Goal: Transaction & Acquisition: Download file/media

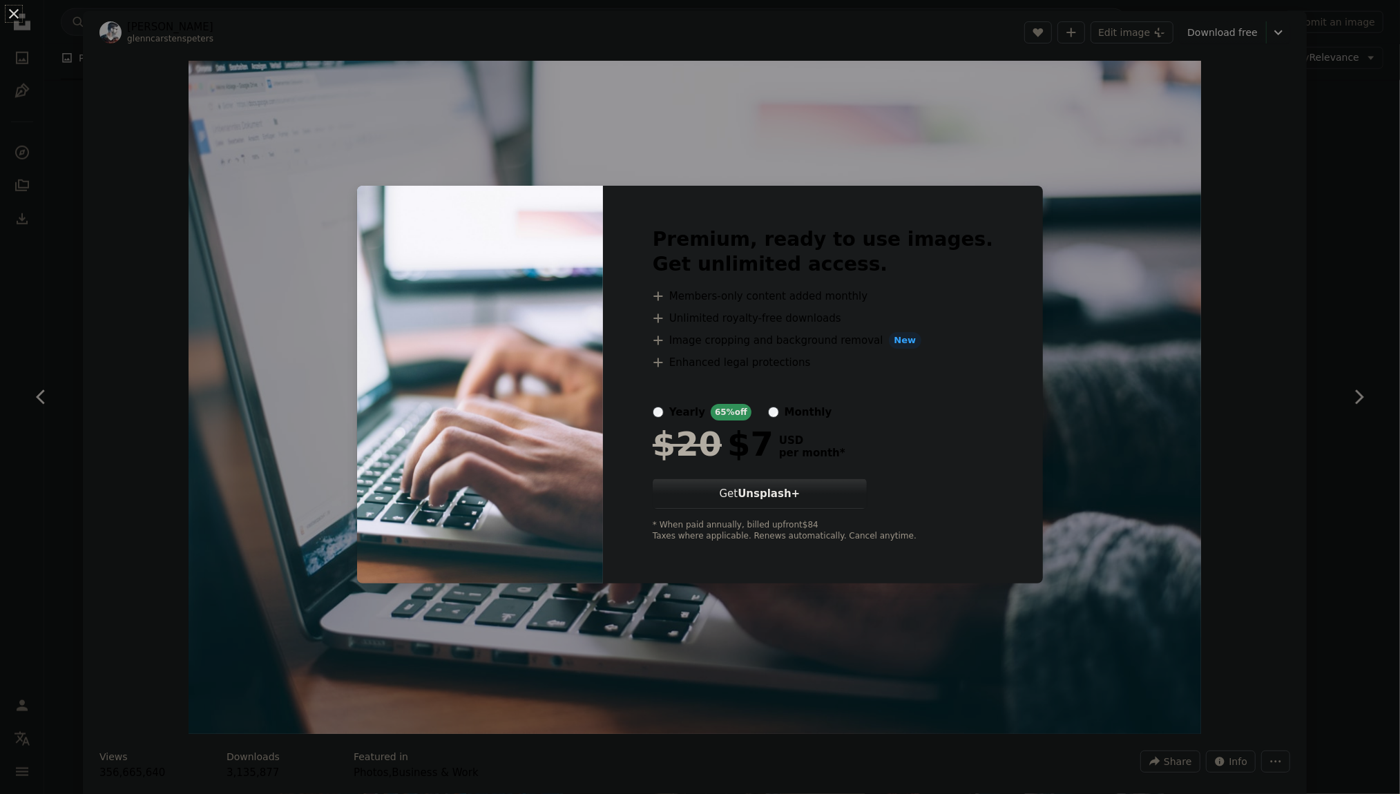
scroll to position [1243, 0]
click at [1086, 311] on div "An X shape Premium, ready to use images. Get unlimited access. A plus sign Memb…" at bounding box center [700, 397] width 1400 height 794
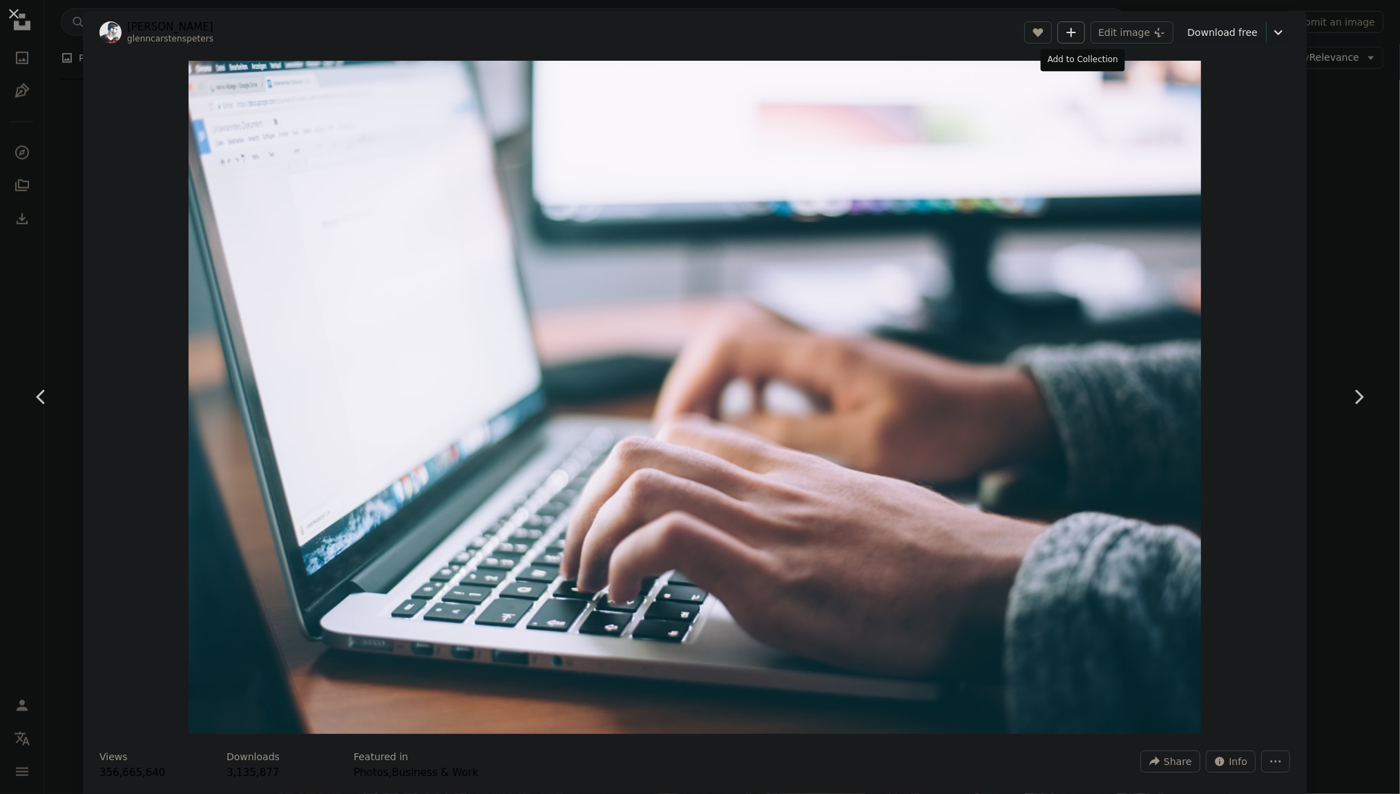
click at [1076, 29] on icon "Add to Collection" at bounding box center [1071, 32] width 9 height 9
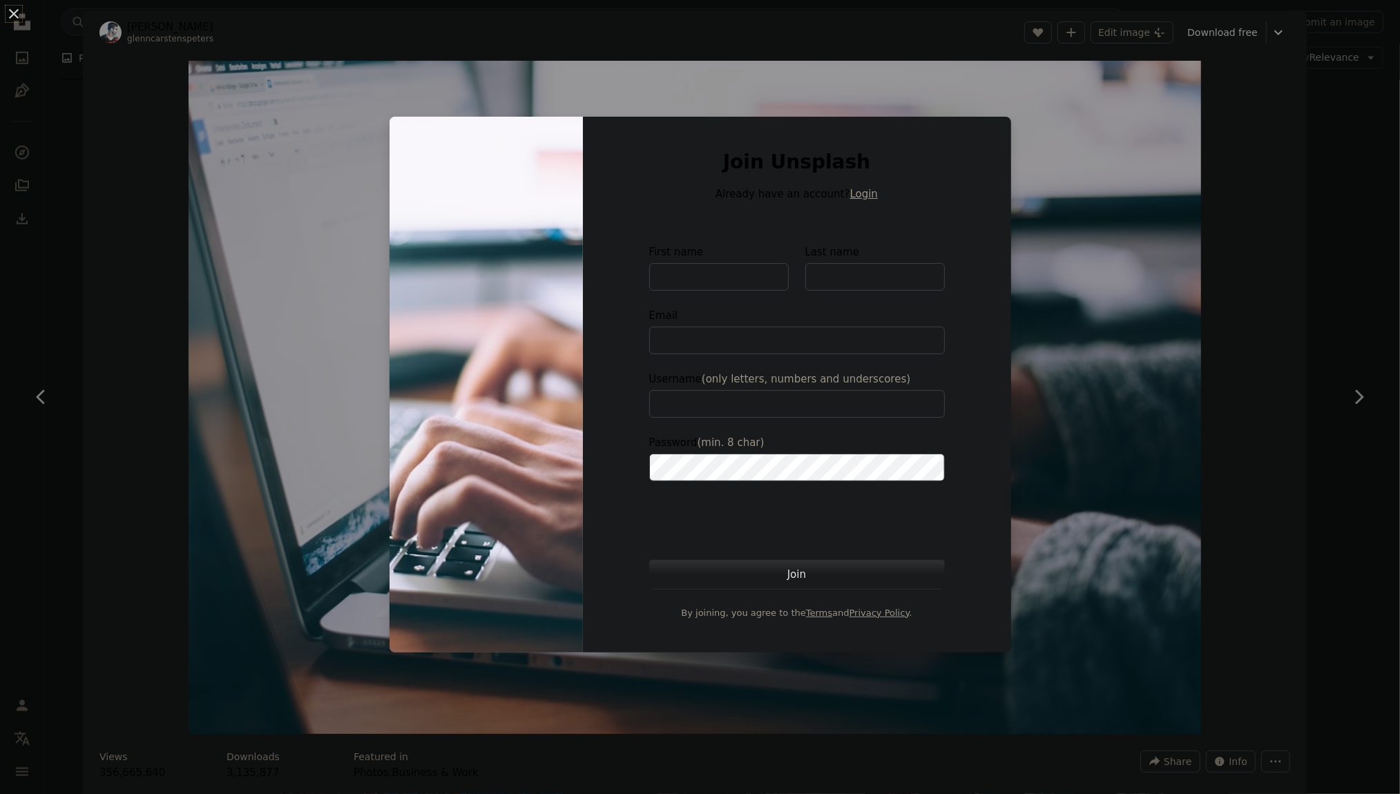
click at [1185, 269] on div "An X shape Join Unsplash Already have an account? Login First name Last name Em…" at bounding box center [700, 397] width 1400 height 794
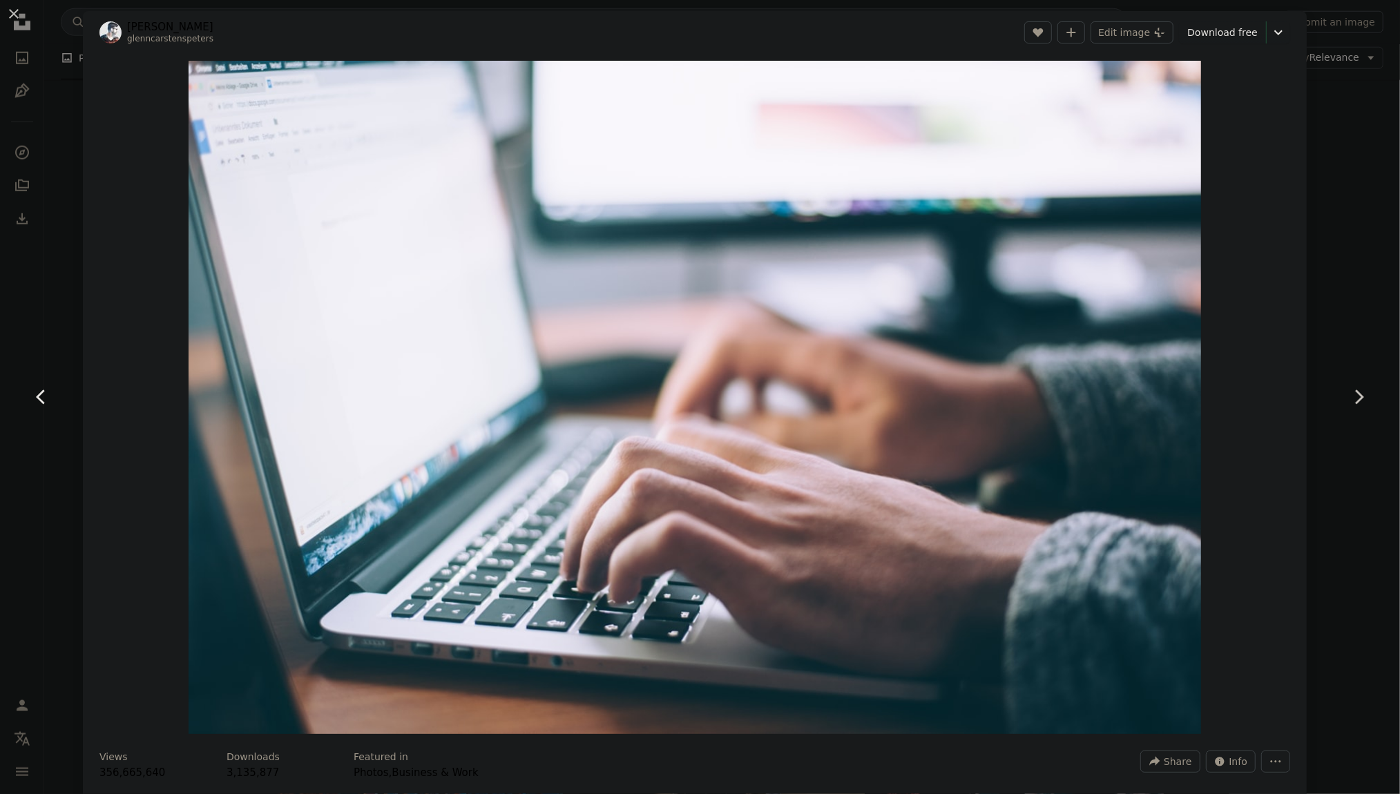
click at [36, 396] on icon "Chevron left" at bounding box center [41, 397] width 22 height 22
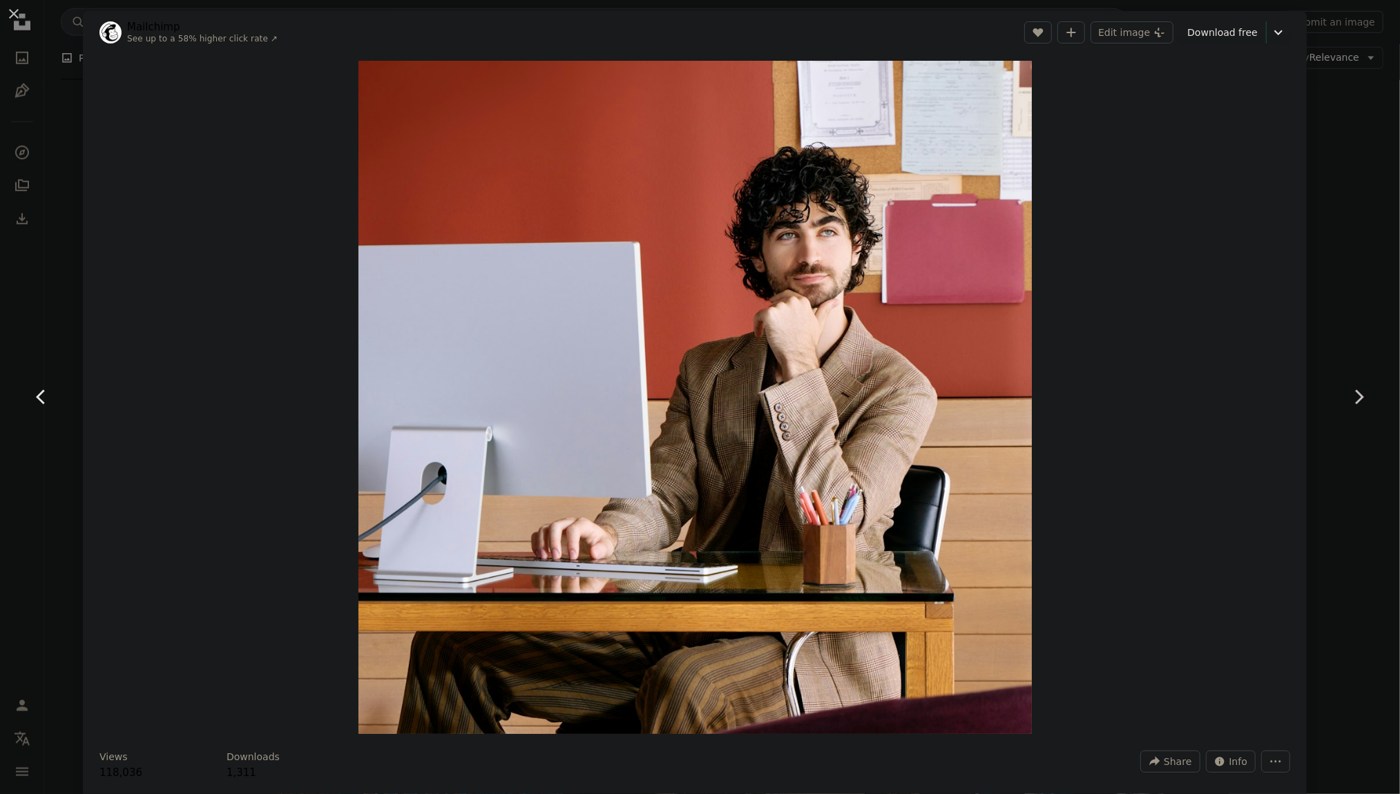
click at [36, 396] on icon "Chevron left" at bounding box center [41, 397] width 22 height 22
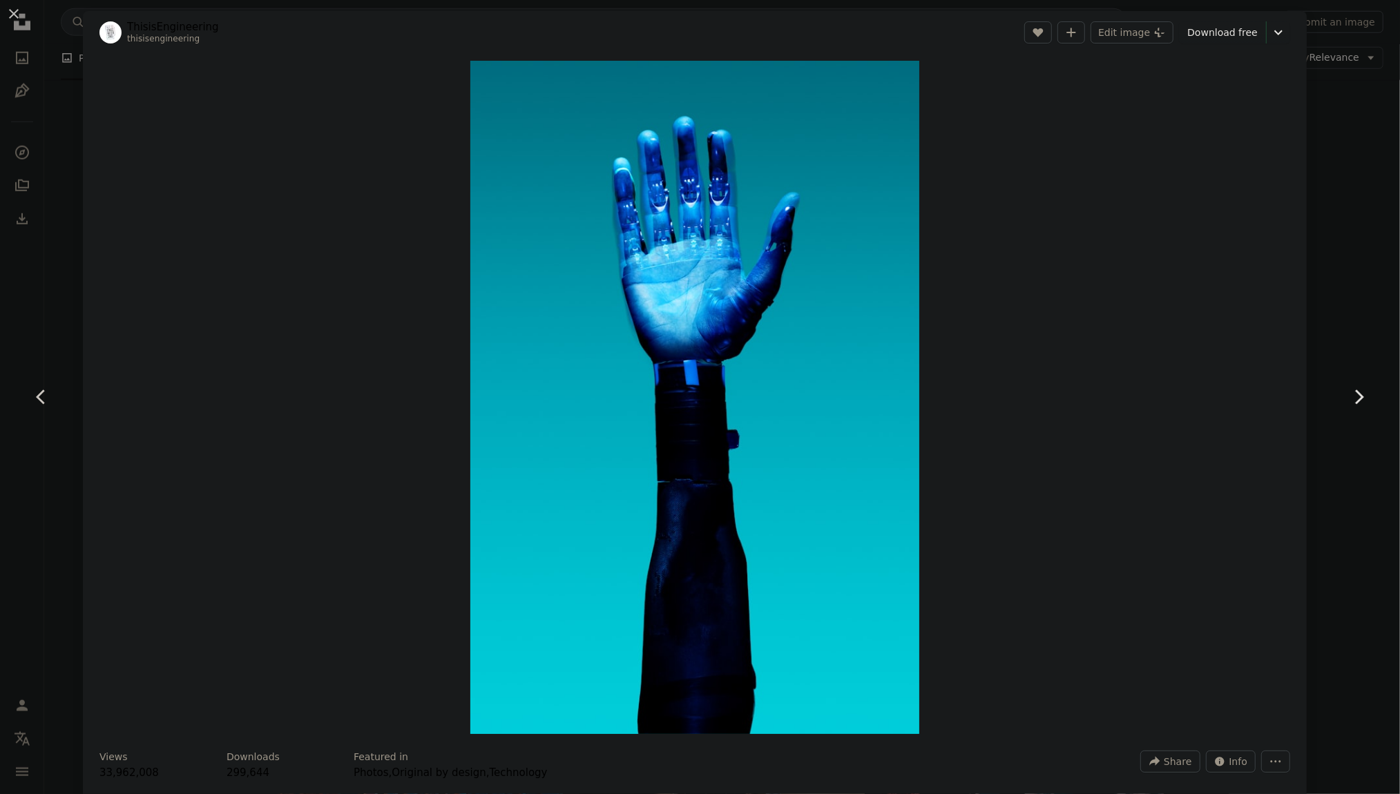
click at [1352, 392] on icon "Chevron right" at bounding box center [1359, 397] width 22 height 22
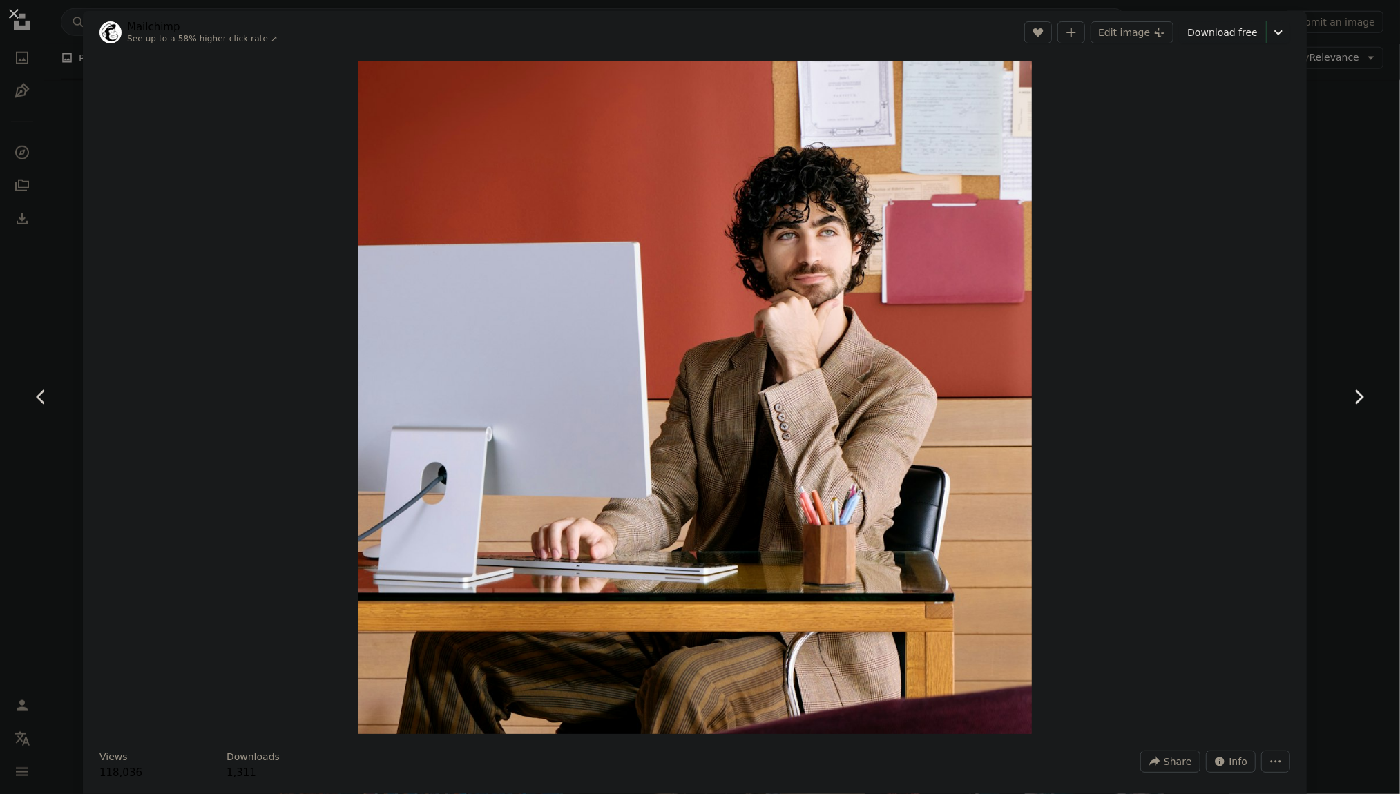
click at [1352, 392] on icon "Chevron right" at bounding box center [1359, 397] width 22 height 22
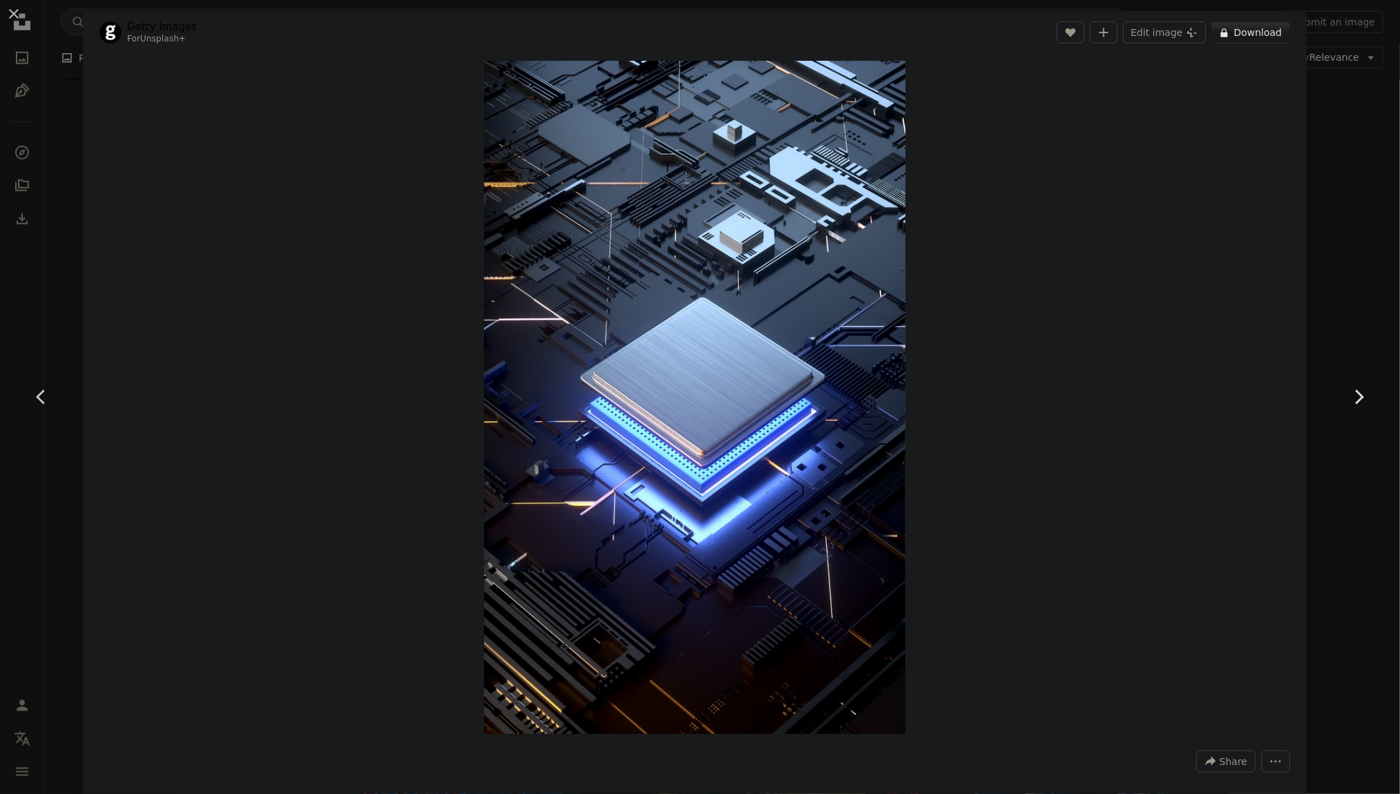
click at [1352, 392] on icon "Chevron right" at bounding box center [1359, 397] width 22 height 22
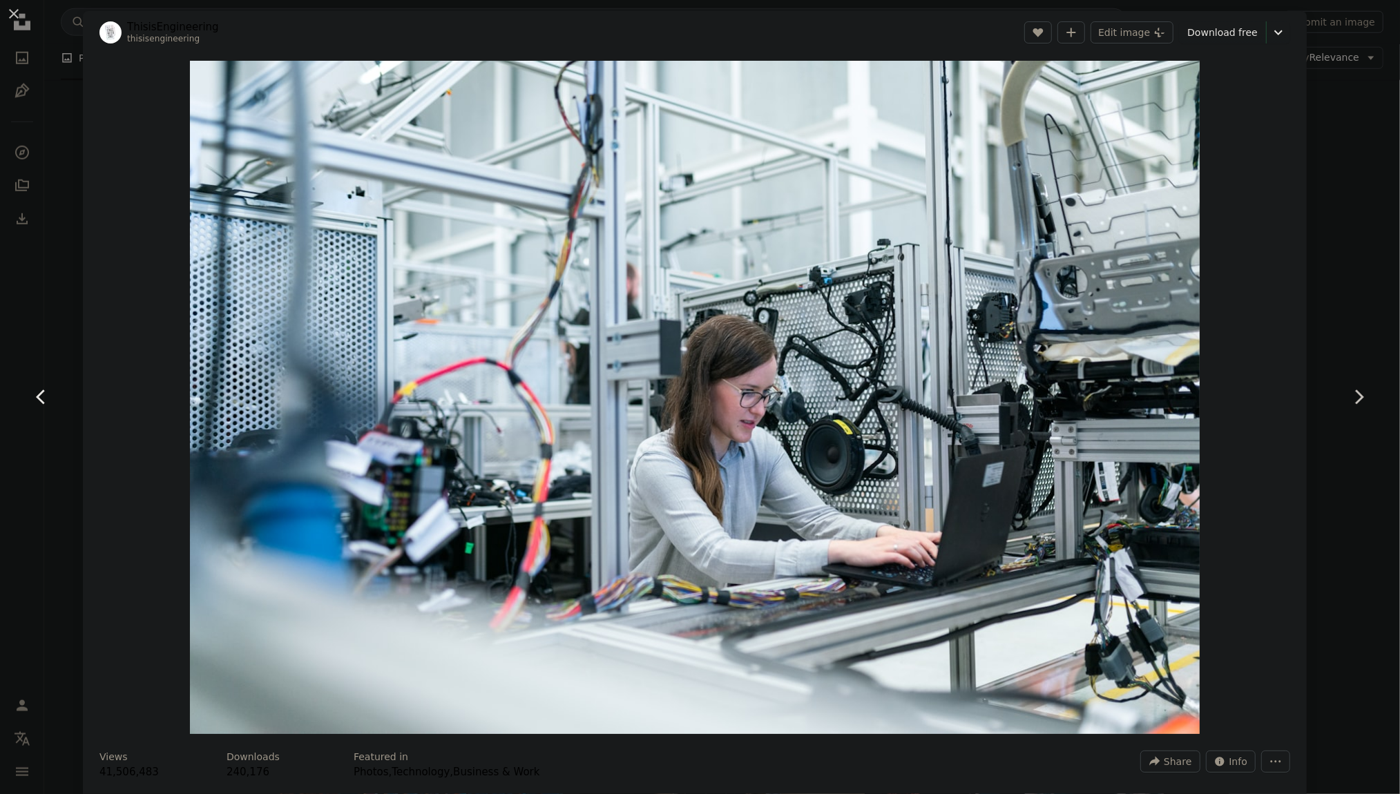
click at [44, 394] on icon "Chevron left" at bounding box center [41, 397] width 22 height 22
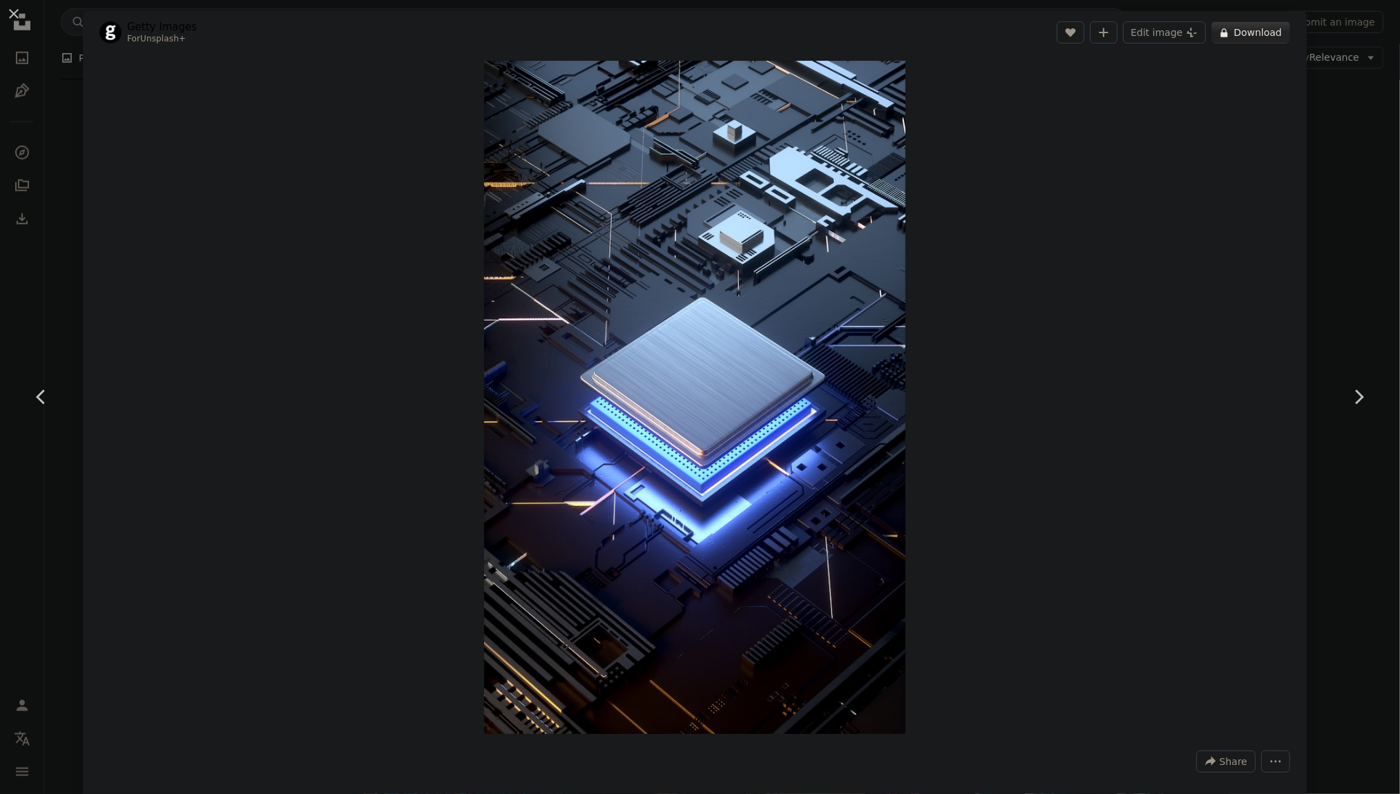
click at [1232, 28] on button "A lock Download" at bounding box center [1251, 32] width 79 height 22
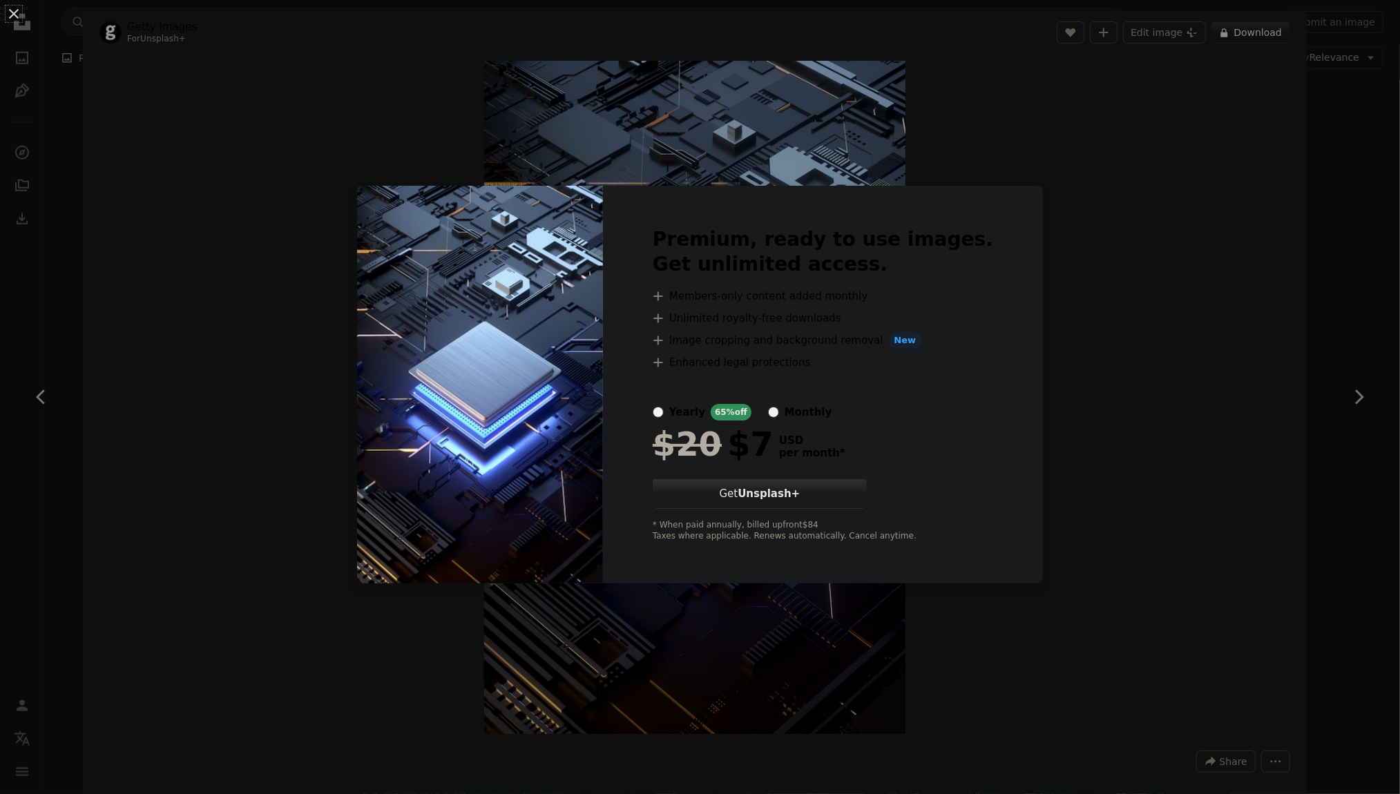
click at [1310, 213] on div "An X shape Premium, ready to use images. Get unlimited access. A plus sign Memb…" at bounding box center [700, 397] width 1400 height 794
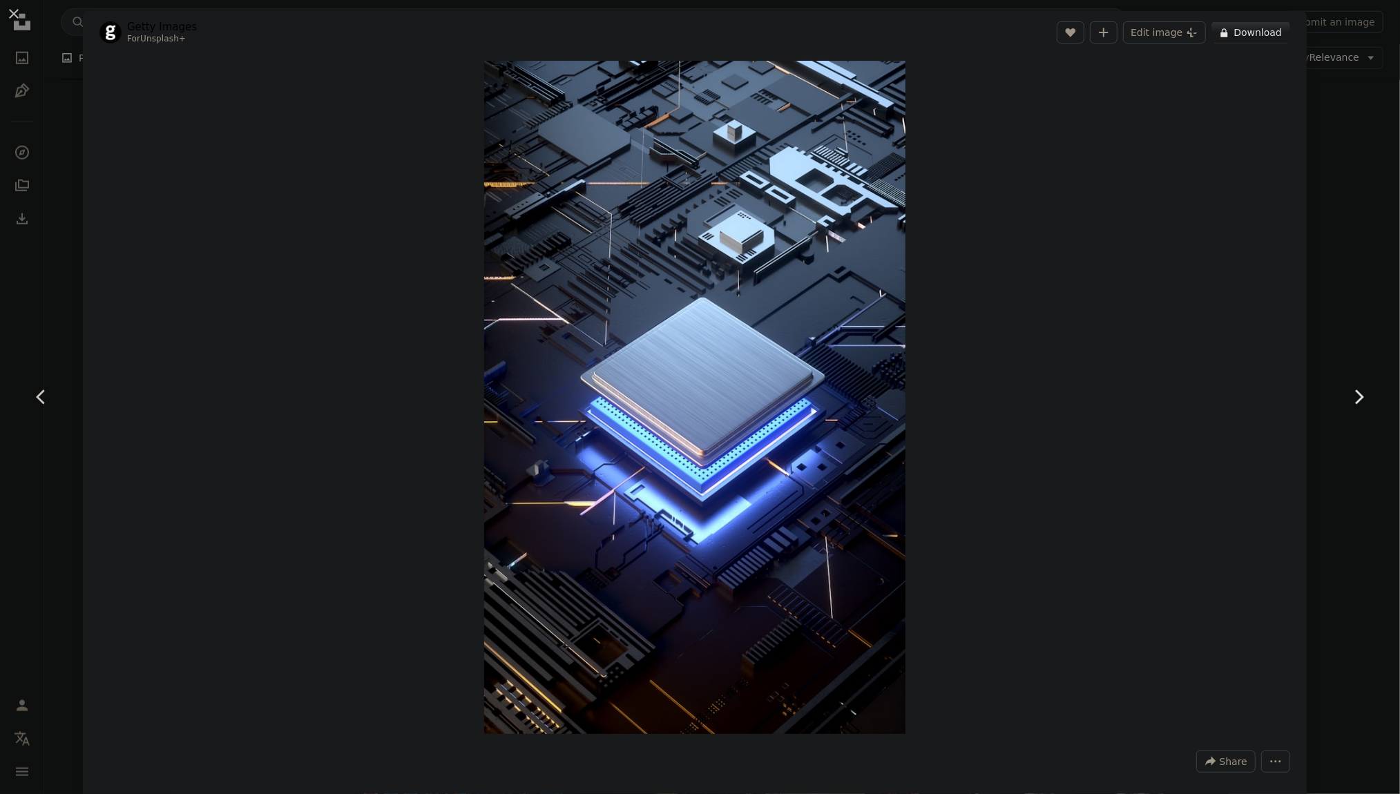
click at [1362, 401] on icon "Chevron right" at bounding box center [1359, 397] width 22 height 22
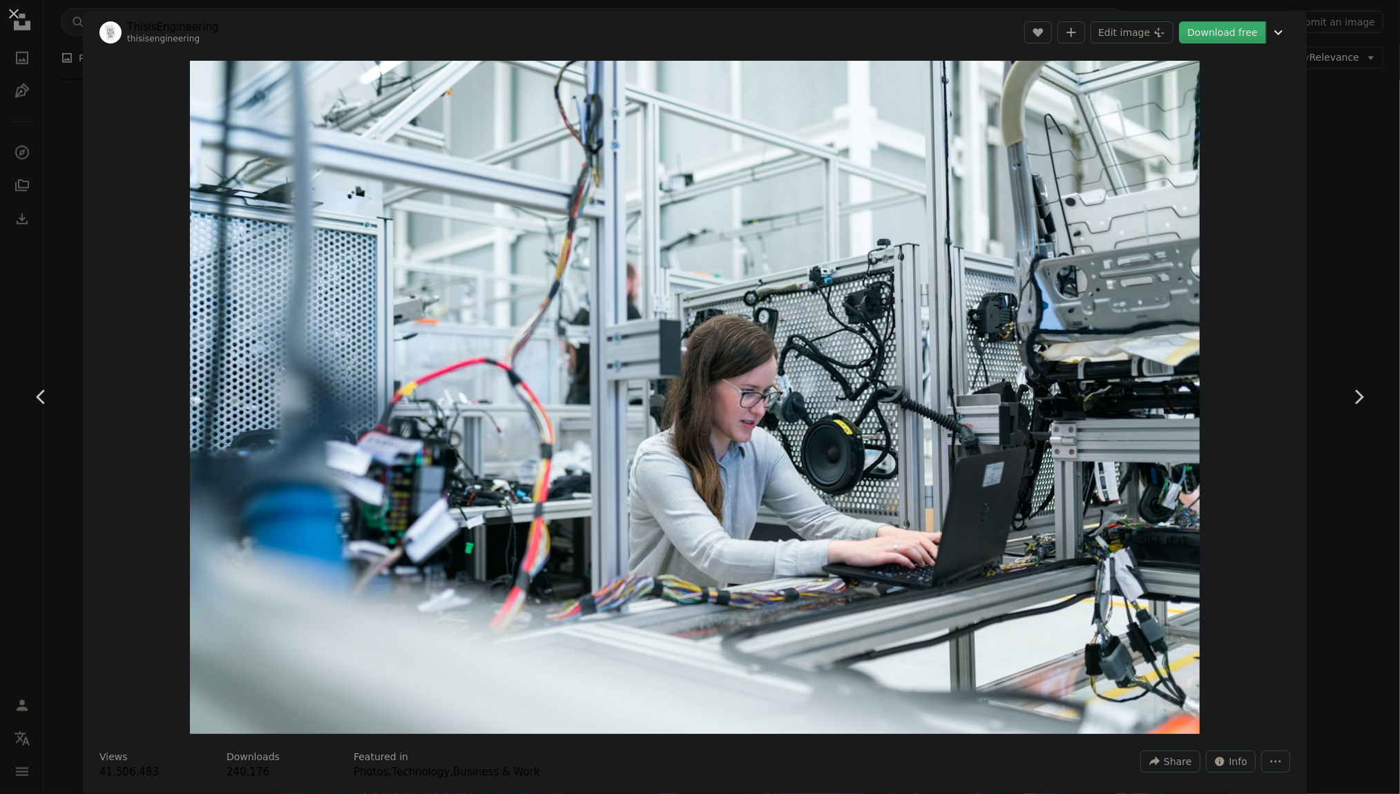
click at [1215, 35] on link "Download free" at bounding box center [1222, 32] width 87 height 22
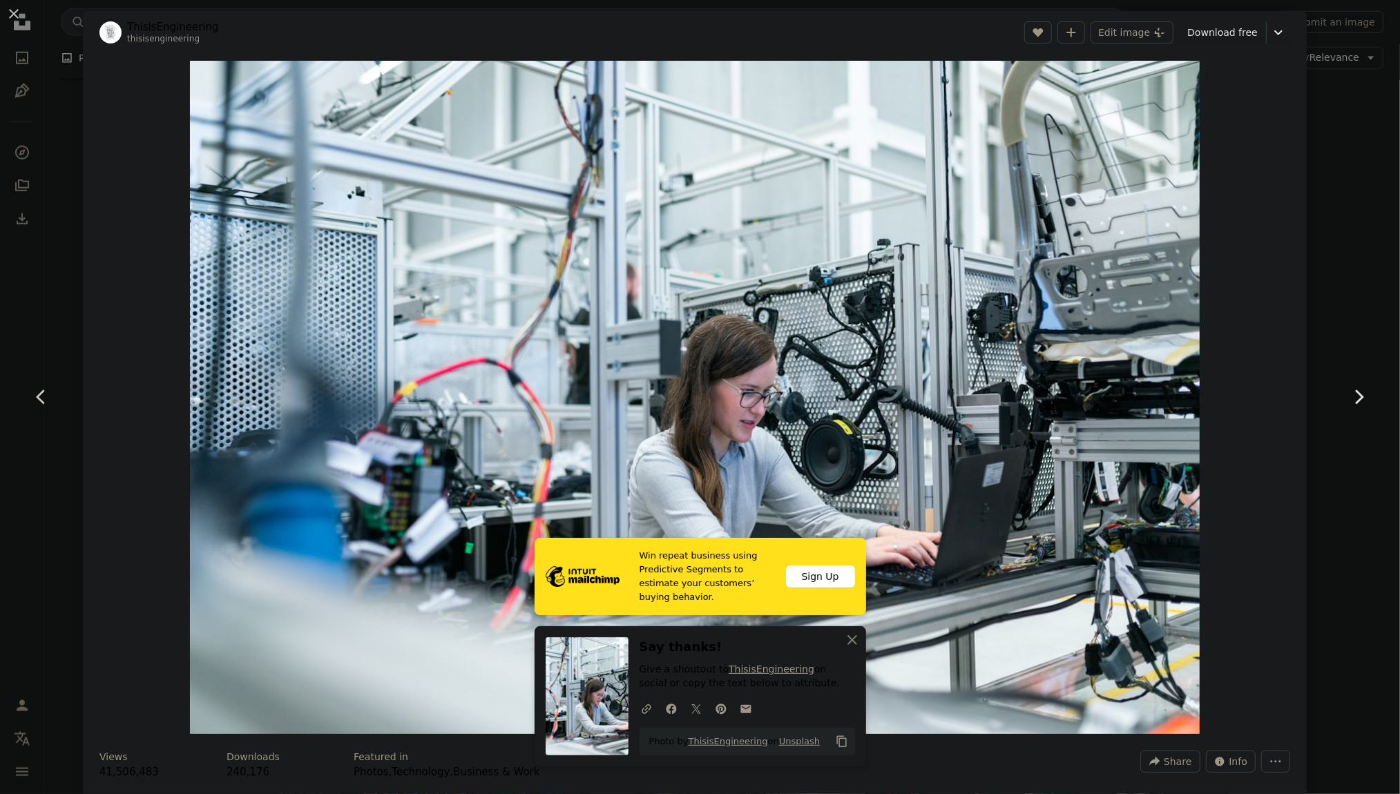
click at [1355, 403] on icon "Chevron right" at bounding box center [1359, 397] width 22 height 22
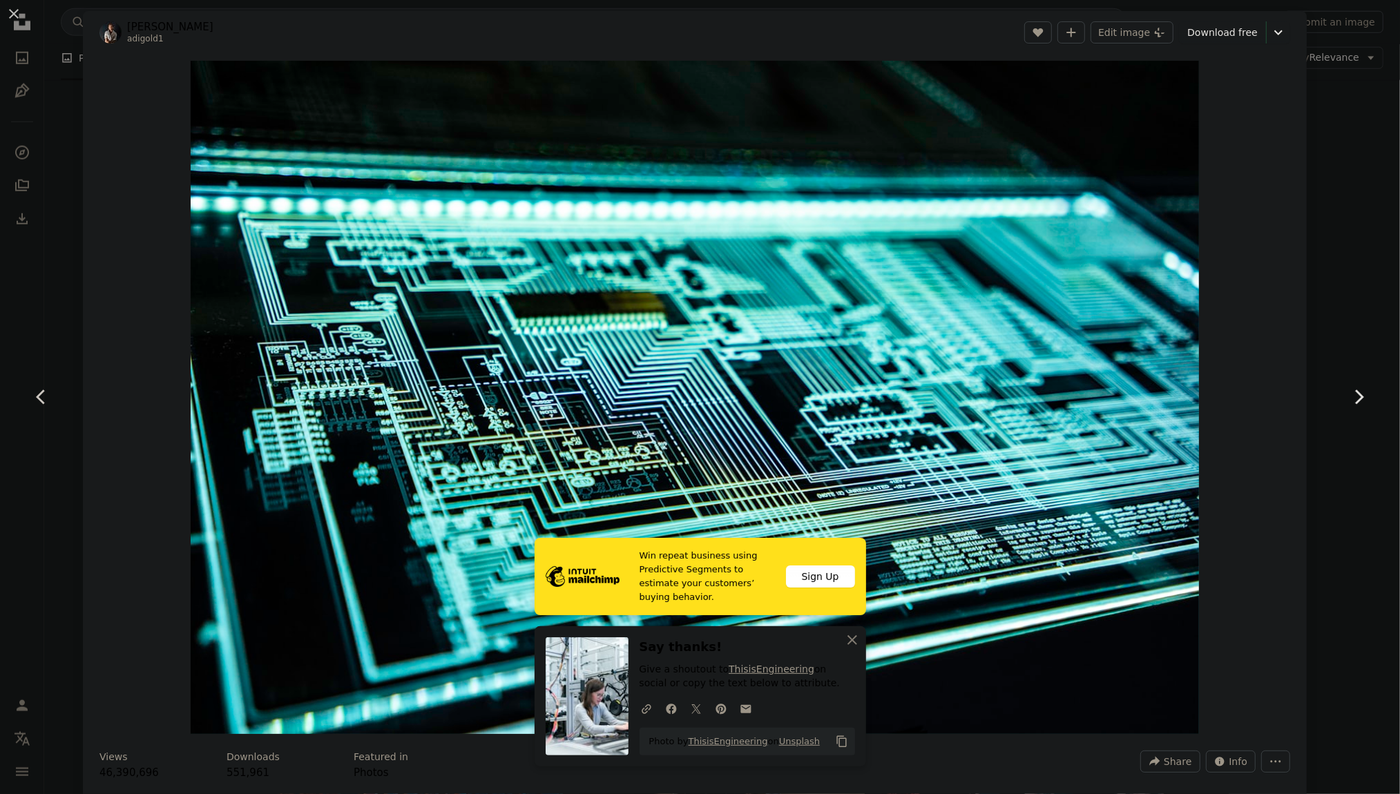
click at [1355, 403] on icon "Chevron right" at bounding box center [1359, 397] width 22 height 22
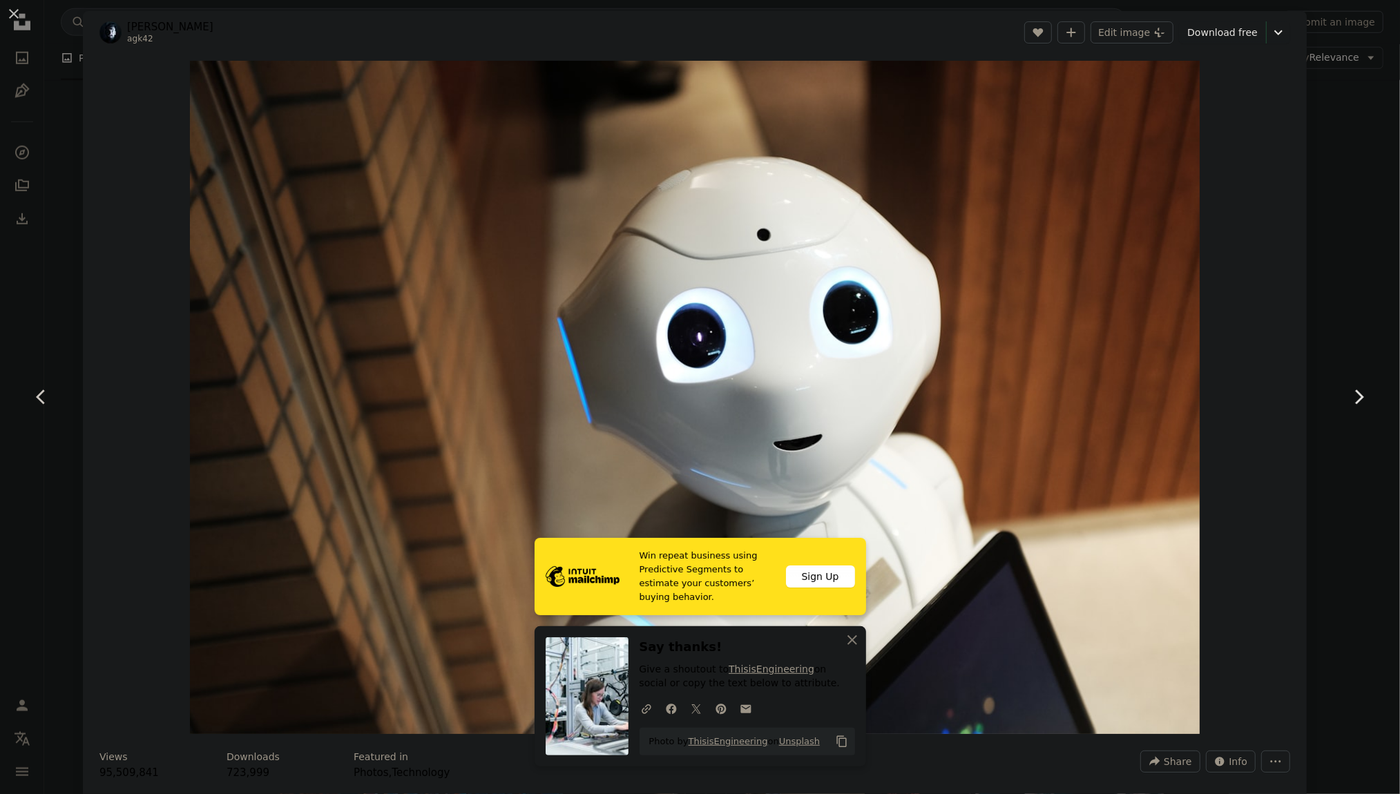
click at [1355, 403] on icon "Chevron right" at bounding box center [1359, 397] width 22 height 22
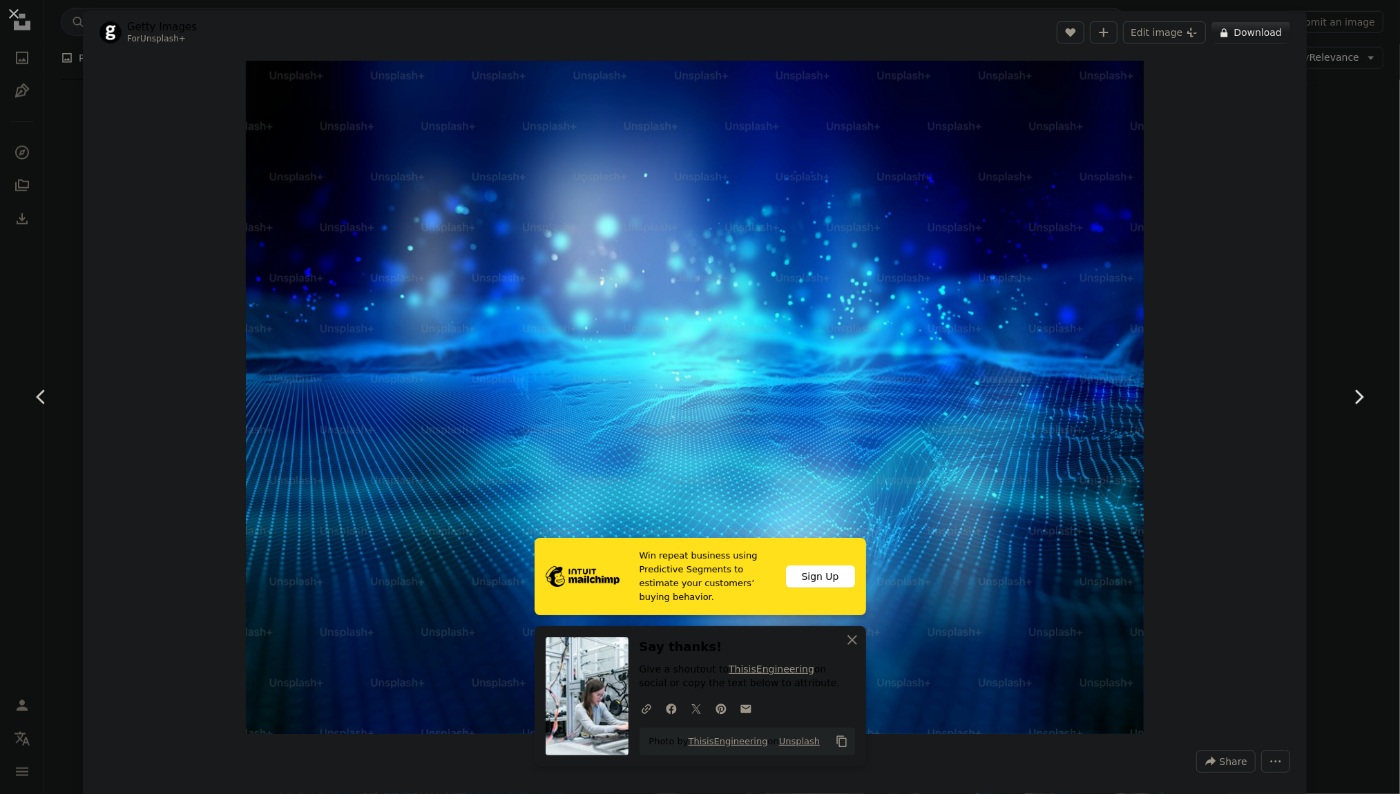
click at [1355, 403] on icon "Chevron right" at bounding box center [1359, 397] width 22 height 22
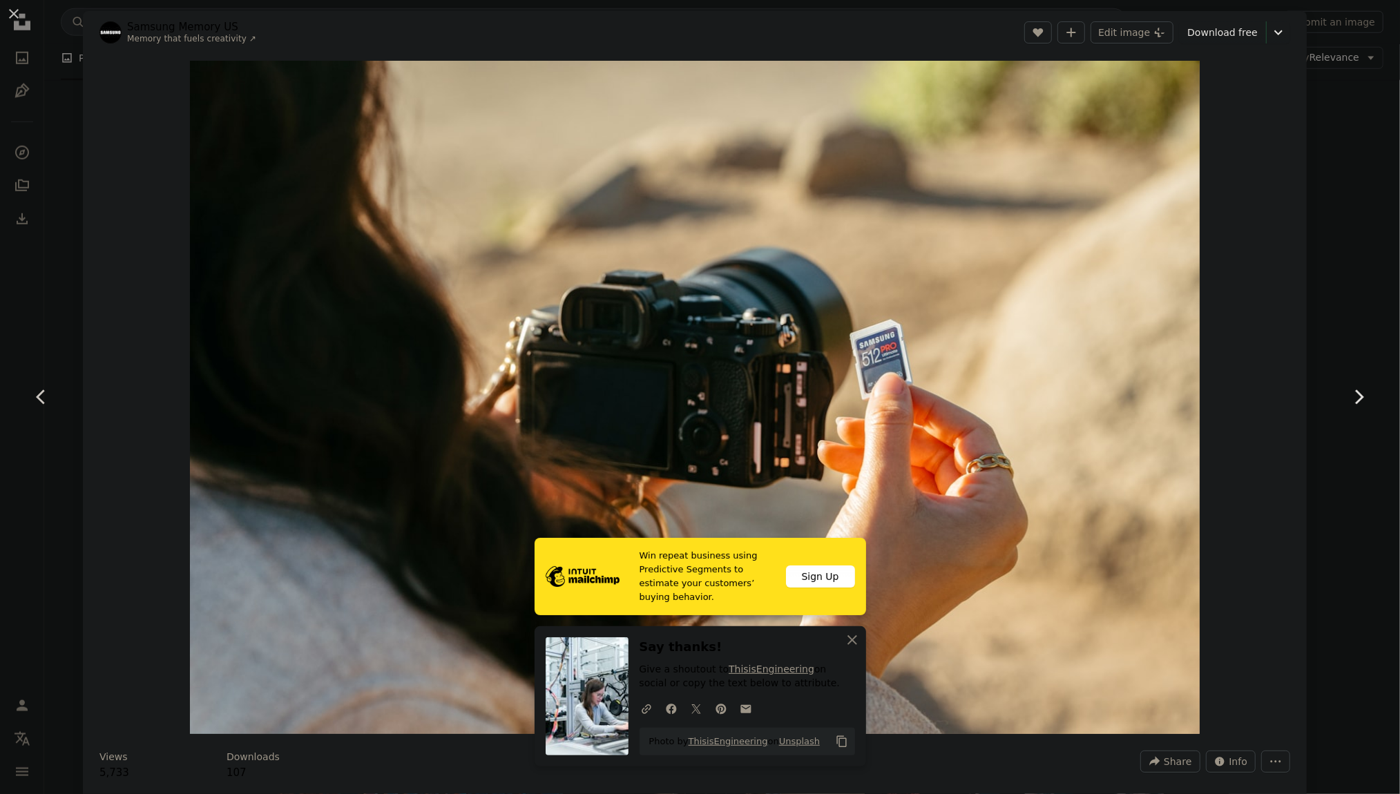
click at [1355, 403] on icon "Chevron right" at bounding box center [1359, 397] width 22 height 22
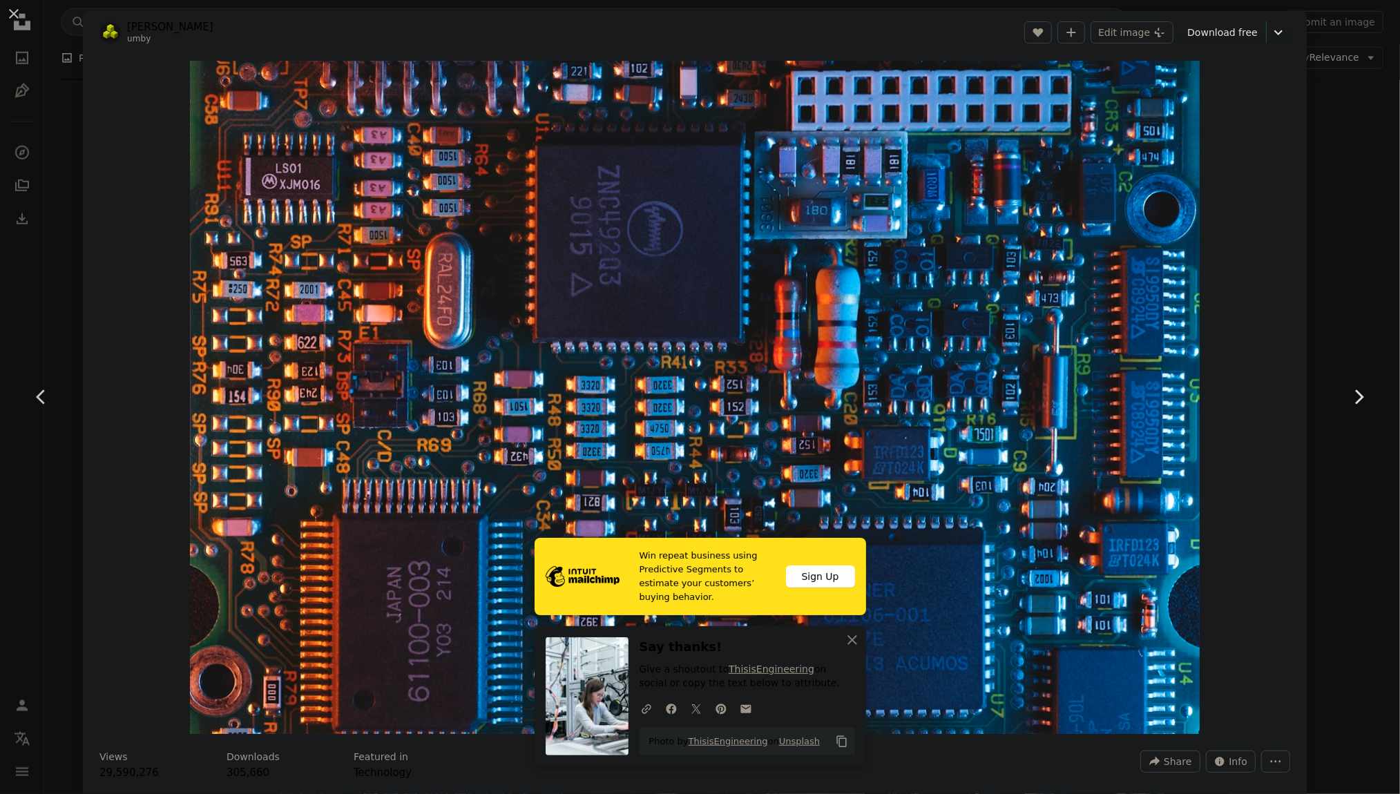
click at [1355, 403] on icon "Chevron right" at bounding box center [1359, 397] width 22 height 22
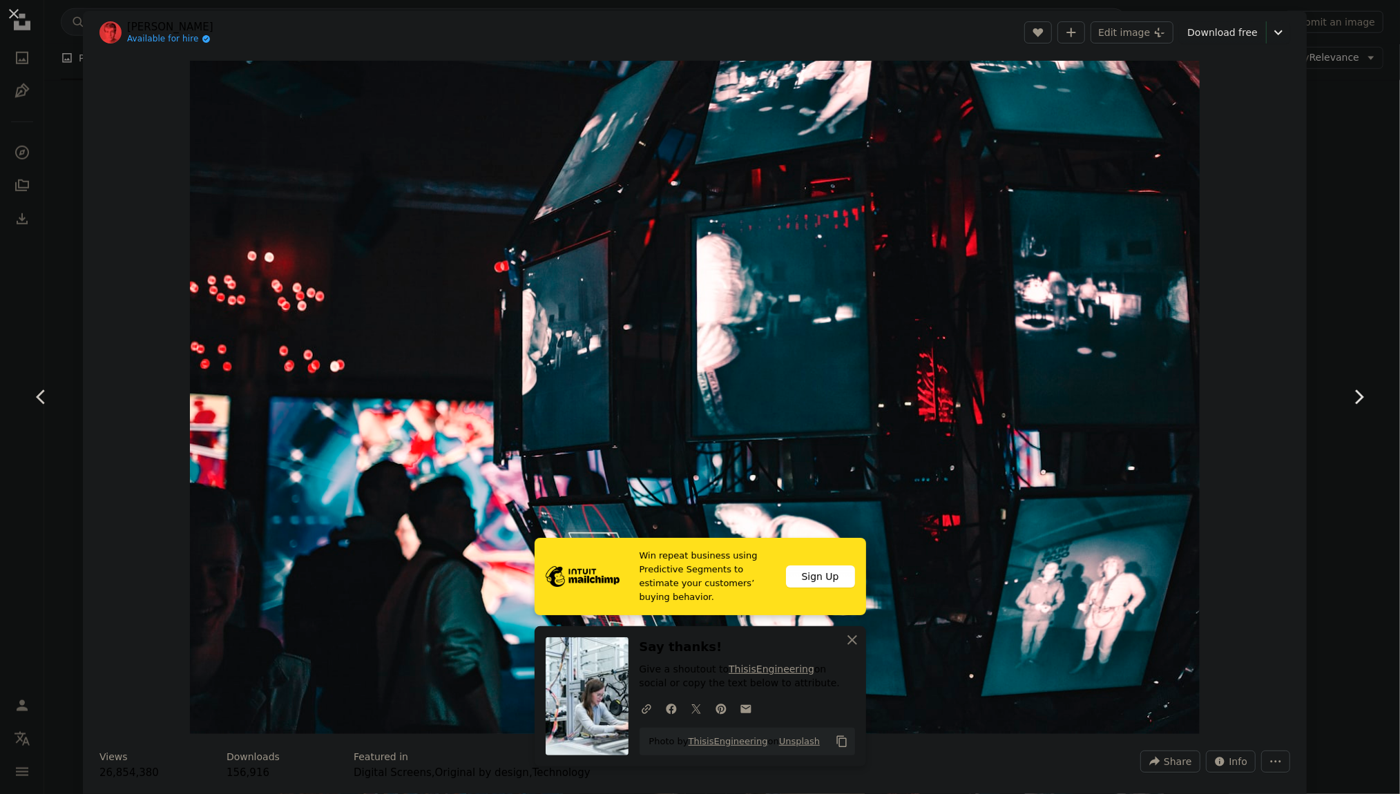
click at [1355, 403] on icon "Chevron right" at bounding box center [1359, 397] width 22 height 22
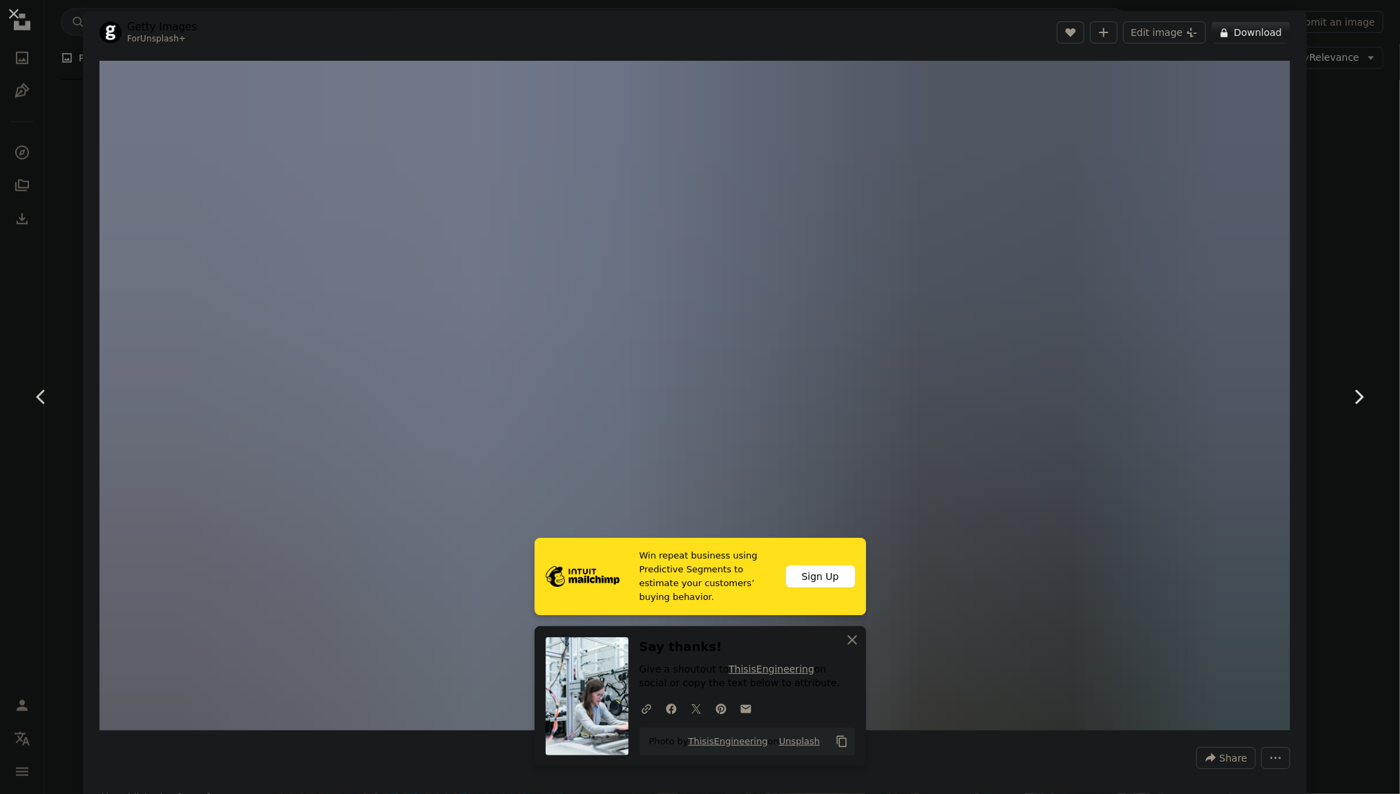
click at [1355, 403] on icon "Chevron right" at bounding box center [1359, 397] width 22 height 22
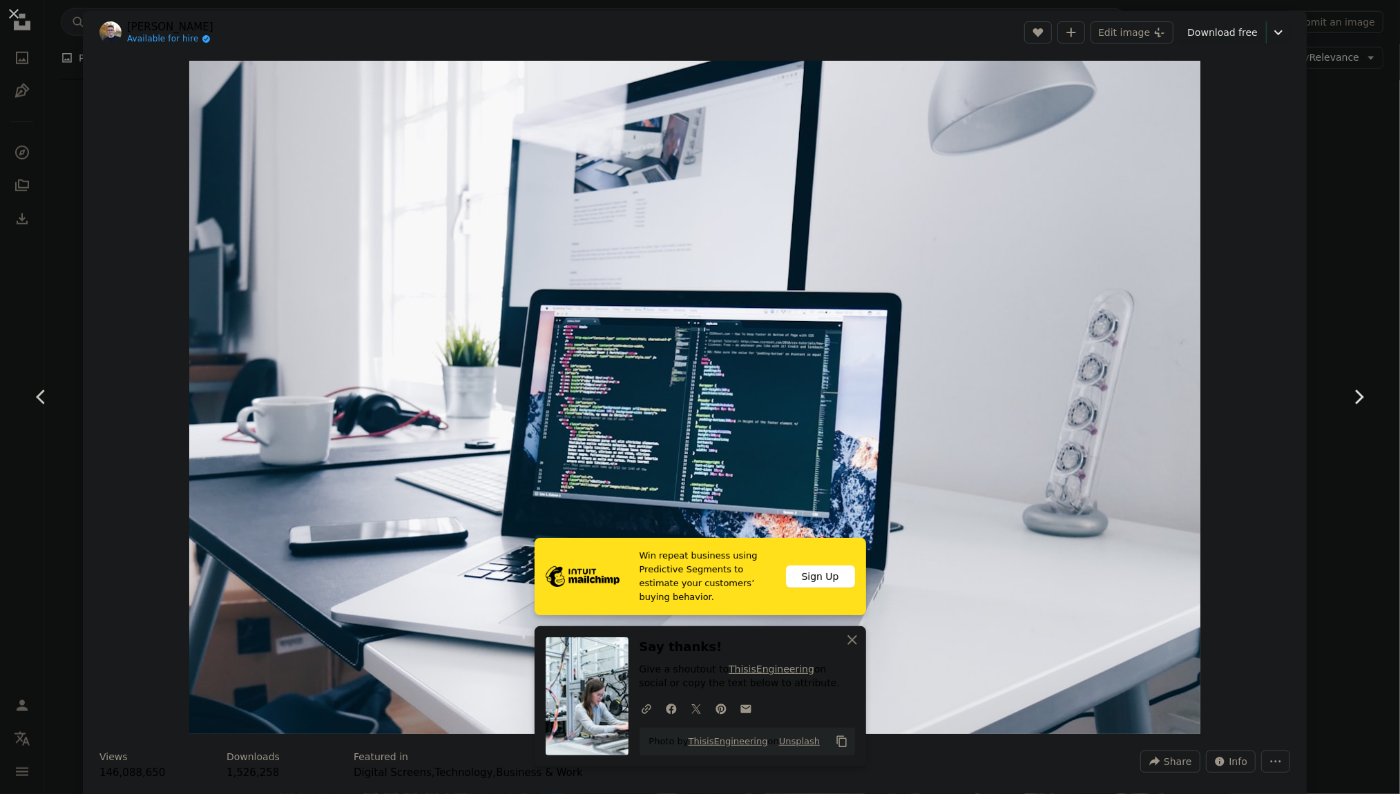
click at [1355, 403] on icon "Chevron right" at bounding box center [1359, 397] width 22 height 22
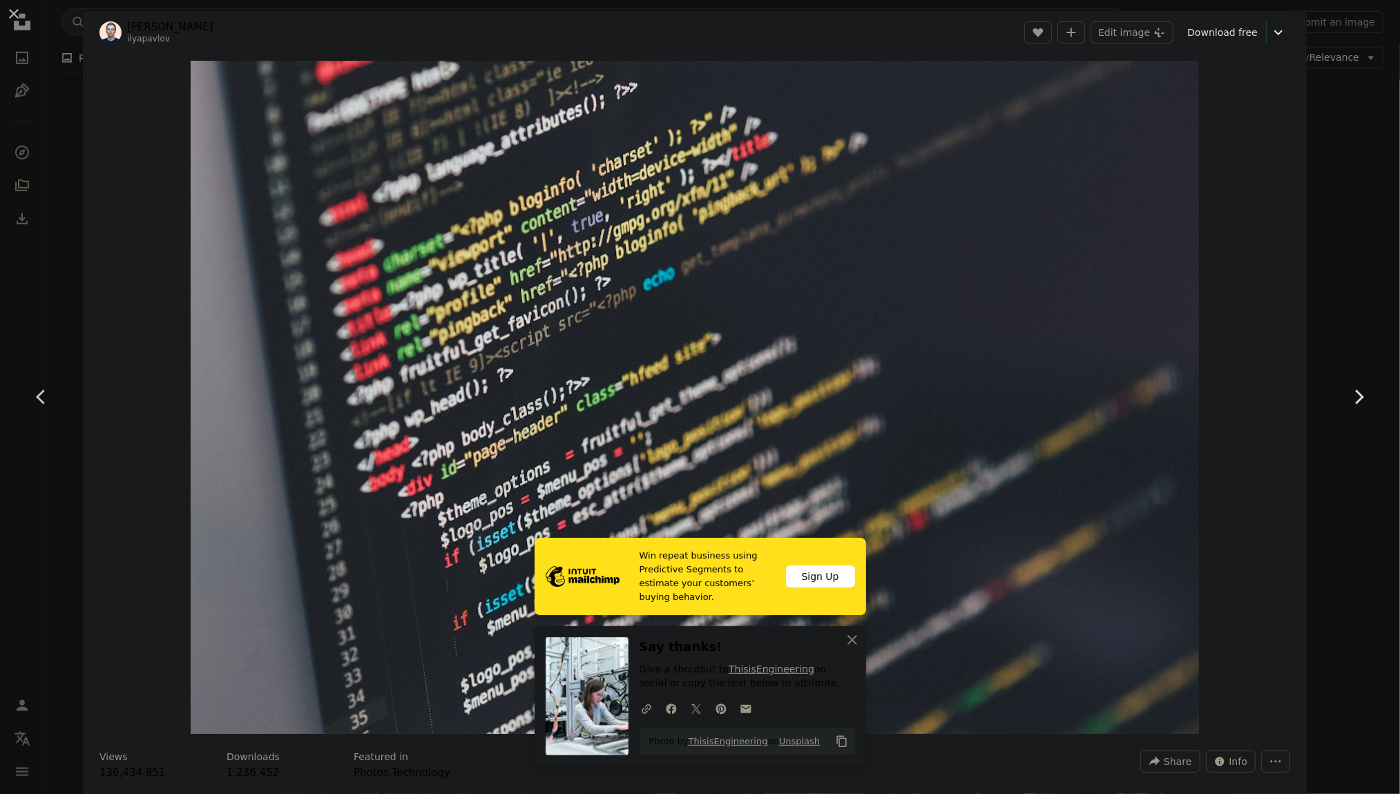
click at [1355, 403] on icon "Chevron right" at bounding box center [1359, 397] width 22 height 22
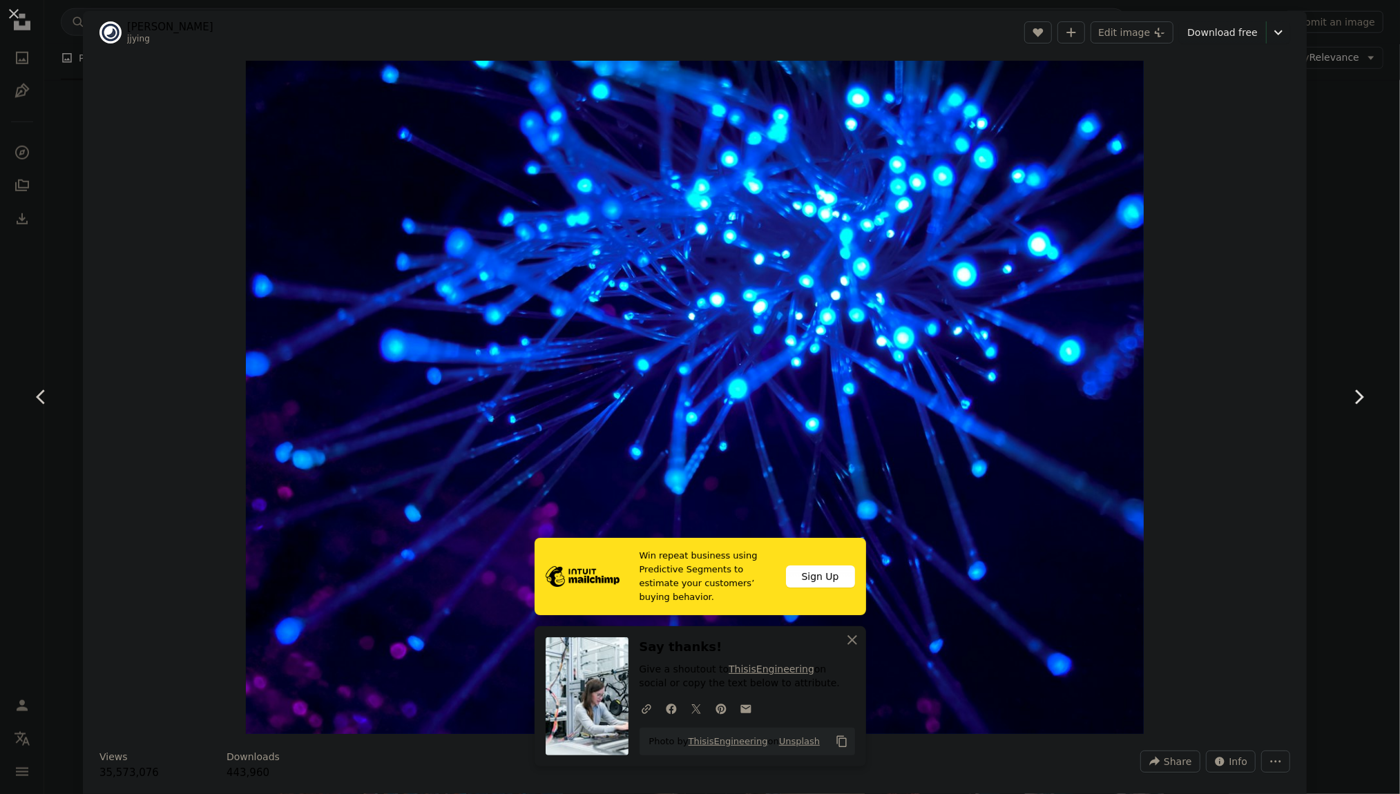
click at [1355, 403] on icon "Chevron right" at bounding box center [1359, 397] width 22 height 22
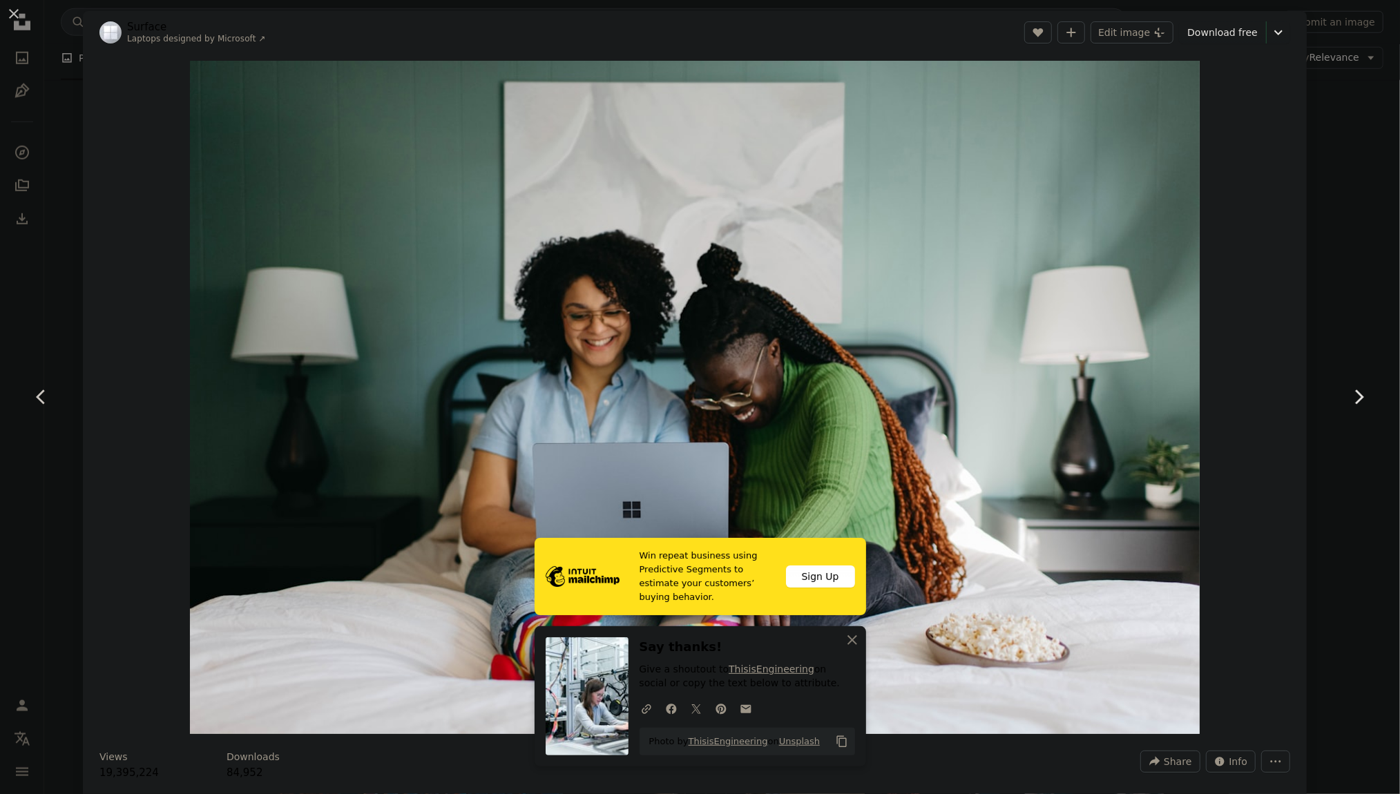
click at [1355, 403] on icon "Chevron right" at bounding box center [1359, 397] width 22 height 22
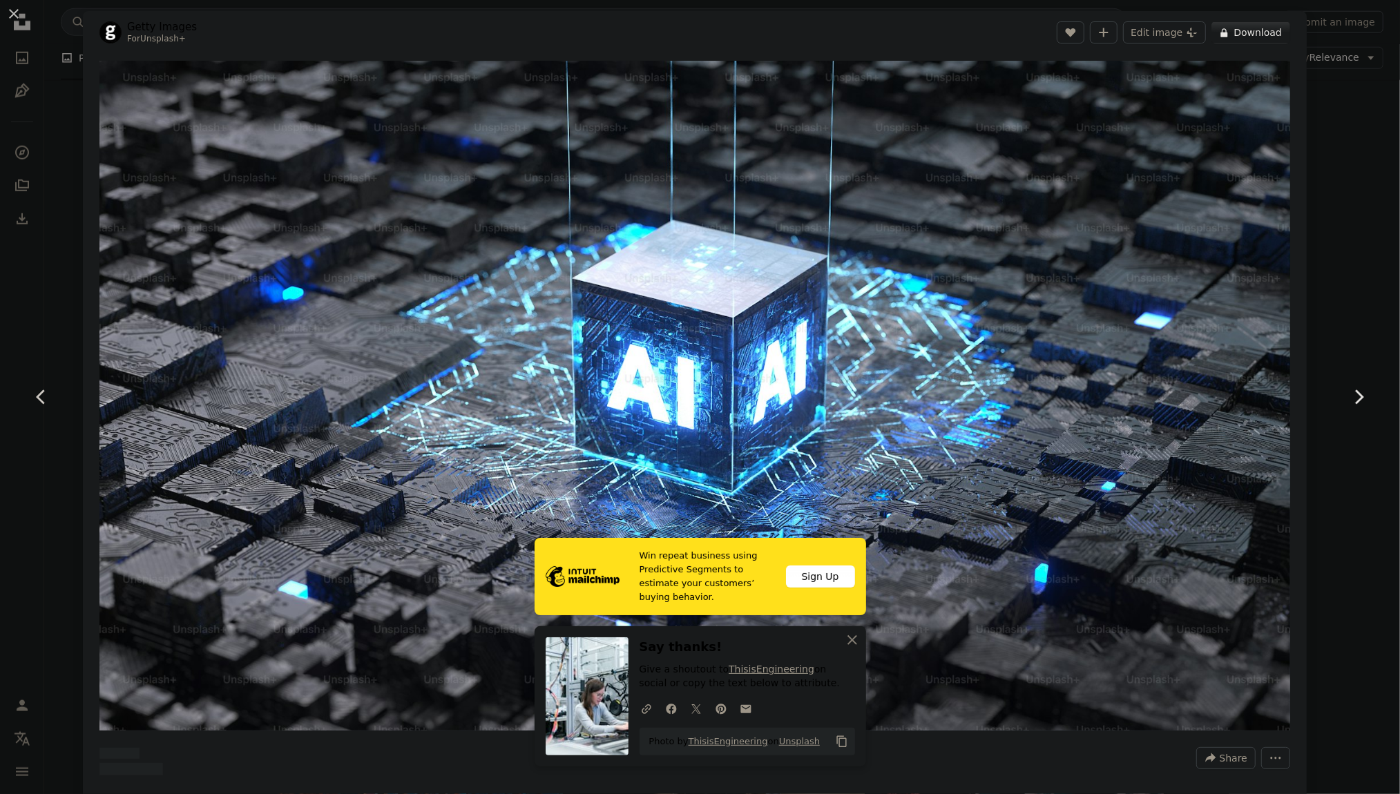
click at [1355, 403] on icon "Chevron right" at bounding box center [1359, 397] width 22 height 22
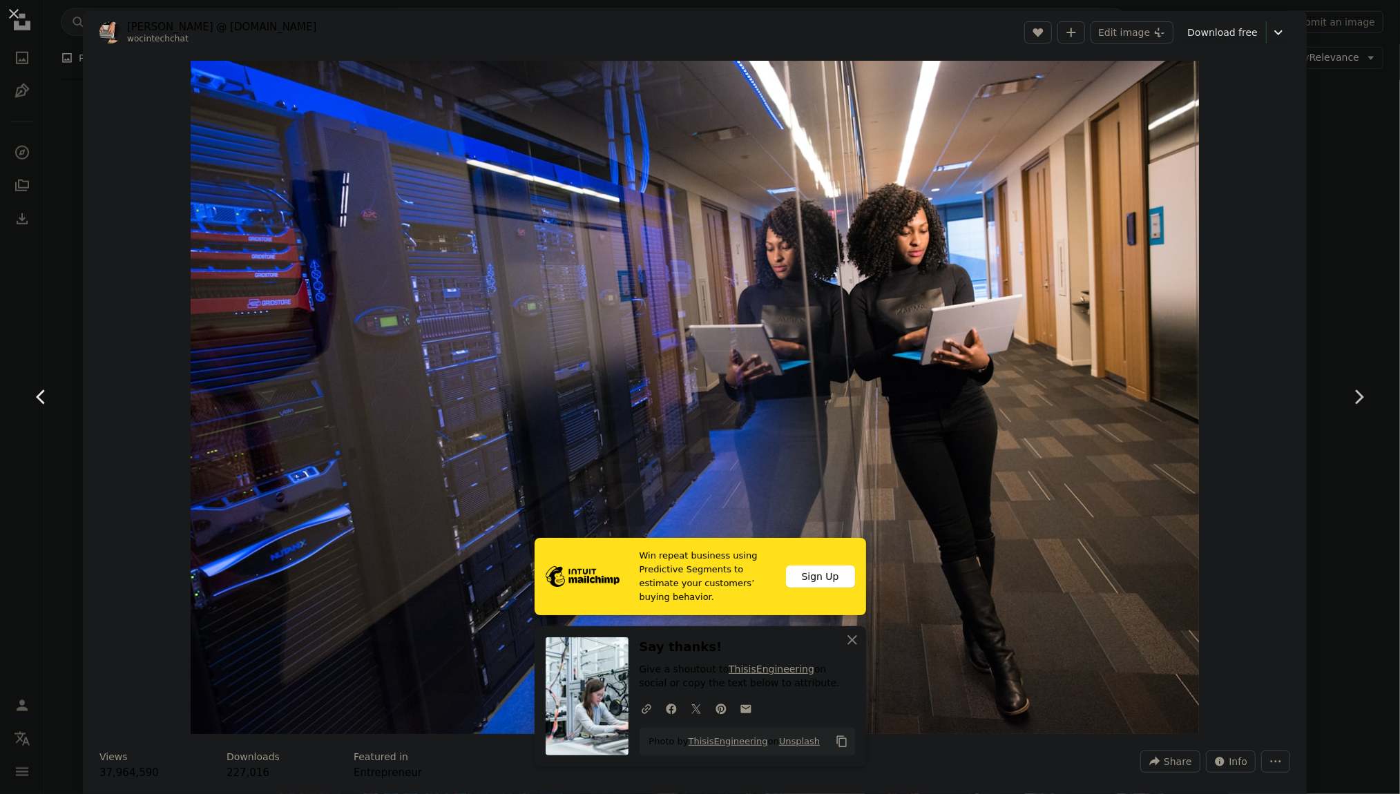
click at [40, 396] on icon "Chevron left" at bounding box center [41, 397] width 22 height 22
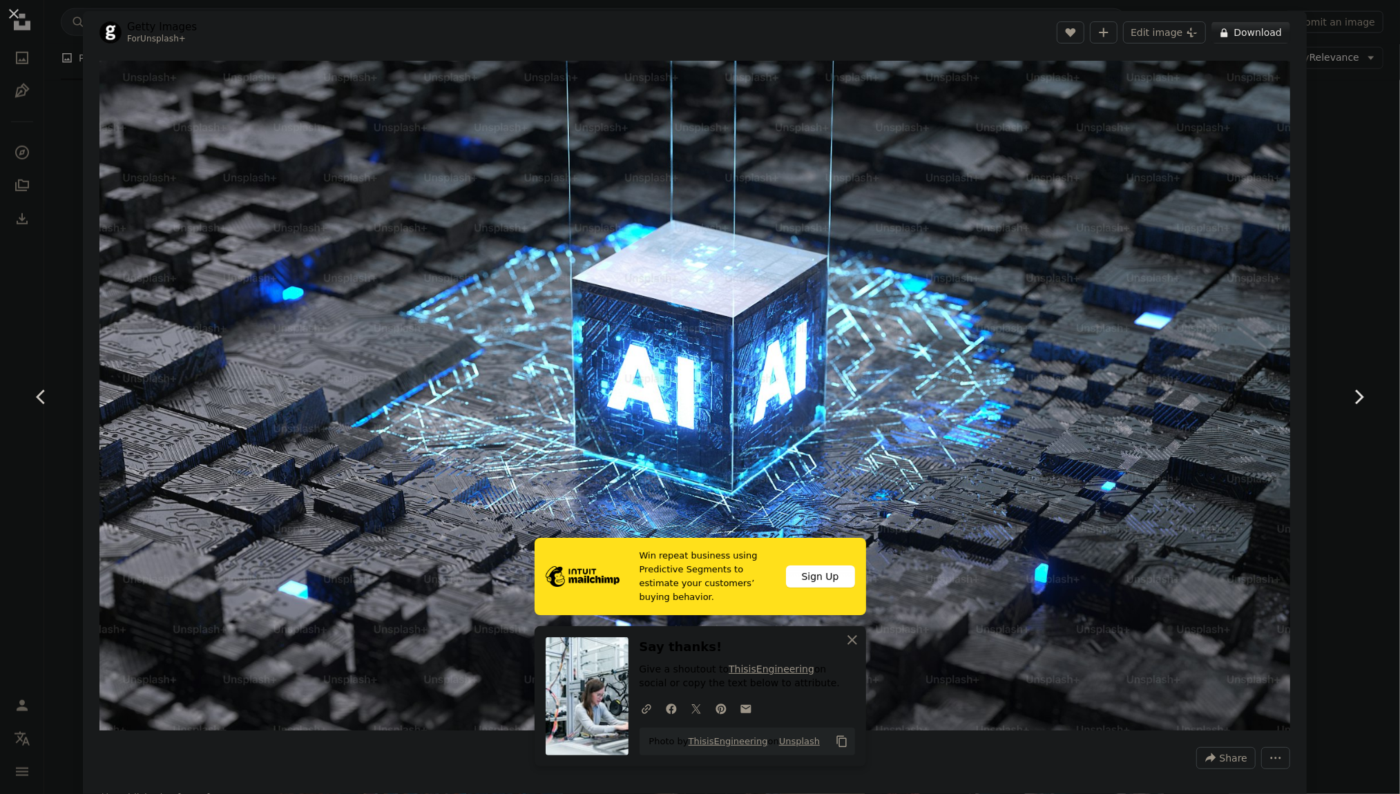
click at [1357, 394] on icon "Chevron right" at bounding box center [1359, 397] width 22 height 22
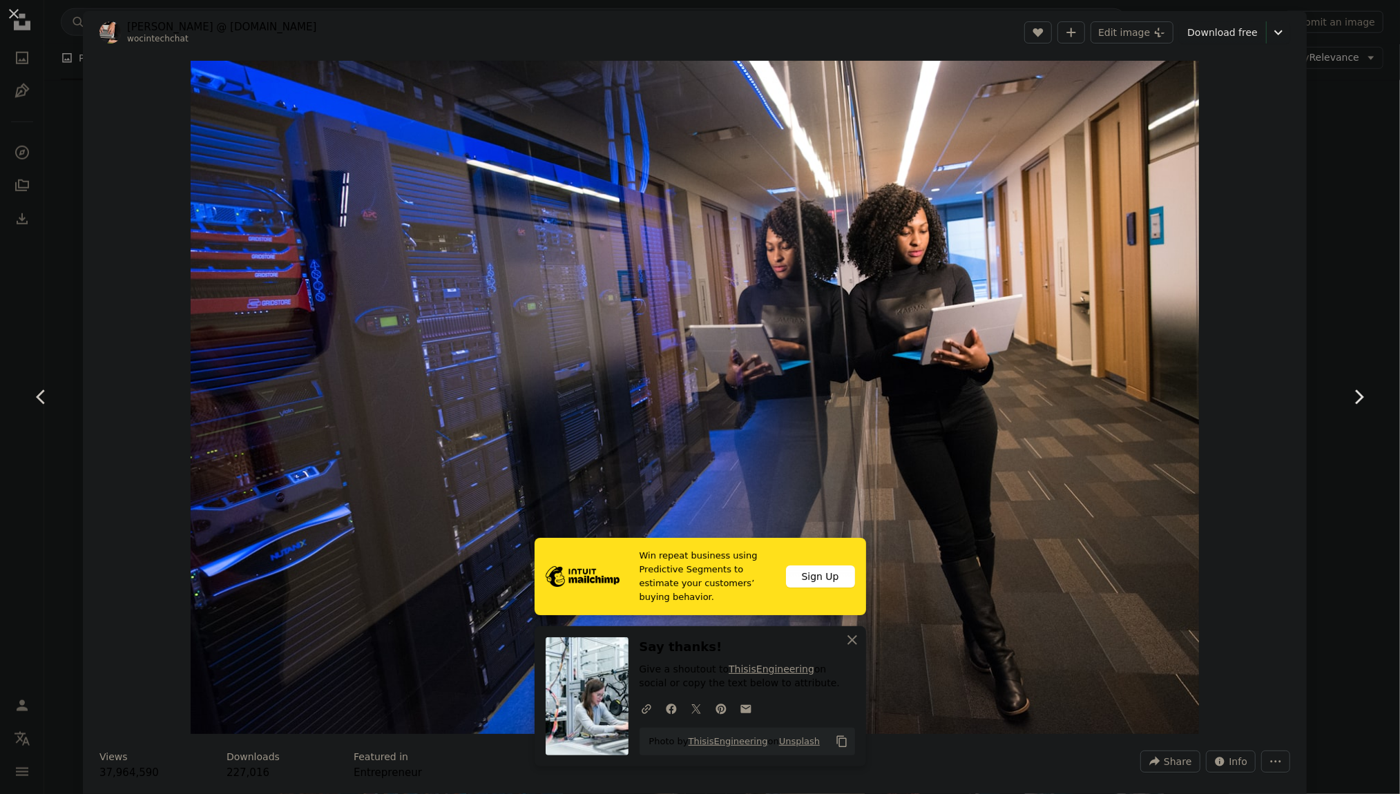
click at [1357, 394] on icon "Chevron right" at bounding box center [1359, 397] width 22 height 22
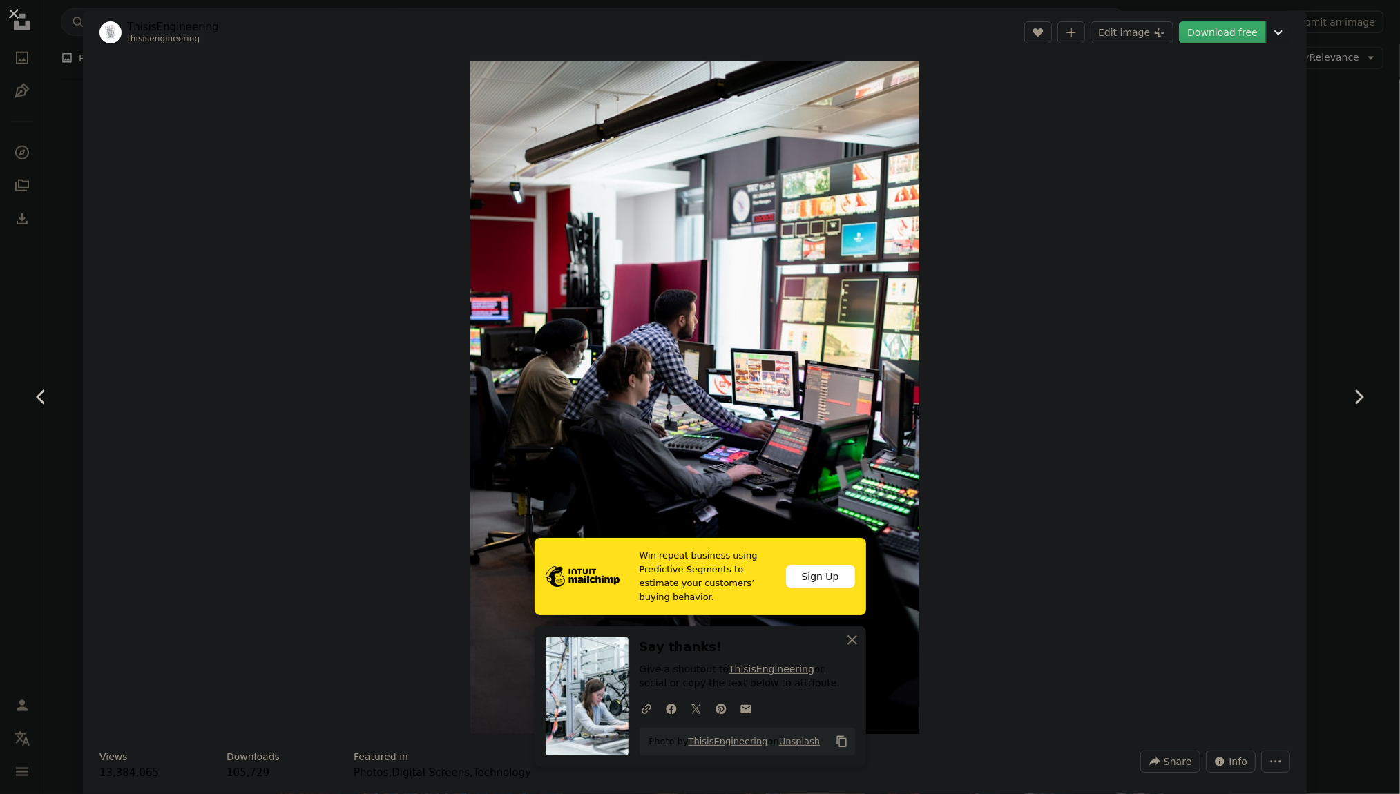
click at [1214, 36] on link "Download free" at bounding box center [1222, 32] width 87 height 22
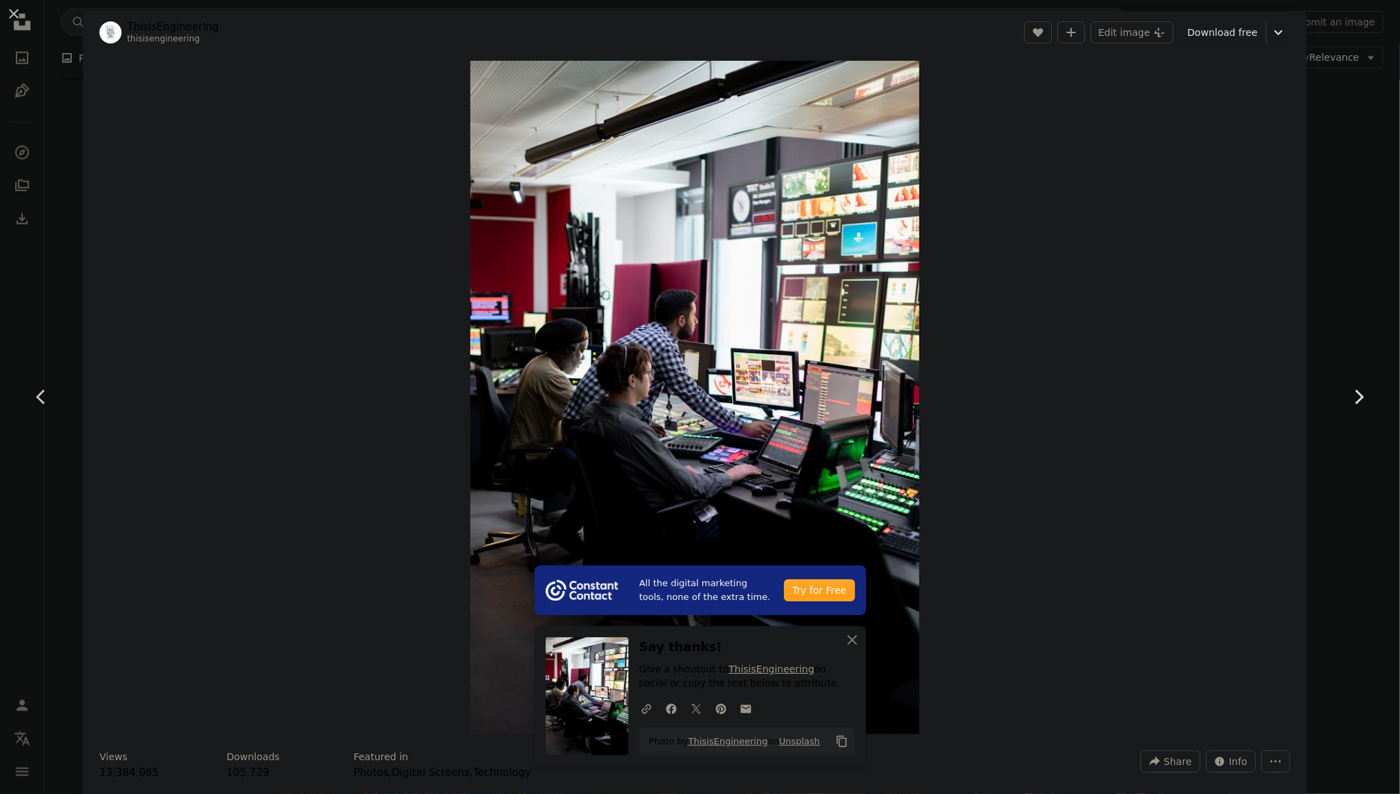
click at [1359, 399] on icon "Chevron right" at bounding box center [1359, 397] width 22 height 22
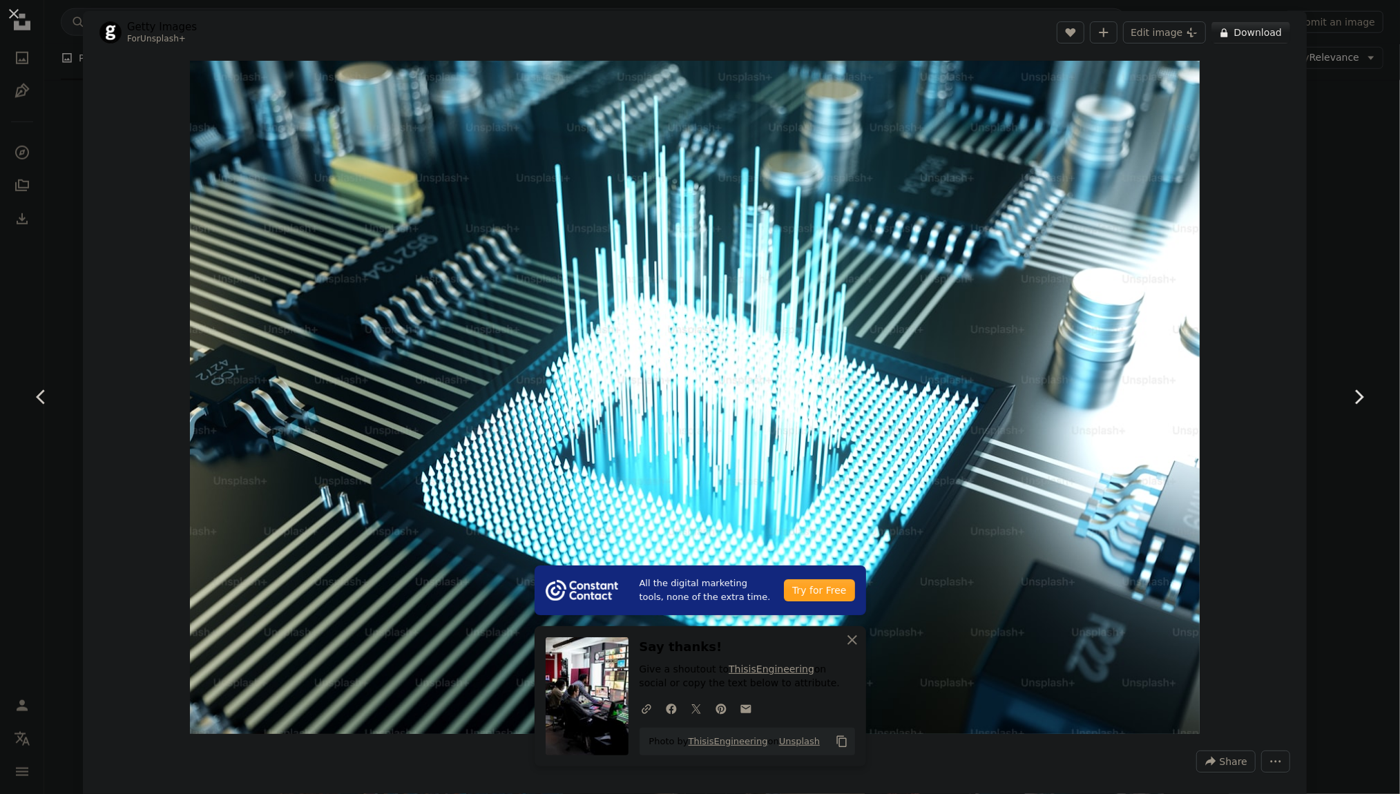
click at [1359, 399] on icon "Chevron right" at bounding box center [1359, 397] width 22 height 22
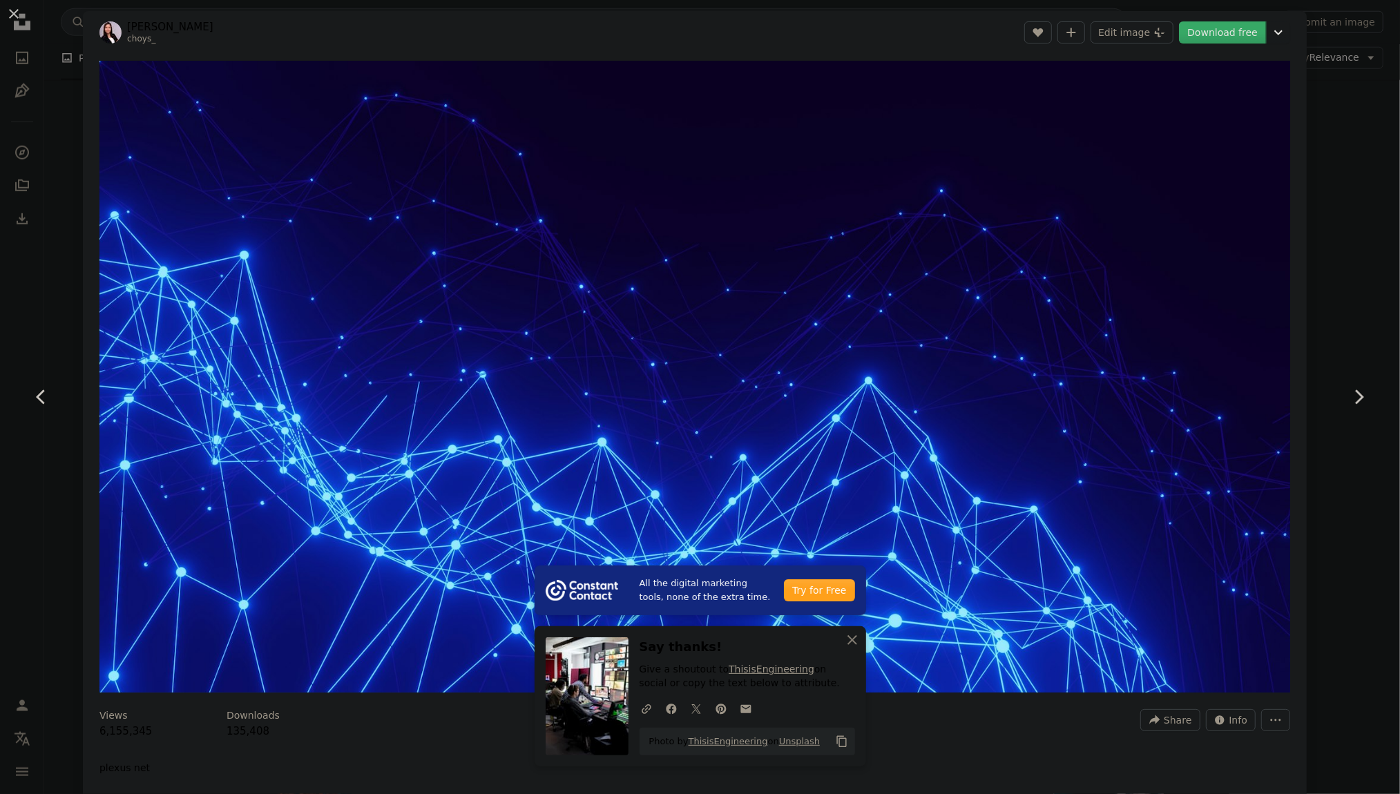
click at [1225, 27] on link "Download free" at bounding box center [1222, 32] width 87 height 22
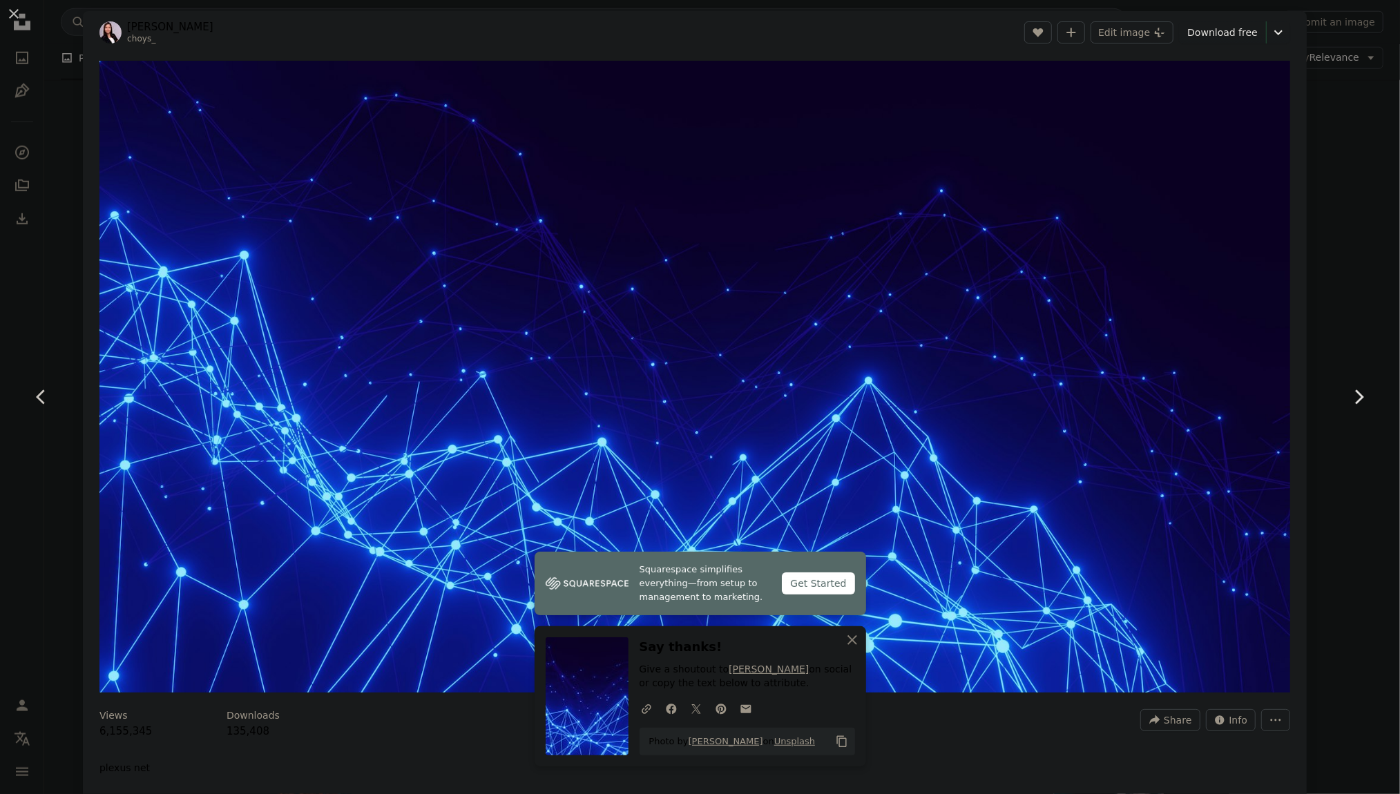
click at [1362, 397] on icon at bounding box center [1359, 397] width 9 height 15
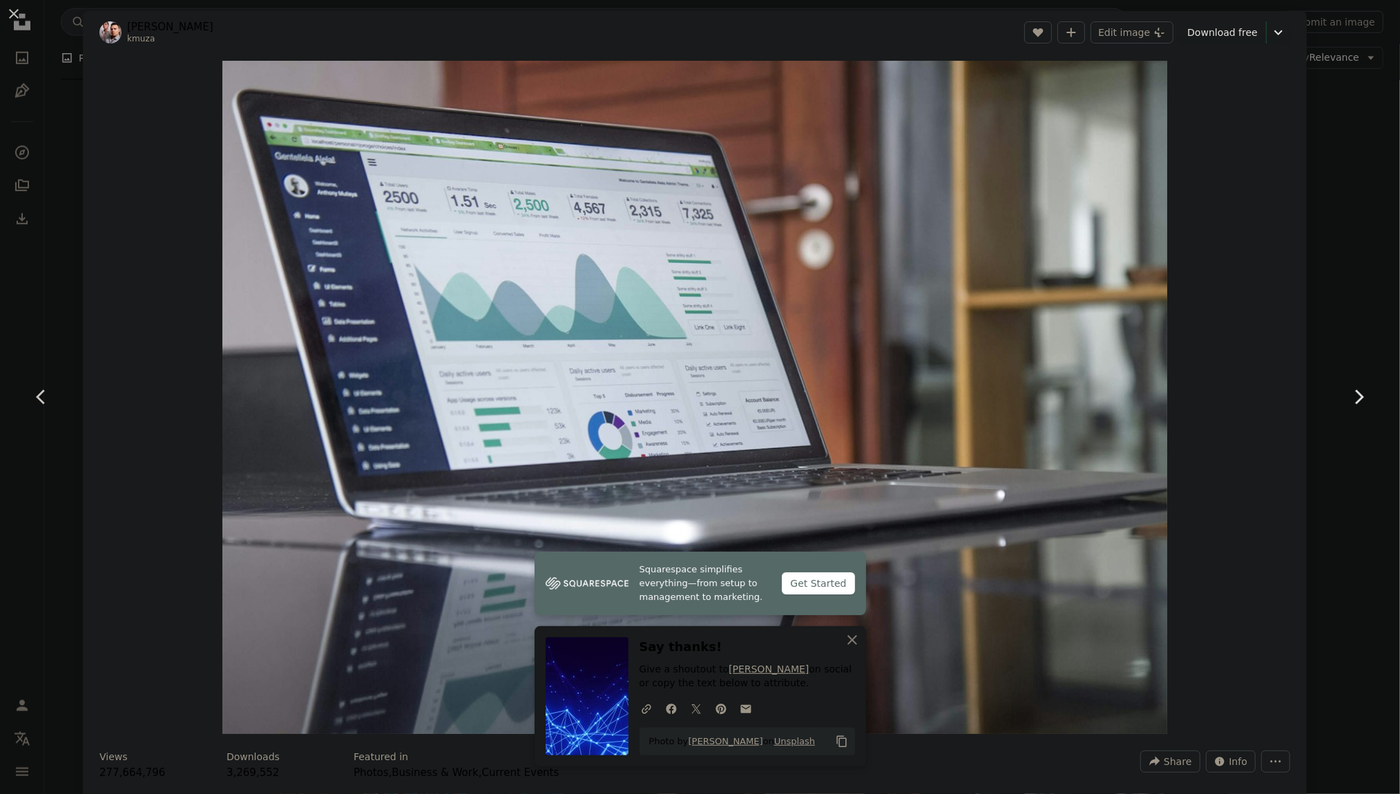
click at [1362, 397] on icon at bounding box center [1359, 397] width 9 height 15
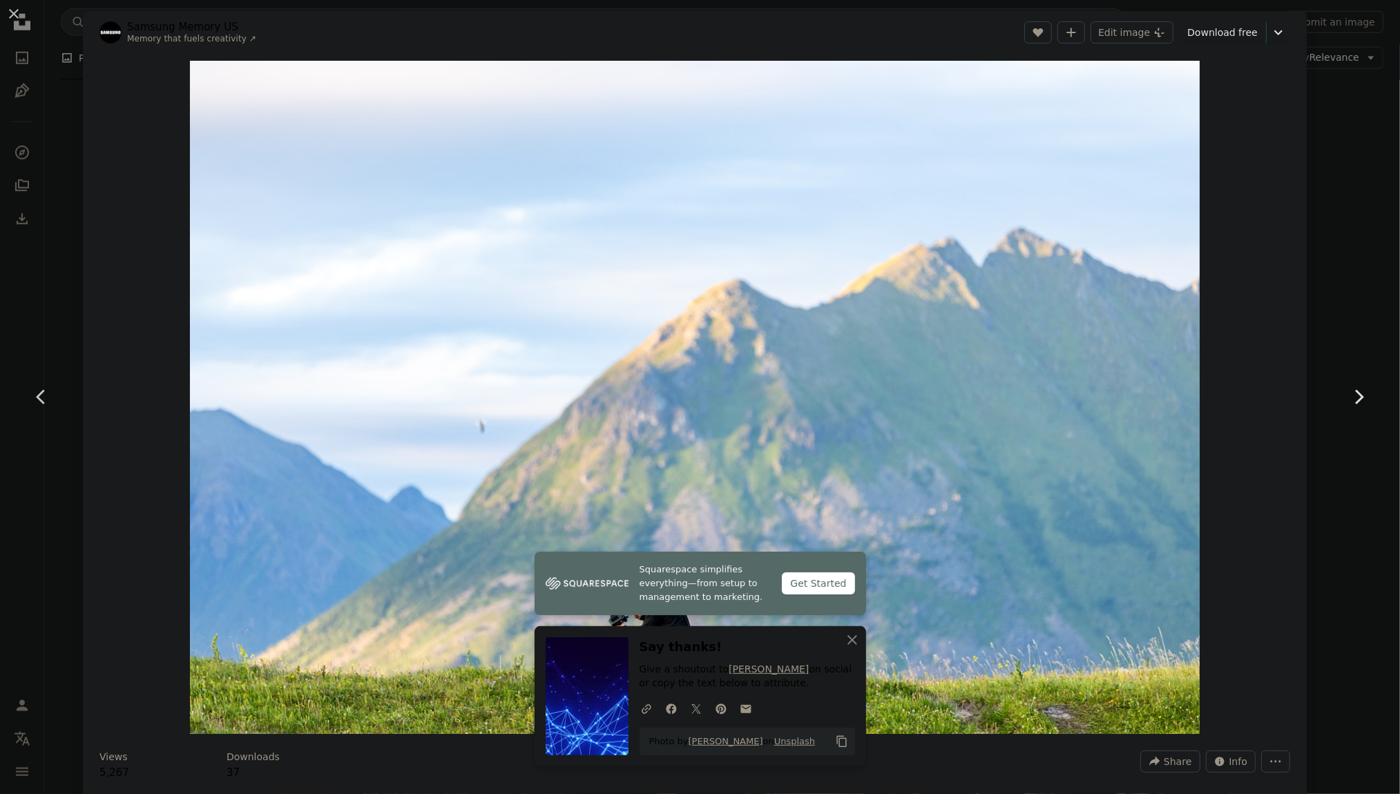
click at [1362, 397] on icon at bounding box center [1359, 397] width 9 height 15
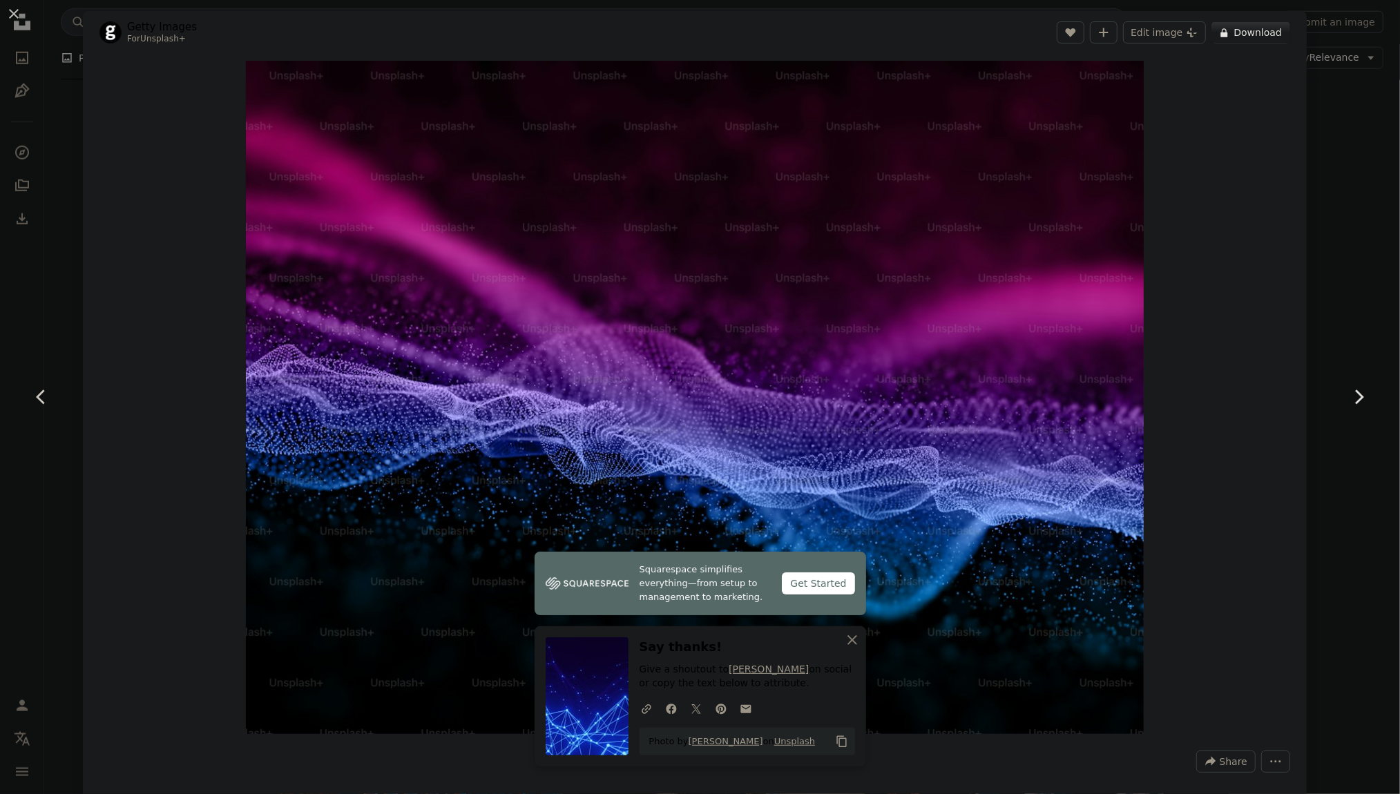
click at [1357, 405] on icon "Chevron right" at bounding box center [1359, 397] width 22 height 22
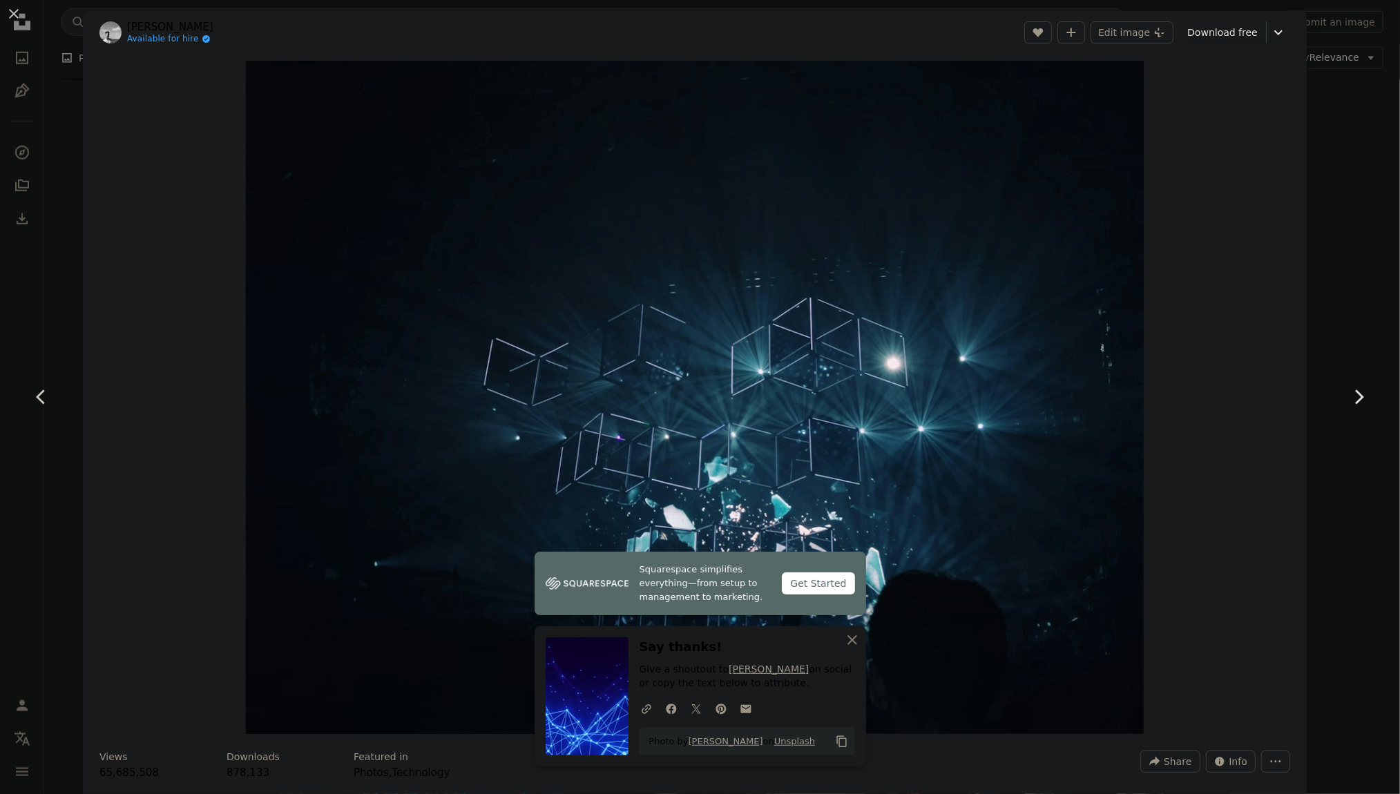
click at [1359, 399] on icon "Chevron right" at bounding box center [1359, 397] width 22 height 22
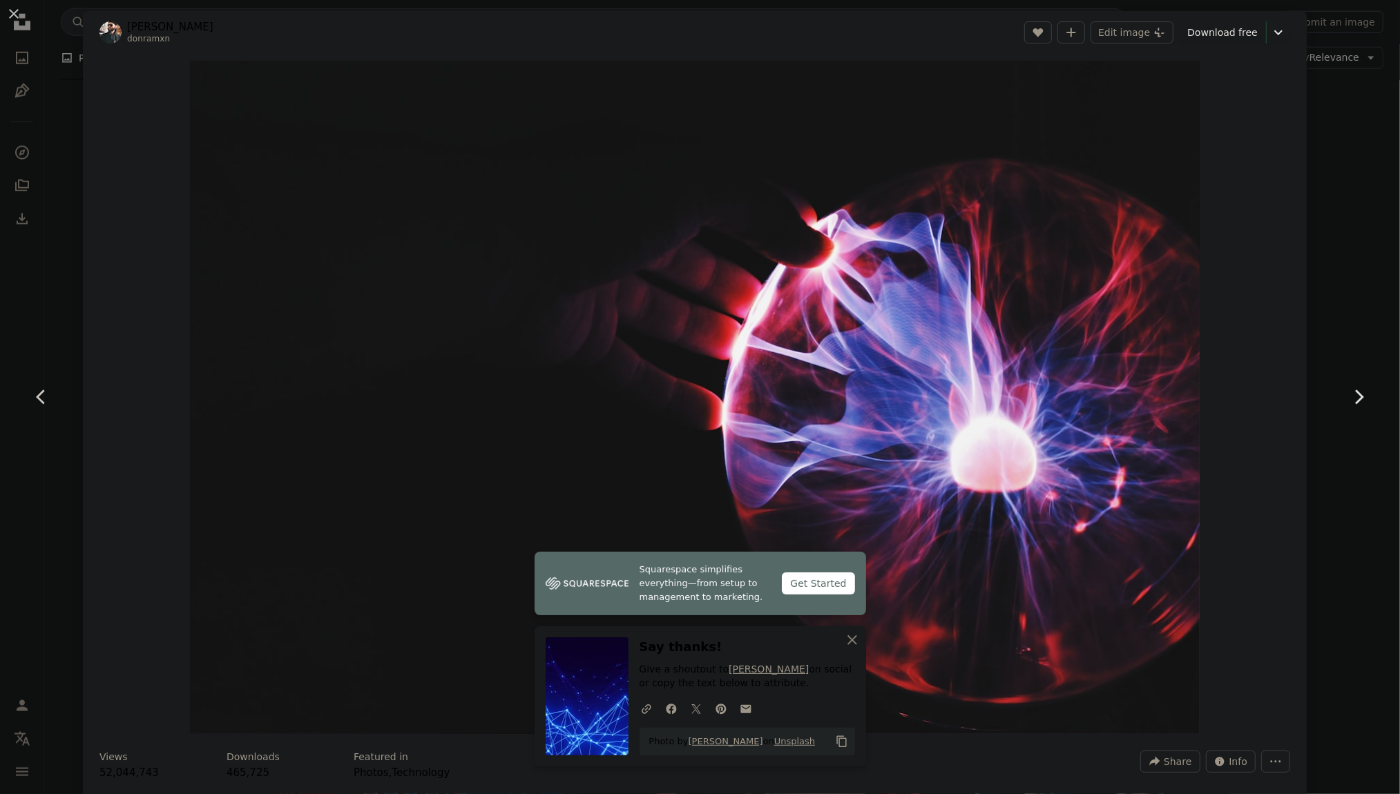
click at [1359, 399] on icon "Chevron right" at bounding box center [1359, 397] width 22 height 22
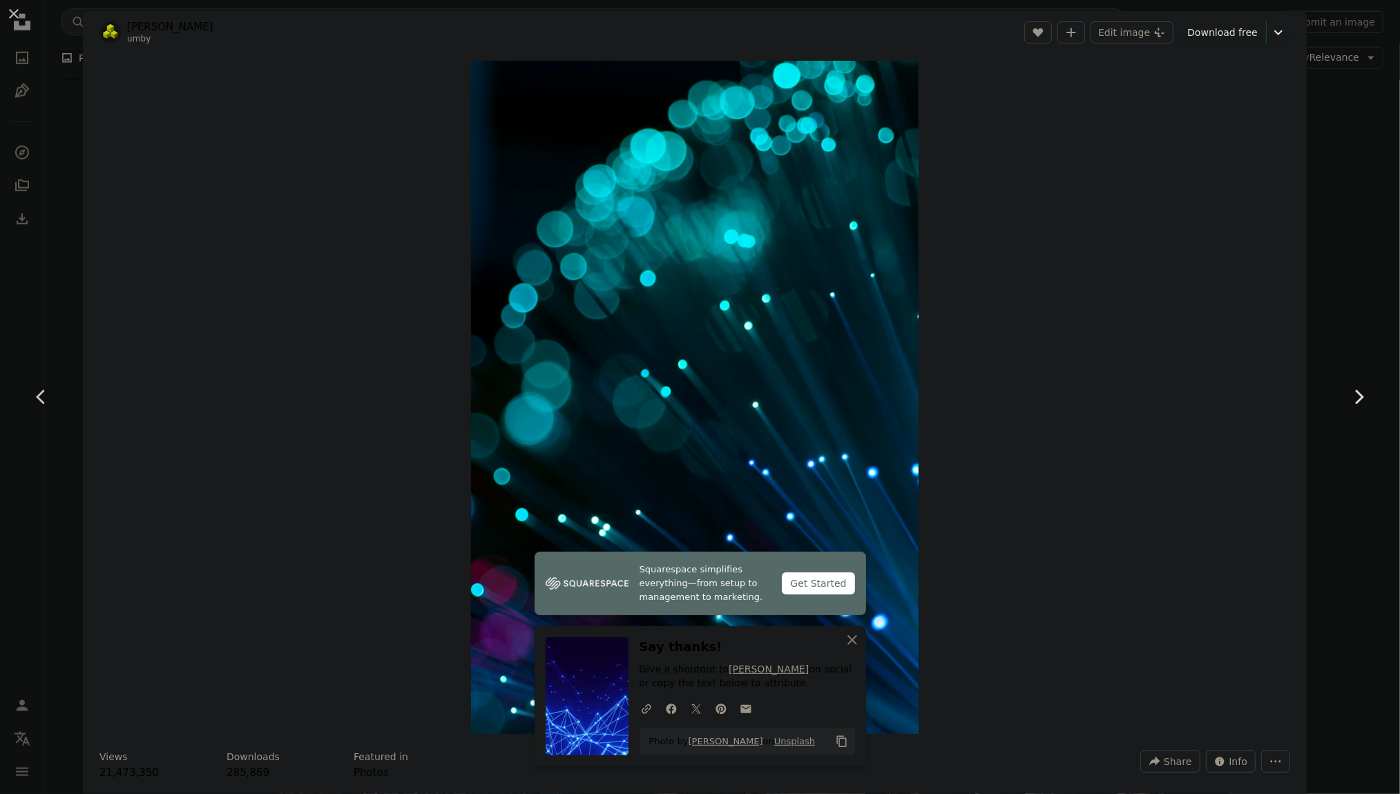
click at [1368, 408] on icon "Chevron right" at bounding box center [1359, 397] width 22 height 22
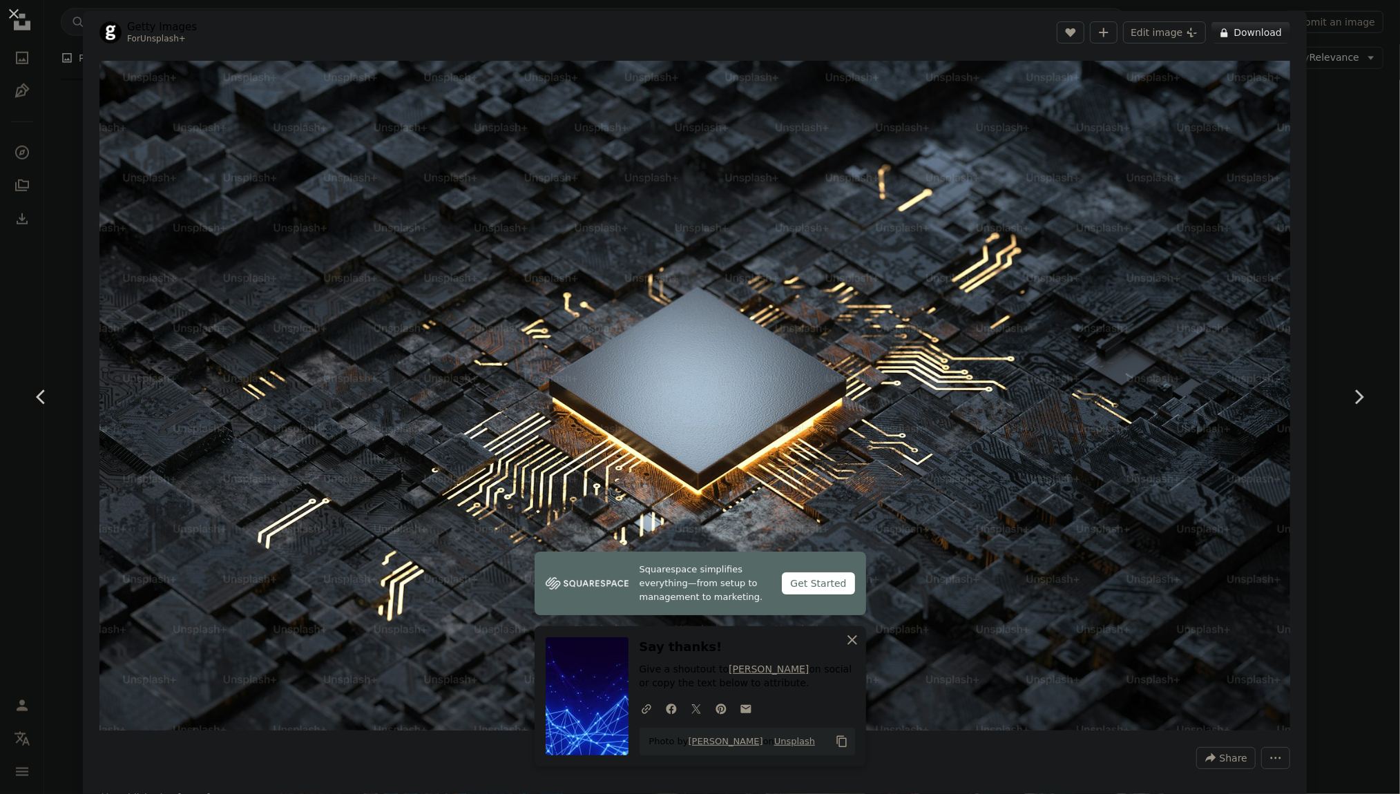
click at [852, 638] on icon "An X shape" at bounding box center [852, 640] width 17 height 17
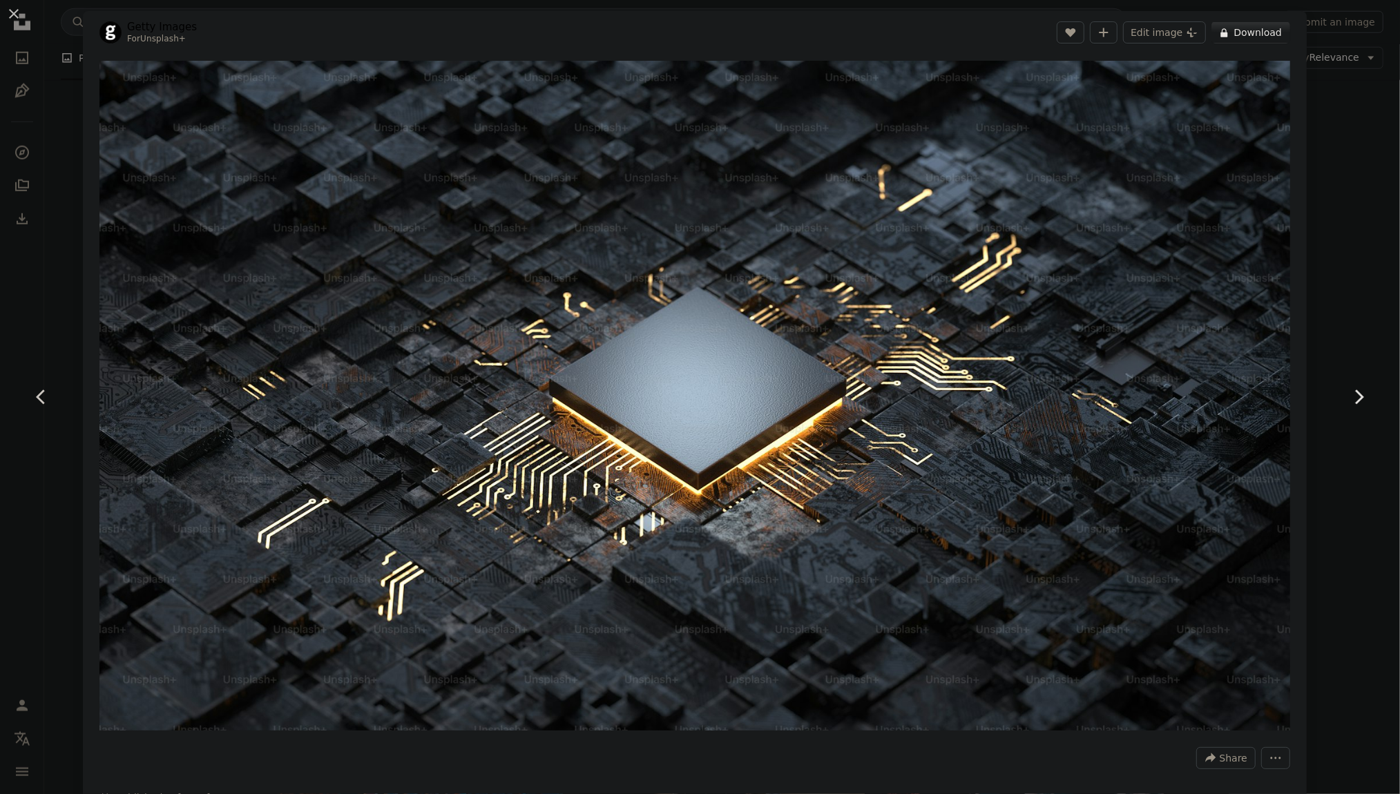
click at [1365, 396] on icon "Chevron right" at bounding box center [1359, 397] width 22 height 22
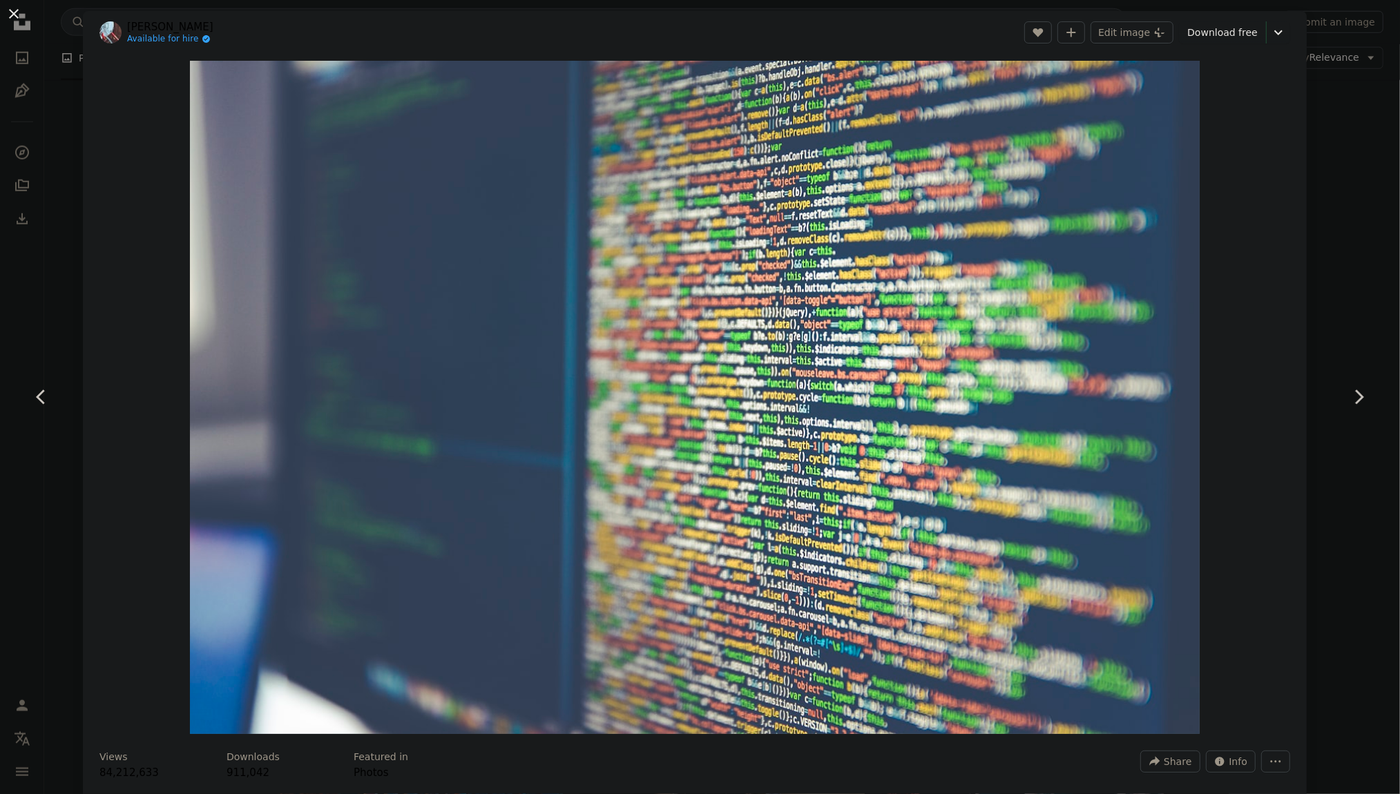
click at [12, 10] on button "An X shape" at bounding box center [14, 14] width 17 height 17
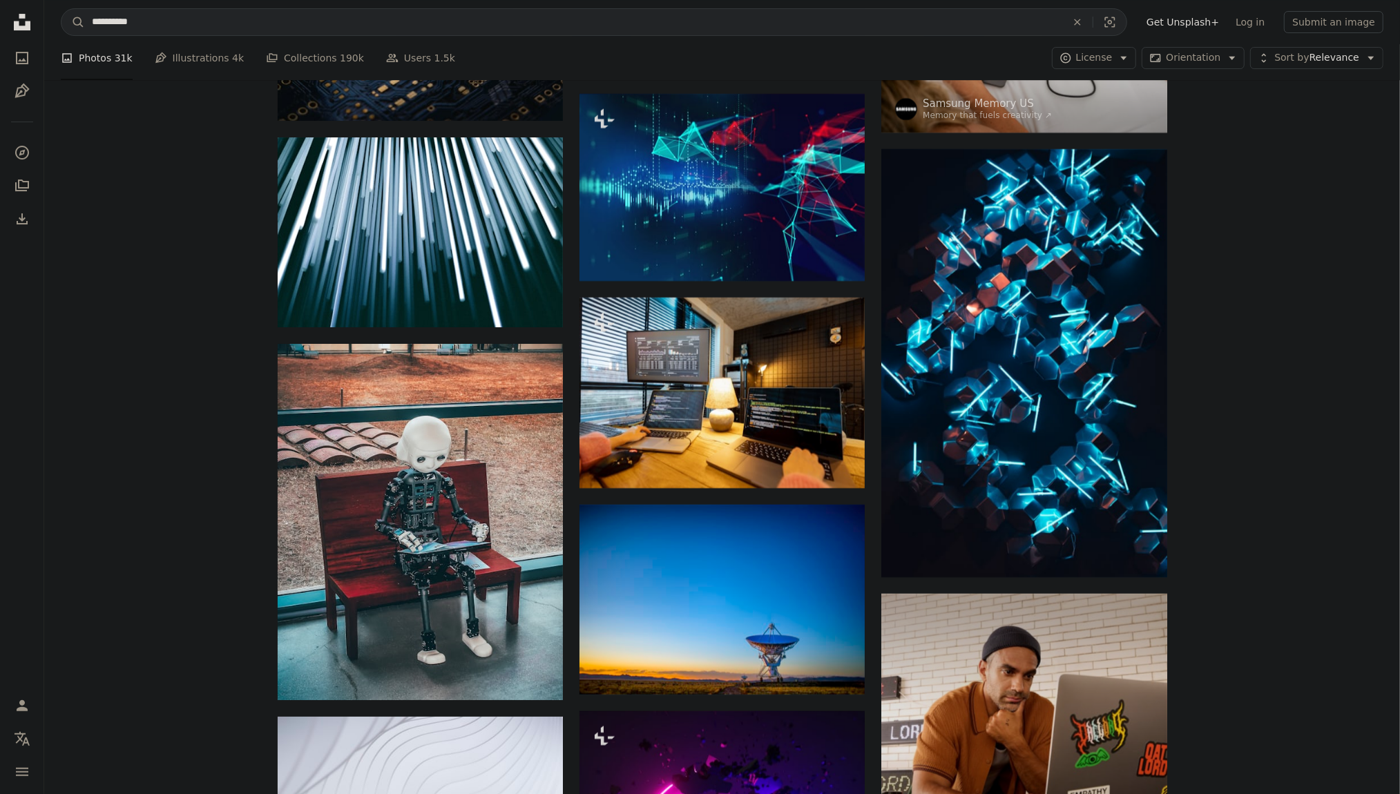
scroll to position [4364, 0]
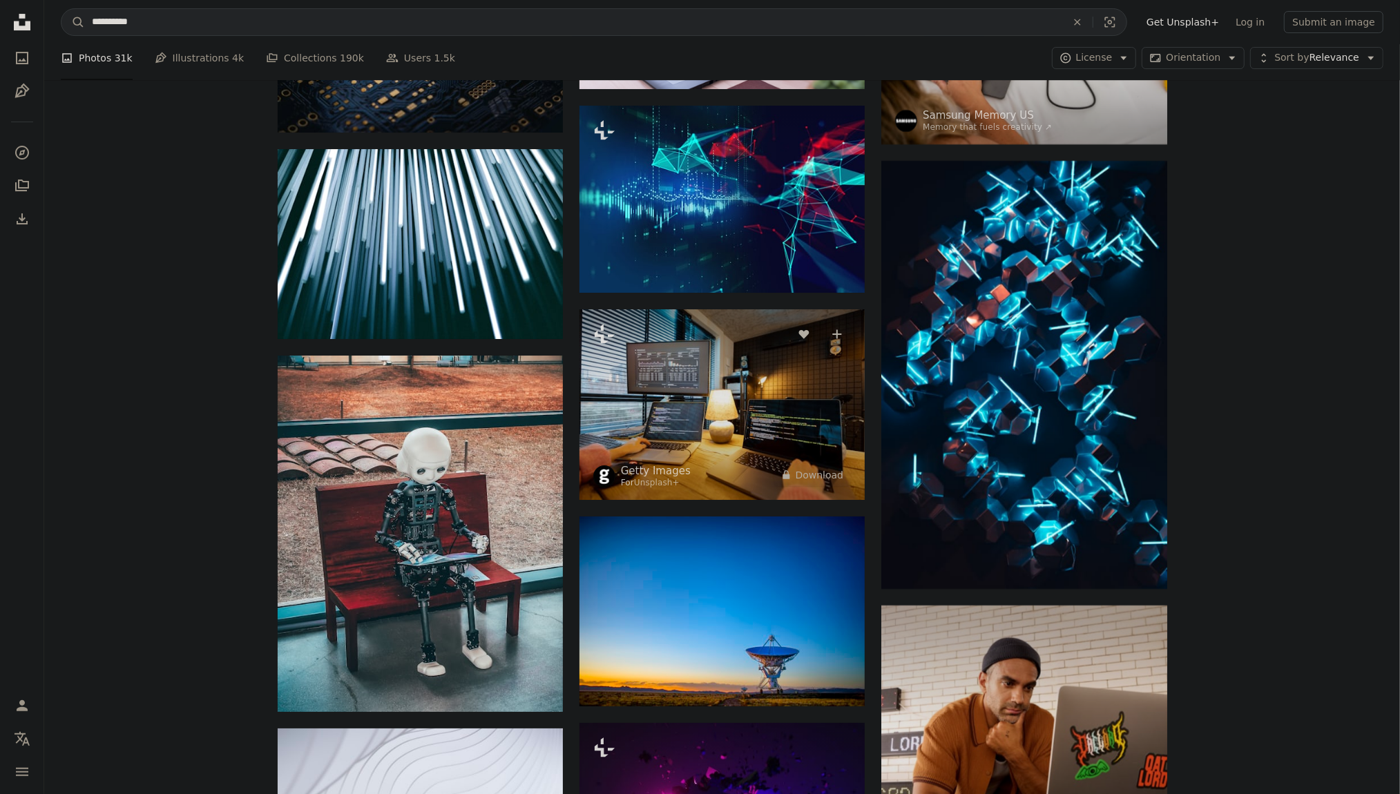
click at [722, 439] on img at bounding box center [722, 404] width 285 height 191
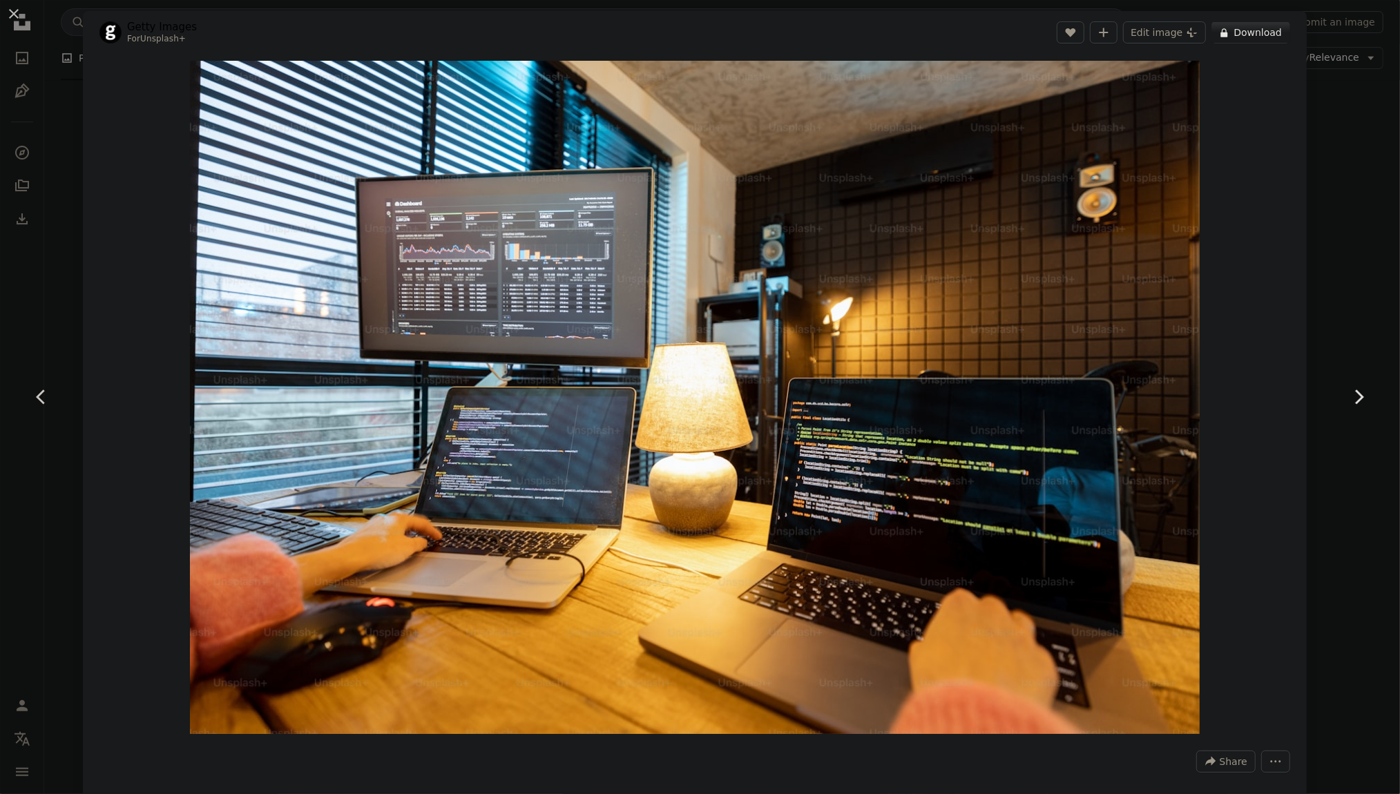
click at [1365, 393] on icon "Chevron right" at bounding box center [1359, 397] width 22 height 22
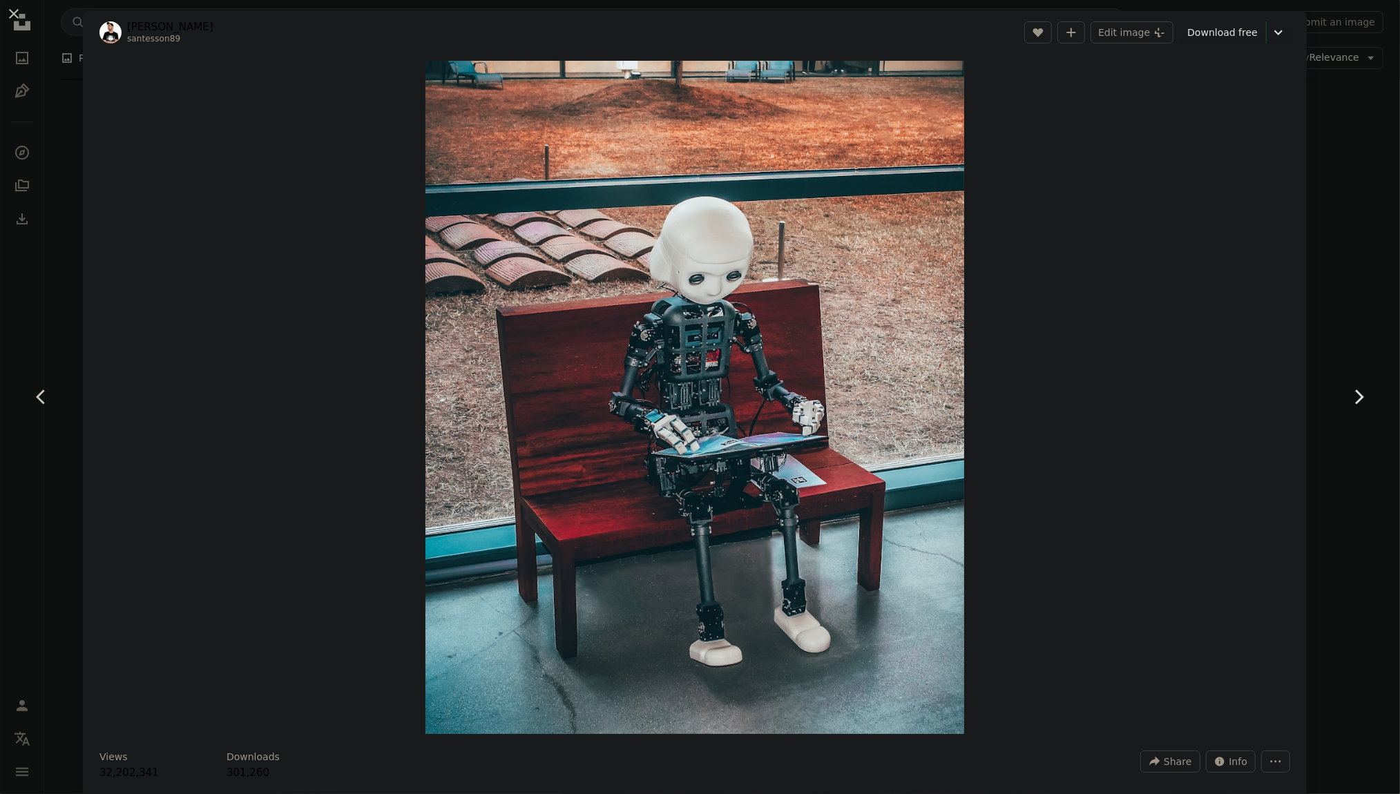
click at [1361, 396] on icon at bounding box center [1359, 397] width 9 height 15
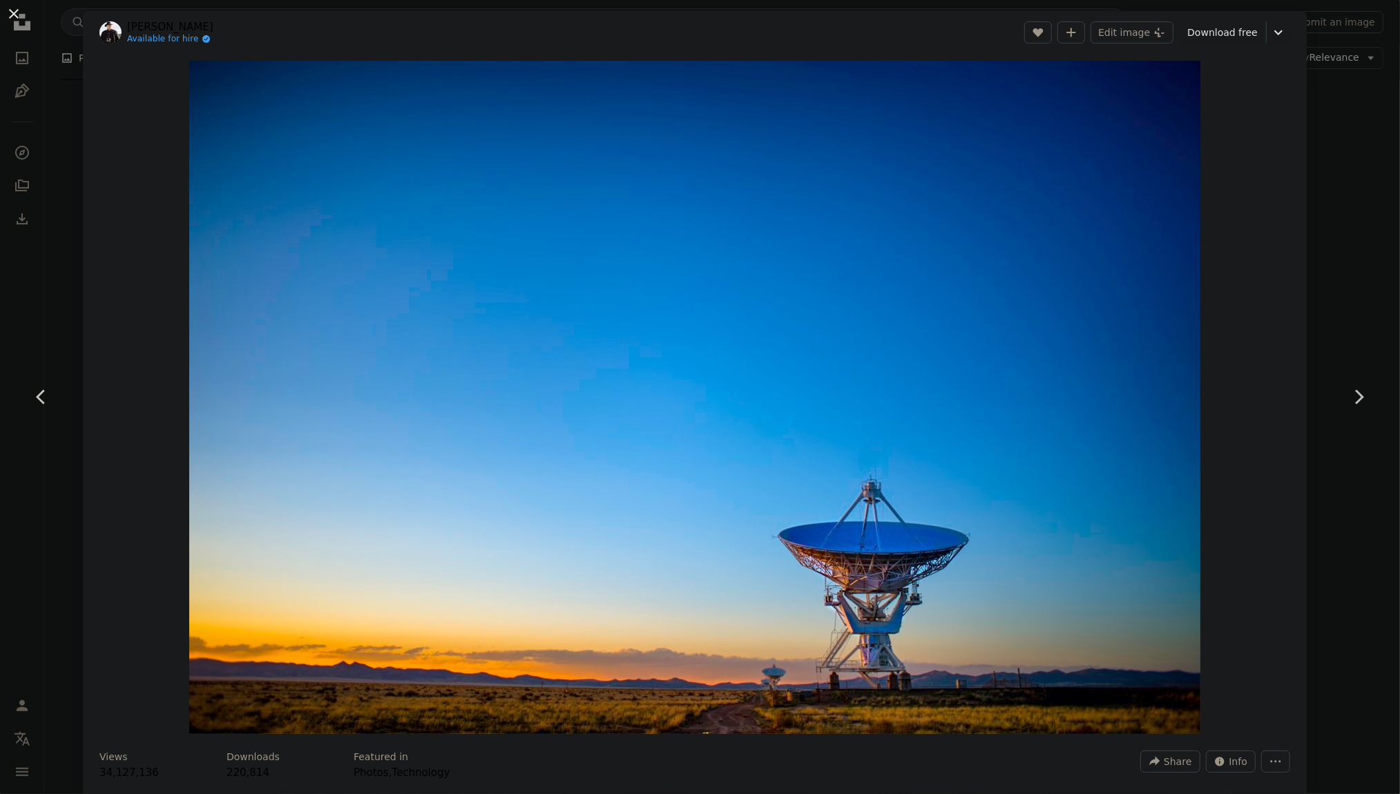
click at [15, 15] on button "An X shape" at bounding box center [14, 14] width 17 height 17
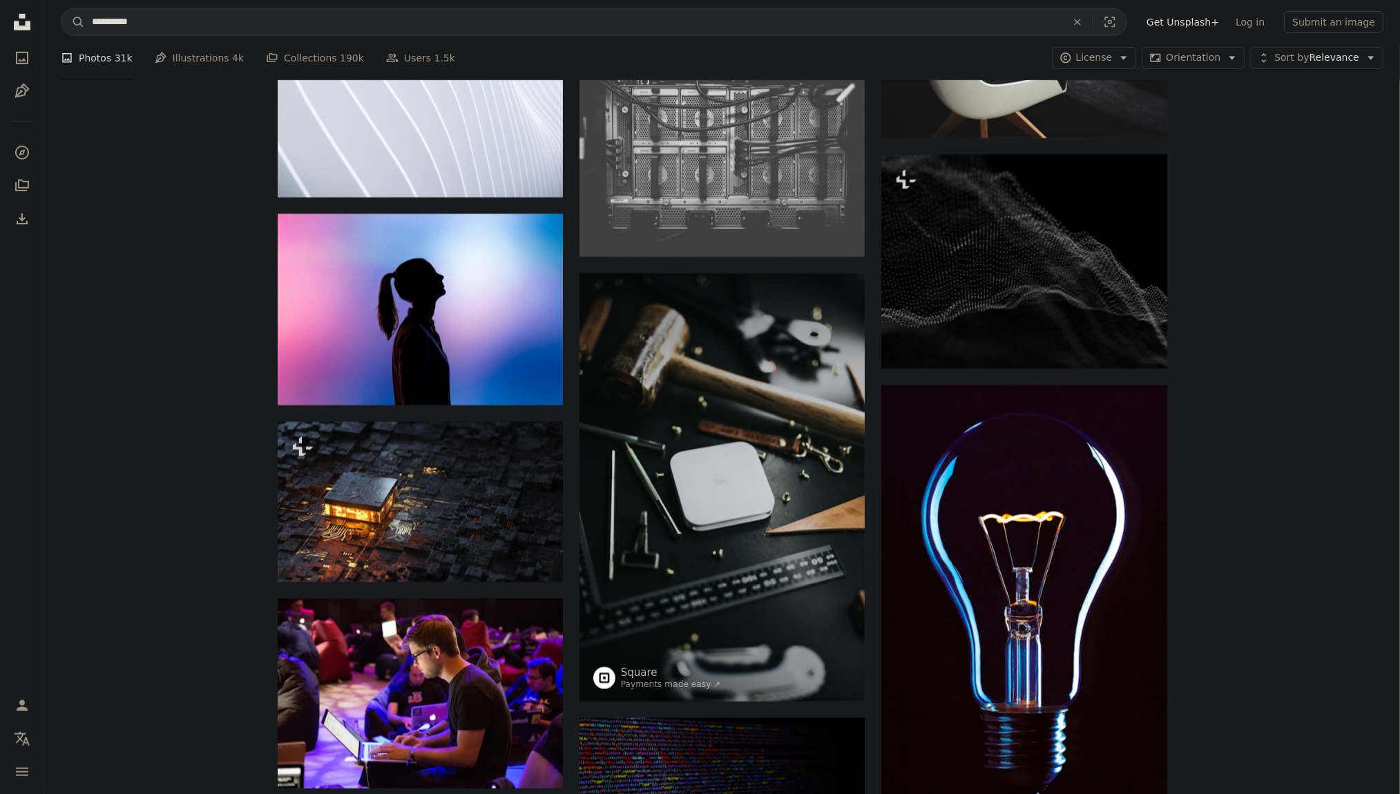
scroll to position [5383, 0]
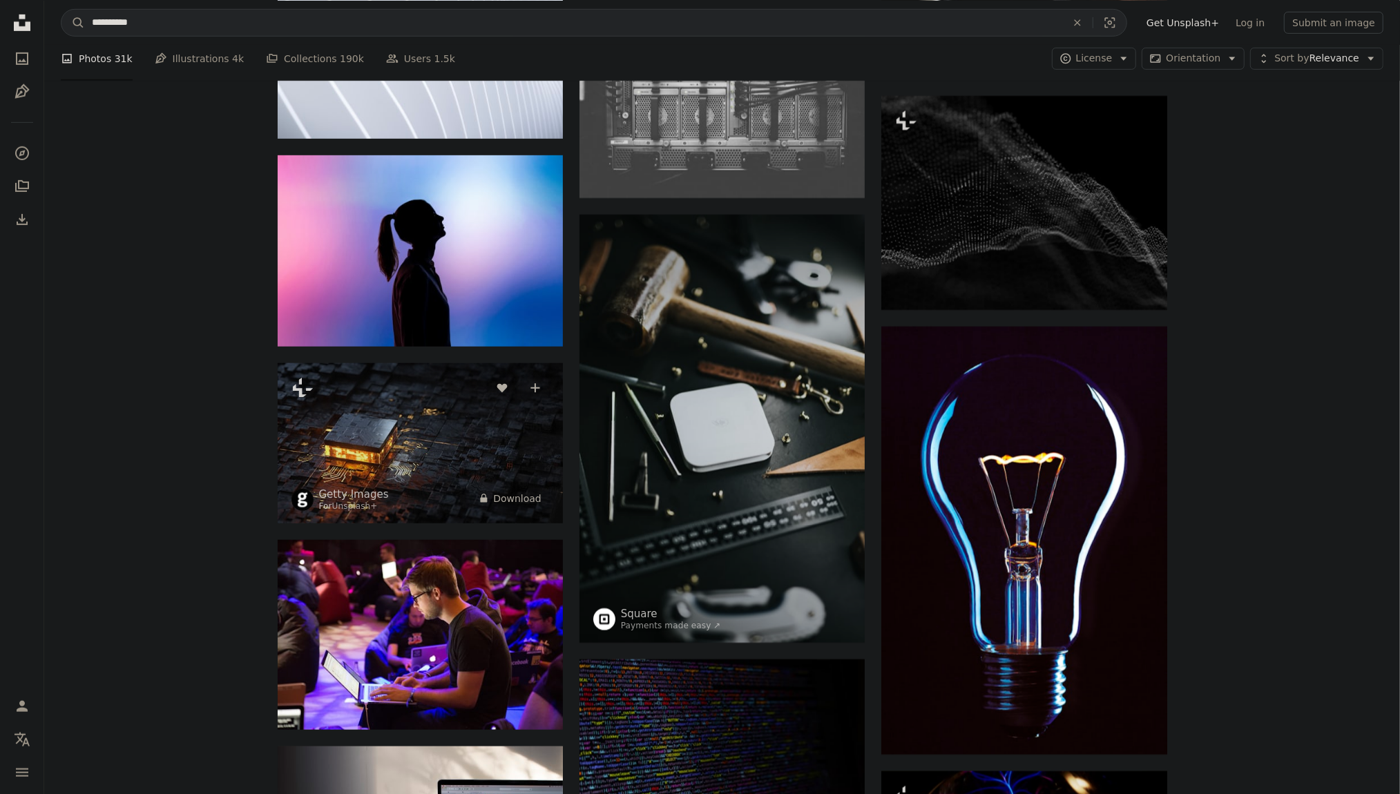
click at [419, 452] on img at bounding box center [420, 443] width 285 height 160
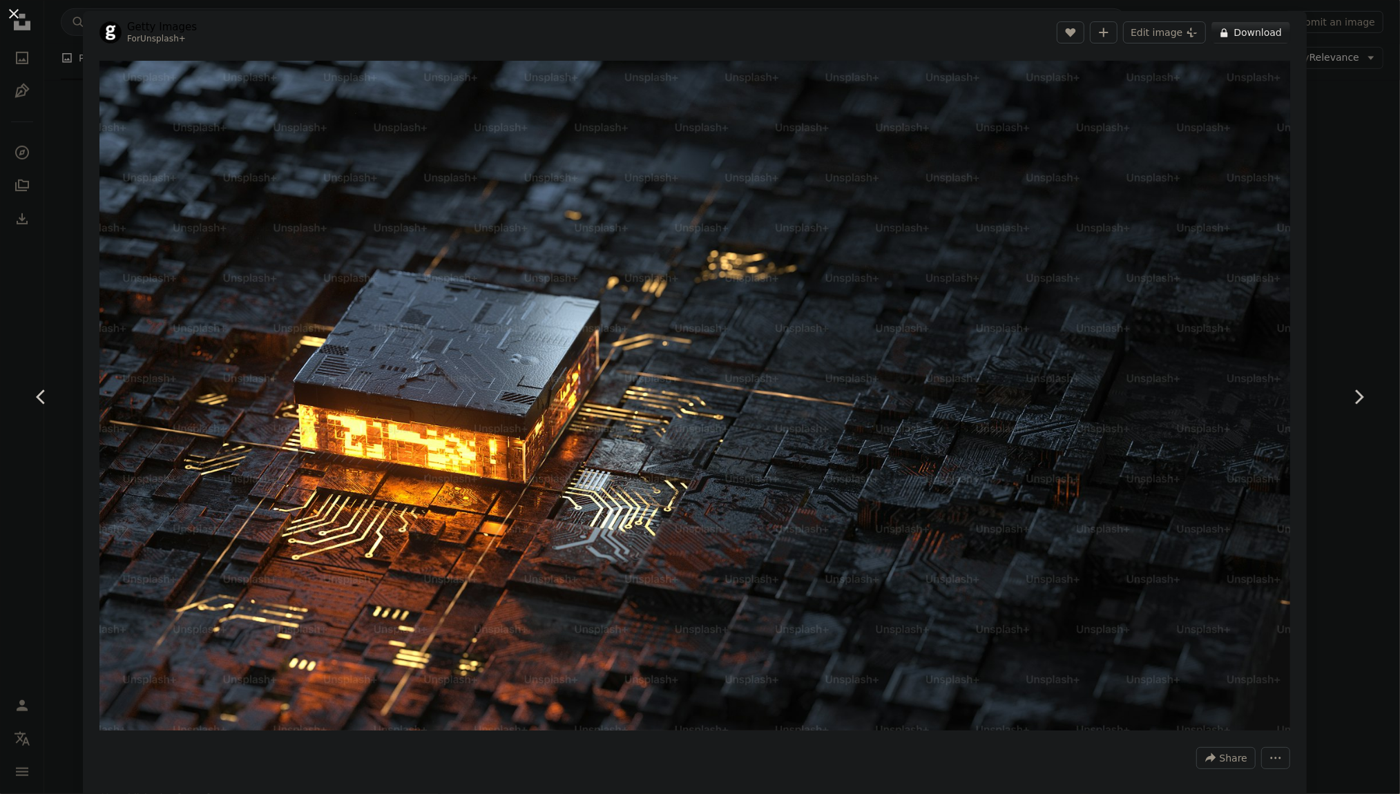
click at [16, 15] on button "An X shape" at bounding box center [14, 14] width 17 height 17
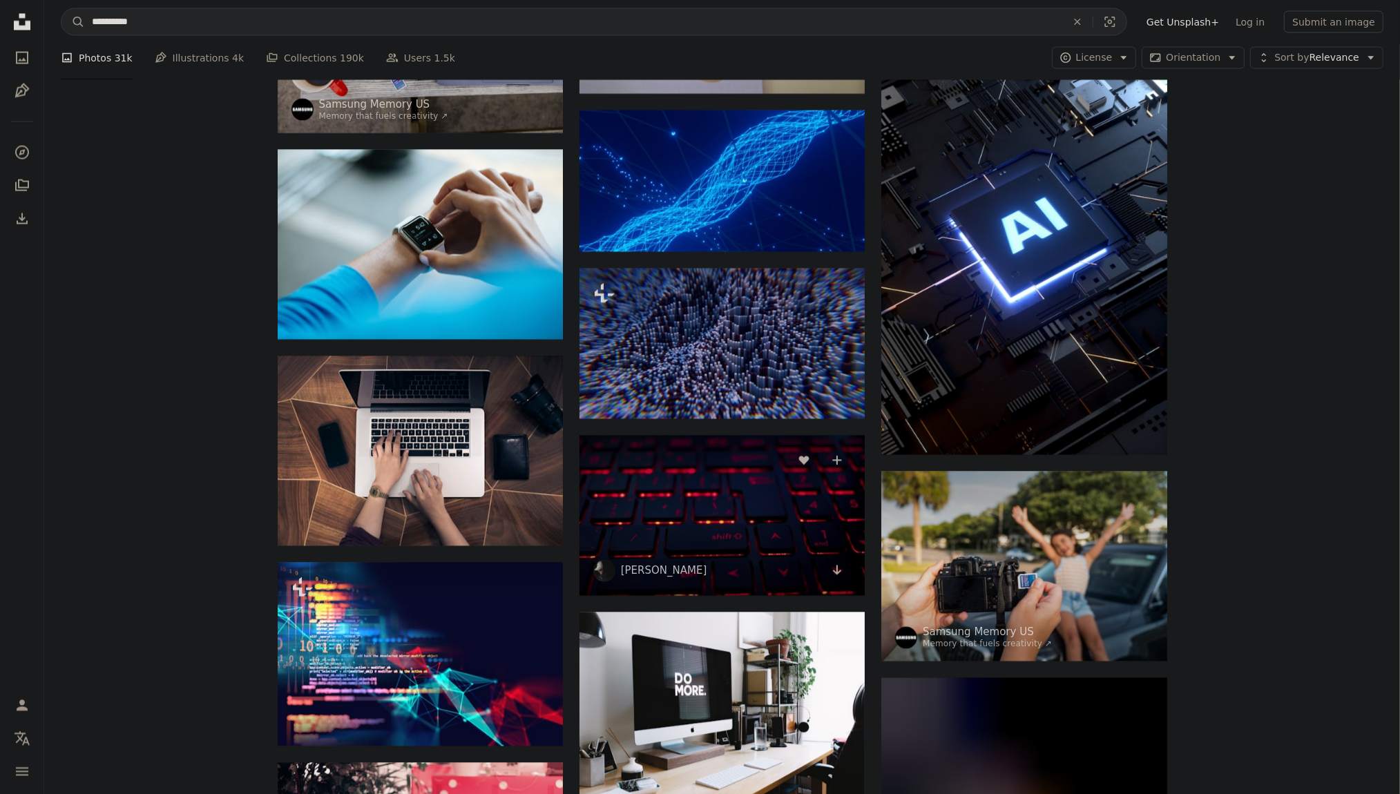
scroll to position [6778, 0]
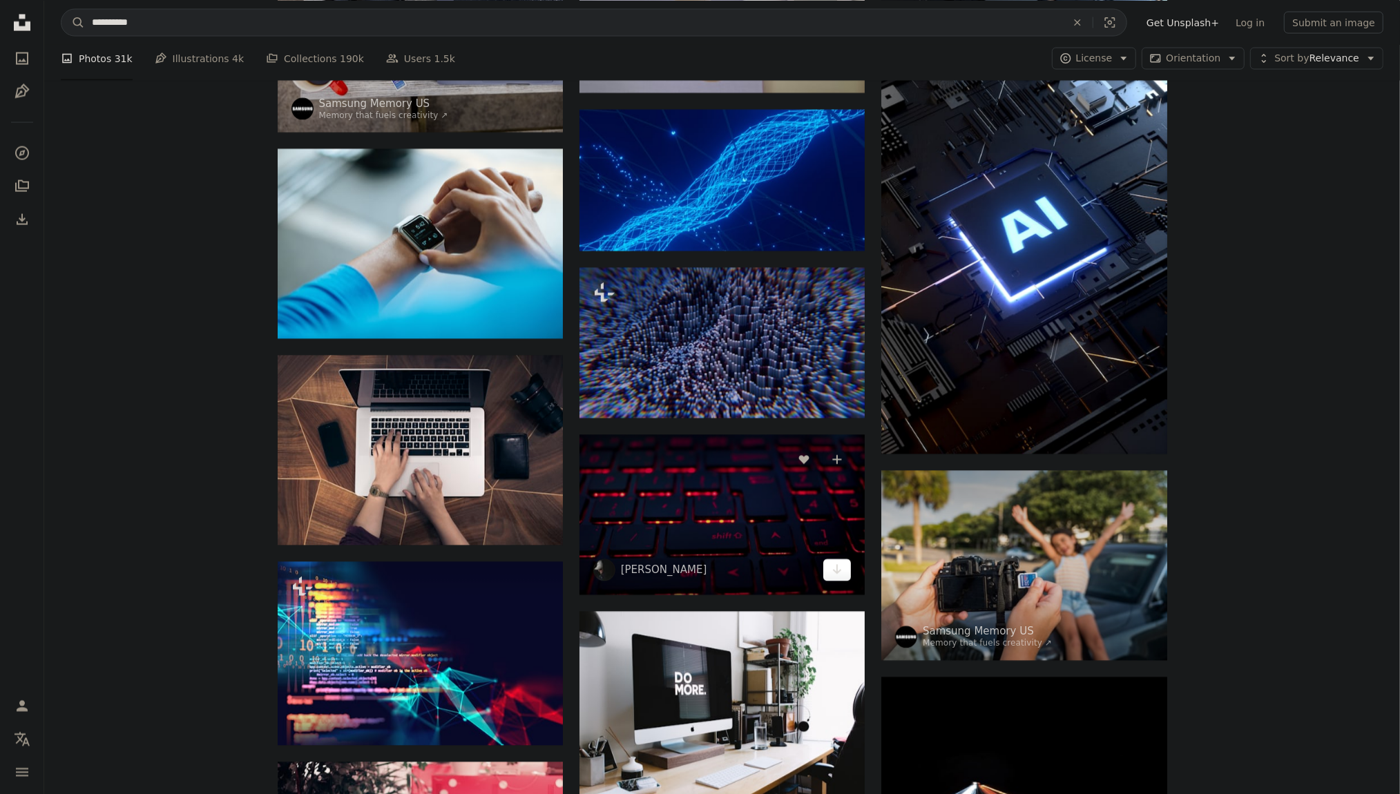
click at [832, 571] on icon "Arrow pointing down" at bounding box center [837, 569] width 11 height 17
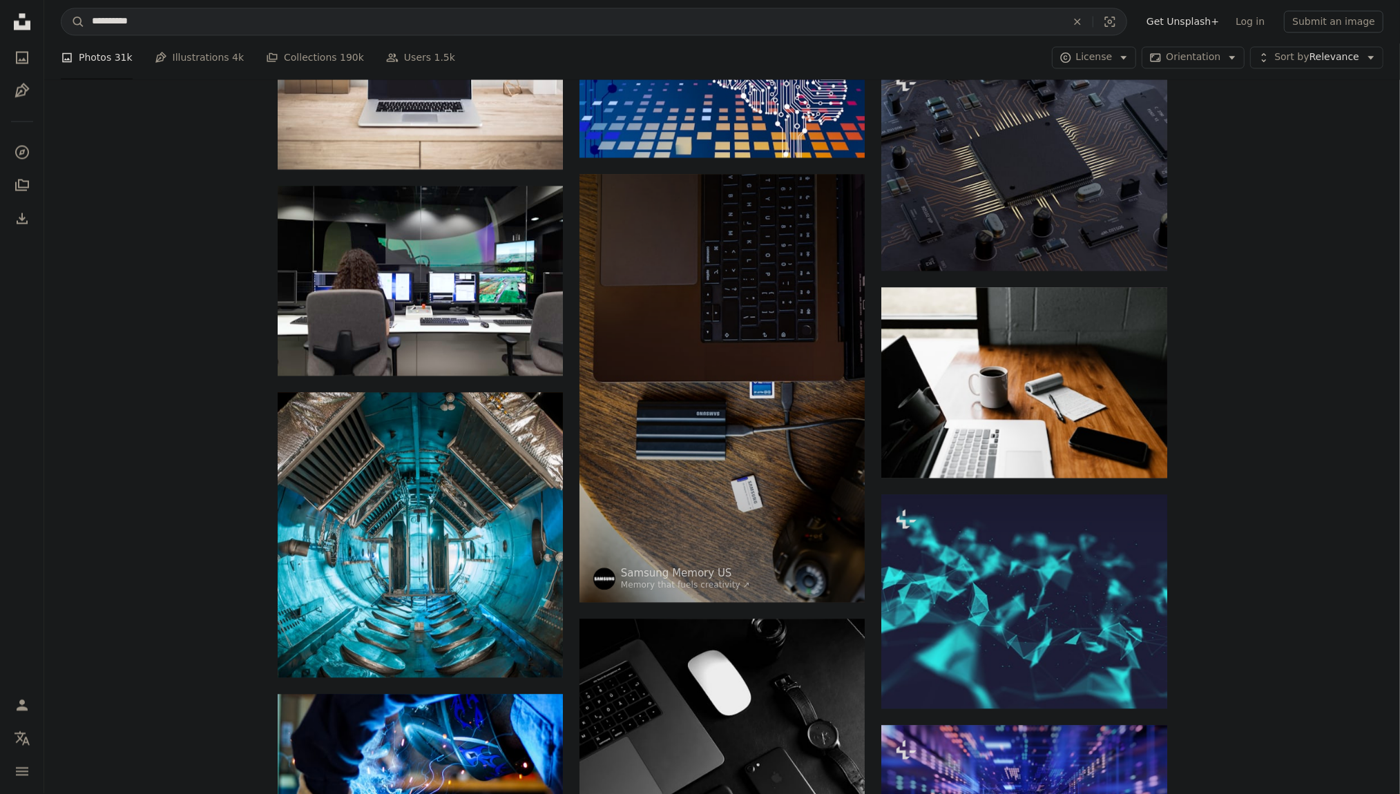
scroll to position [11784, 0]
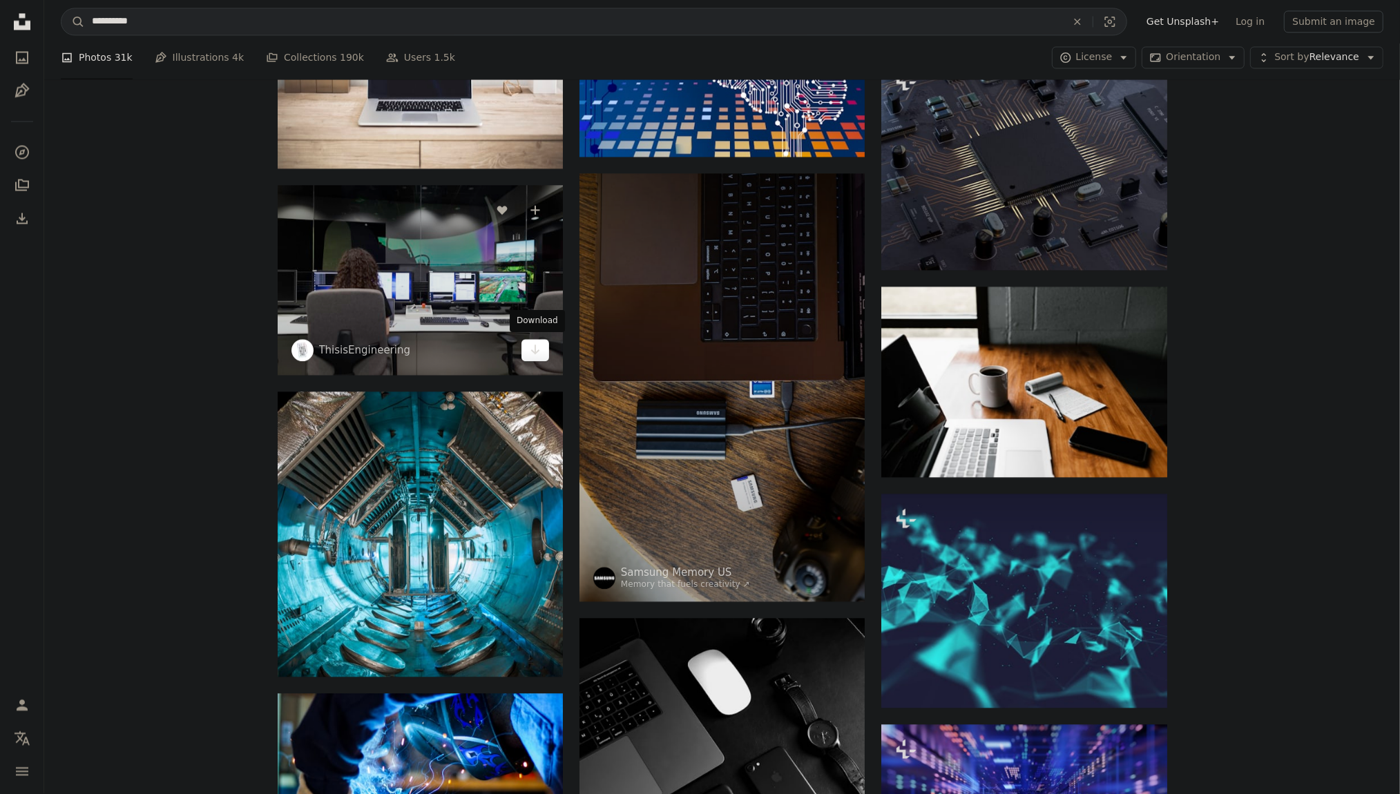
click at [535, 350] on icon "Download" at bounding box center [535, 350] width 9 height 10
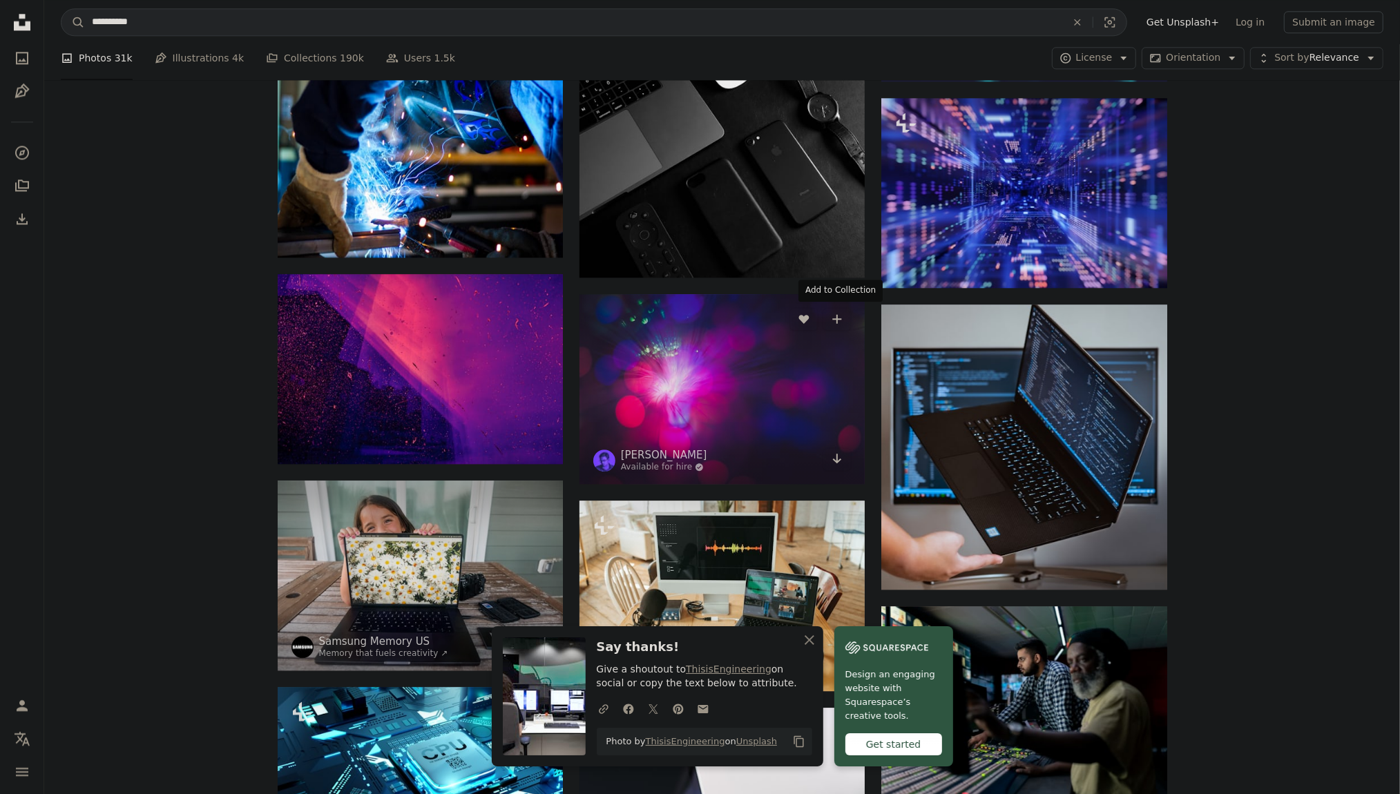
scroll to position [12507, 0]
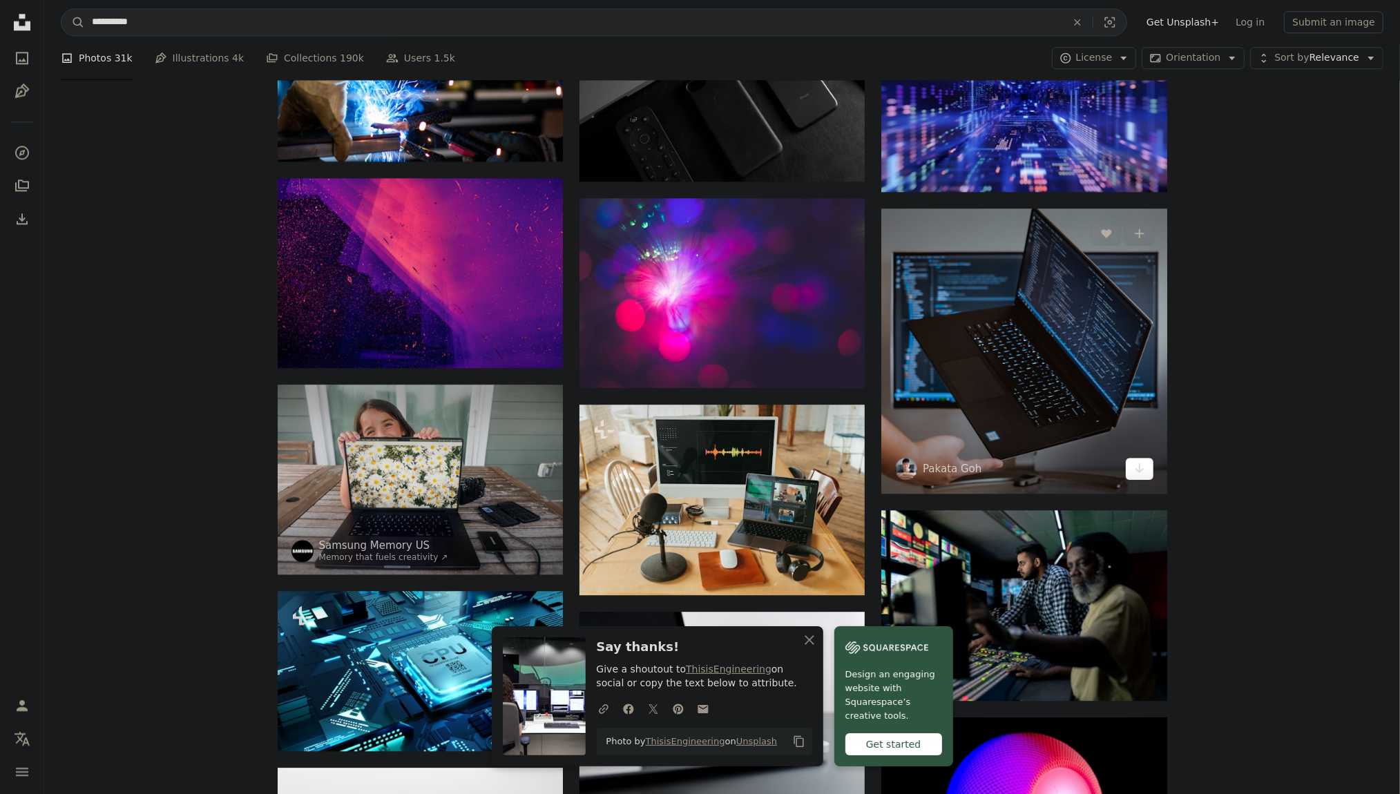
click at [1142, 468] on icon "Arrow pointing down" at bounding box center [1139, 468] width 11 height 17
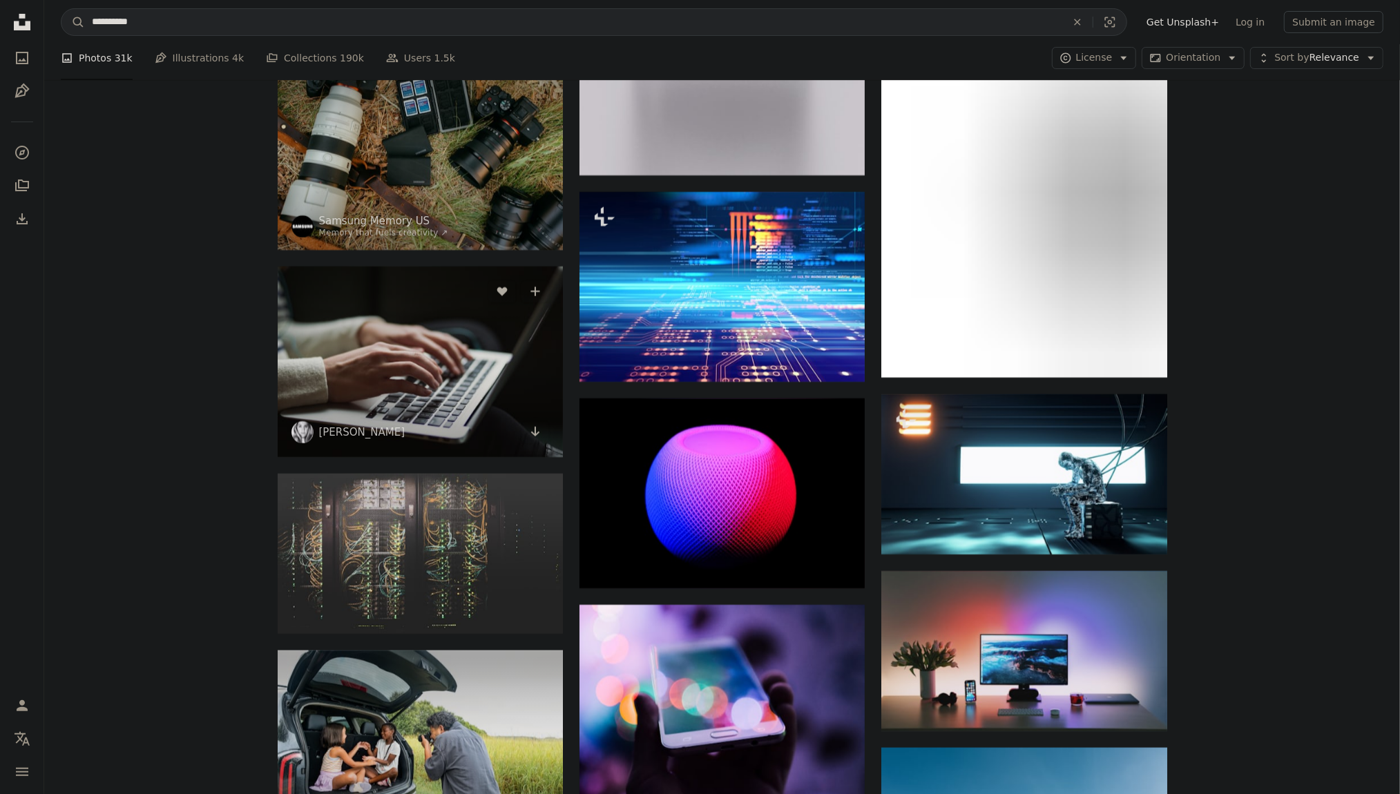
scroll to position [14307, 0]
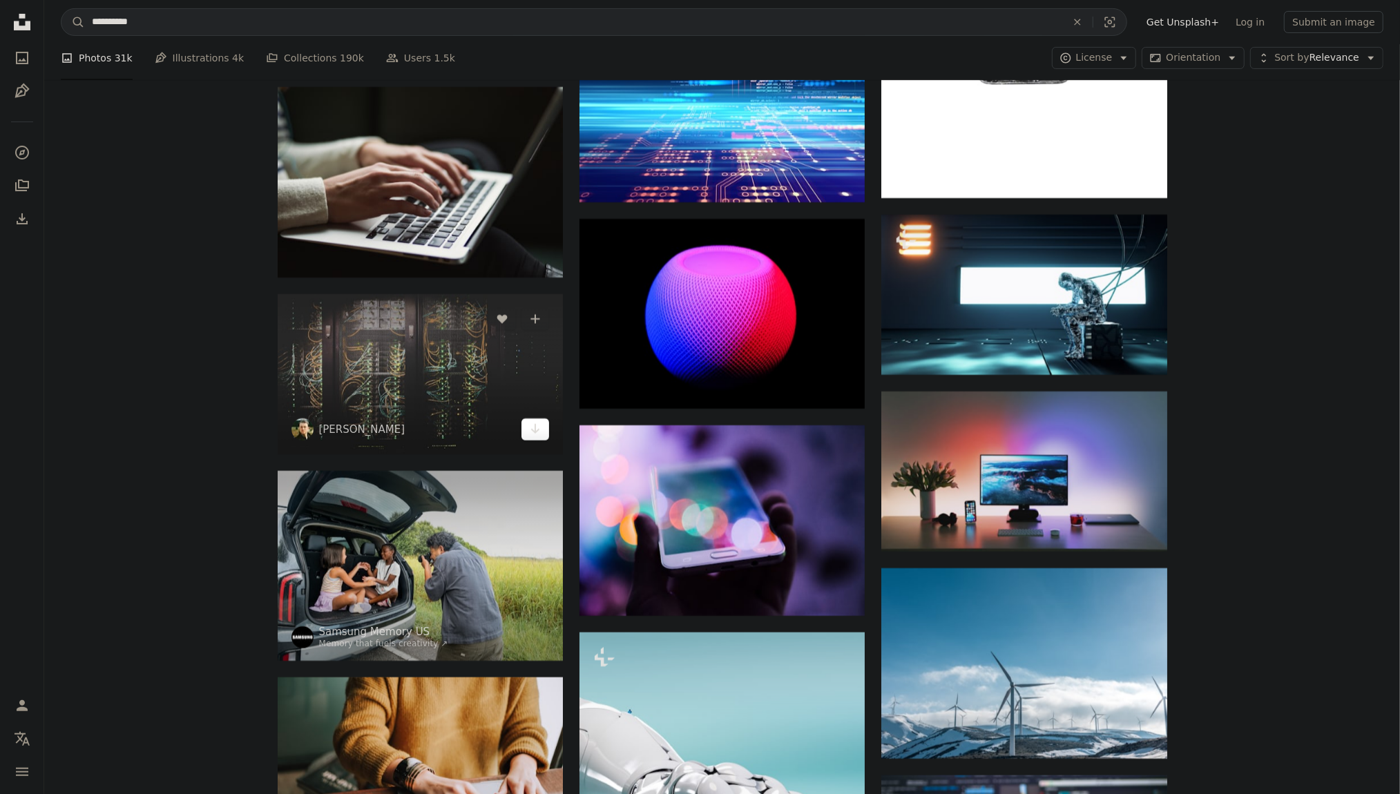
click at [542, 420] on link "Arrow pointing down" at bounding box center [536, 430] width 28 height 22
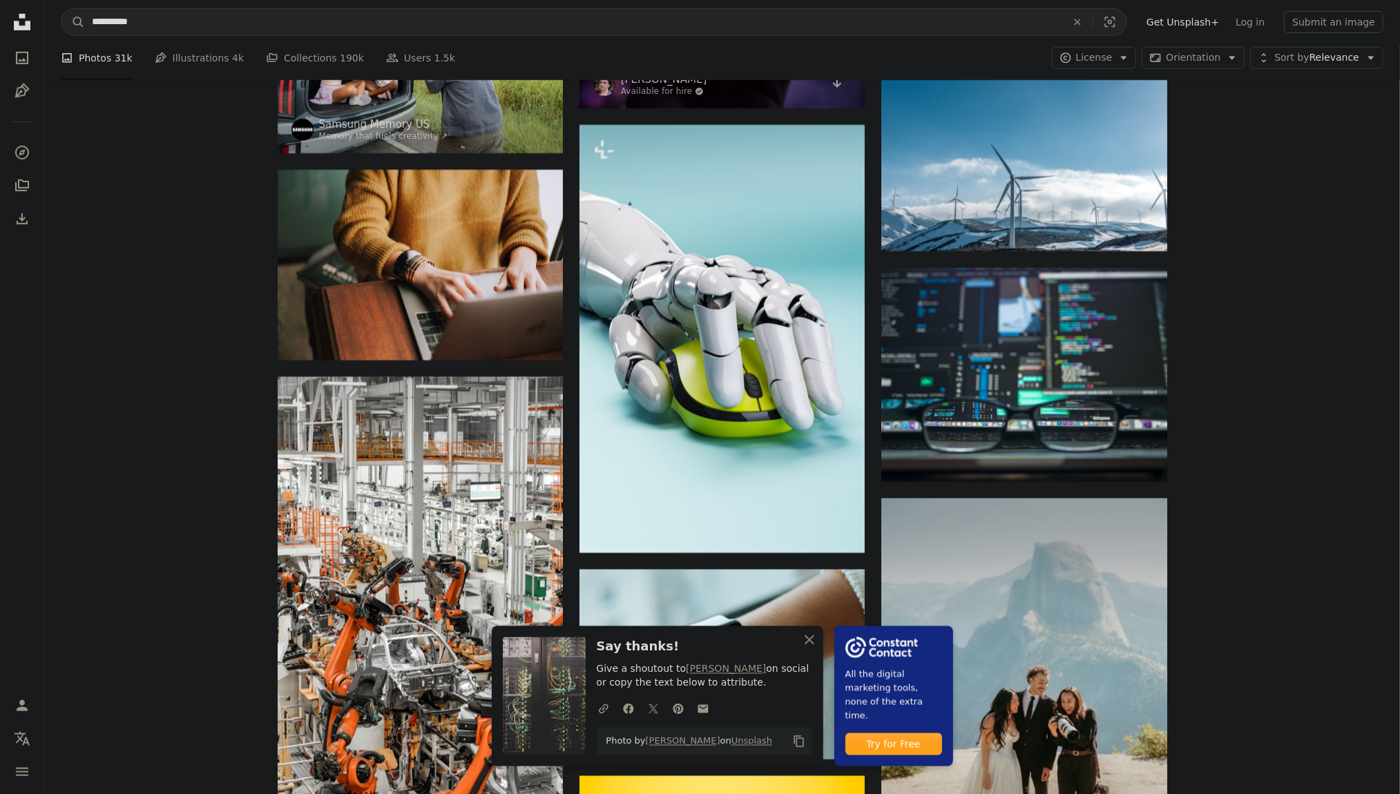
scroll to position [14840, 0]
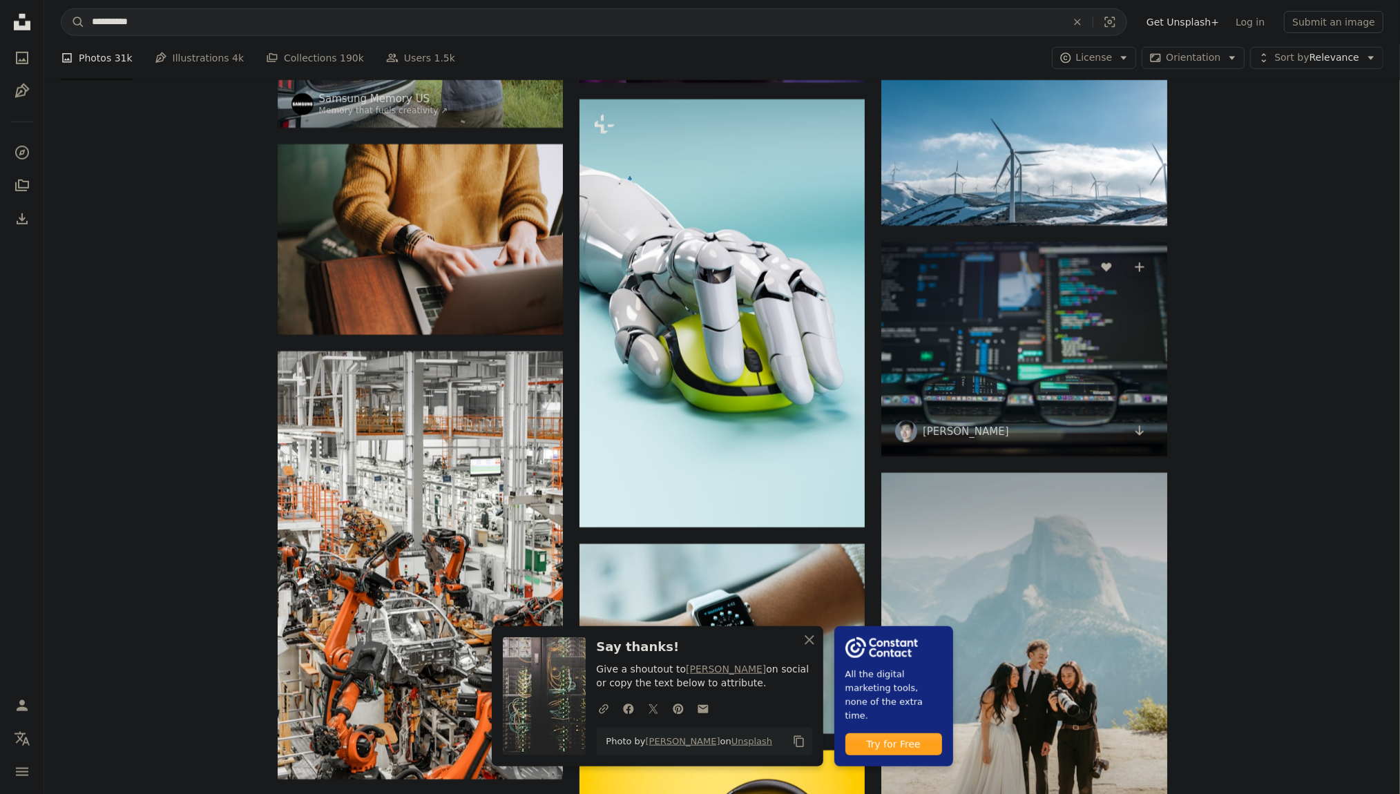
click at [1140, 413] on img at bounding box center [1023, 349] width 285 height 214
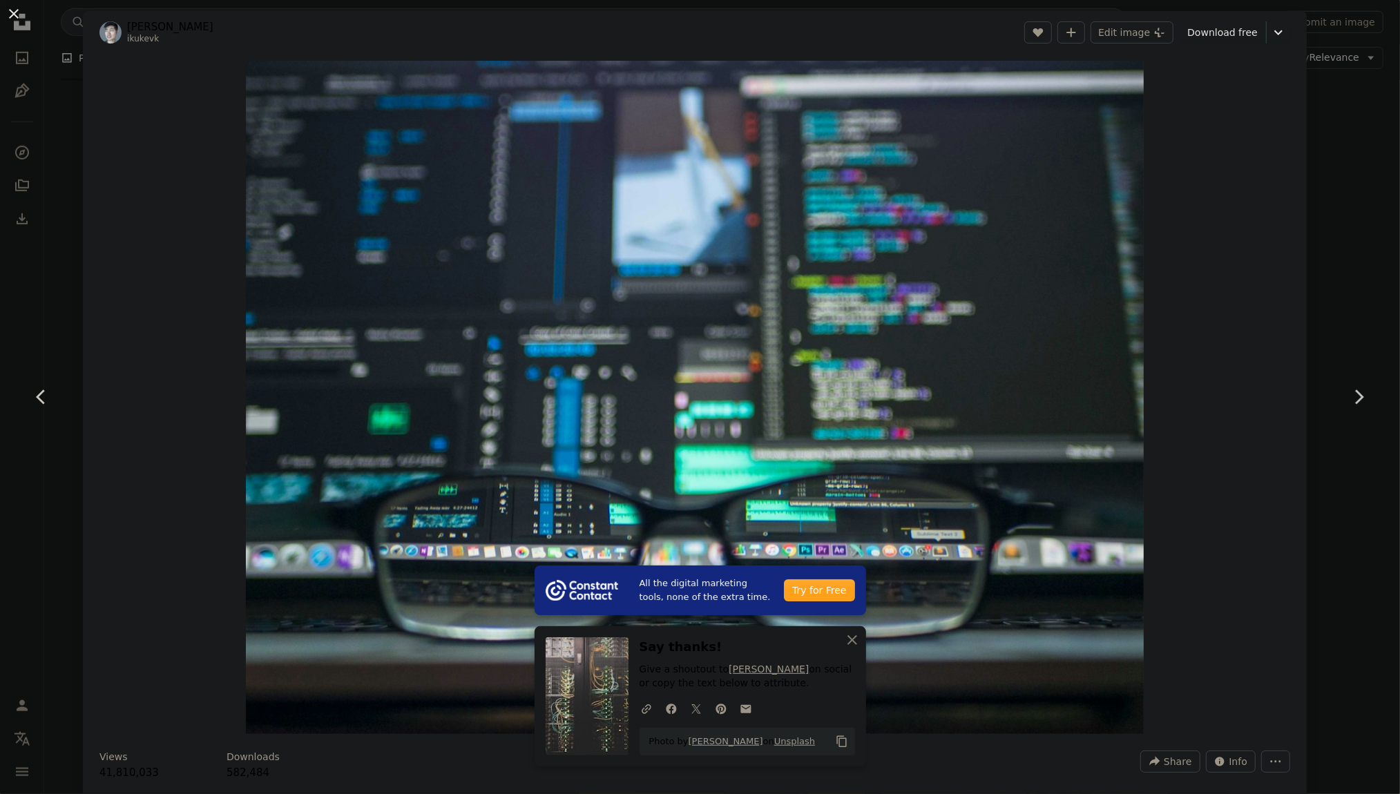
click at [13, 19] on button "An X shape" at bounding box center [14, 14] width 17 height 17
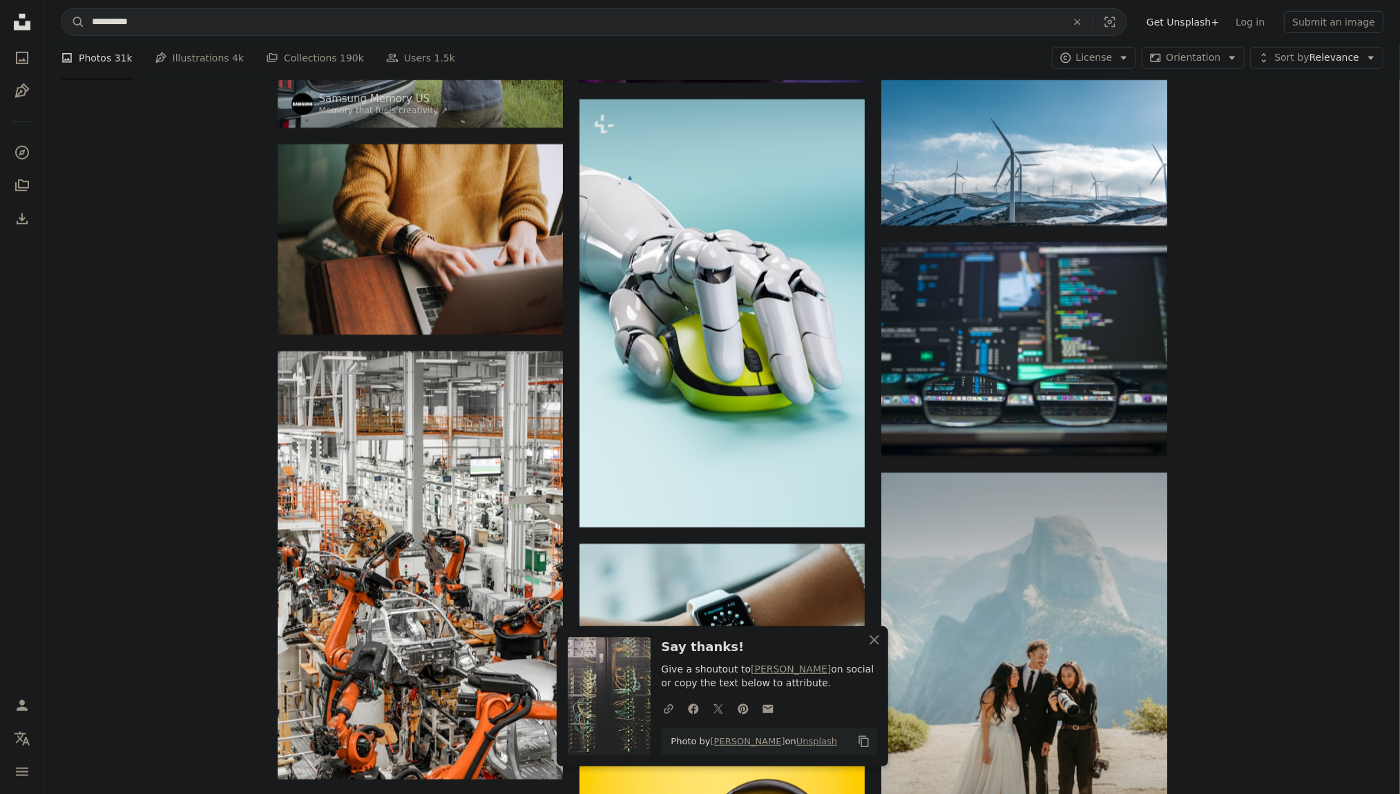
scroll to position [14840, 0]
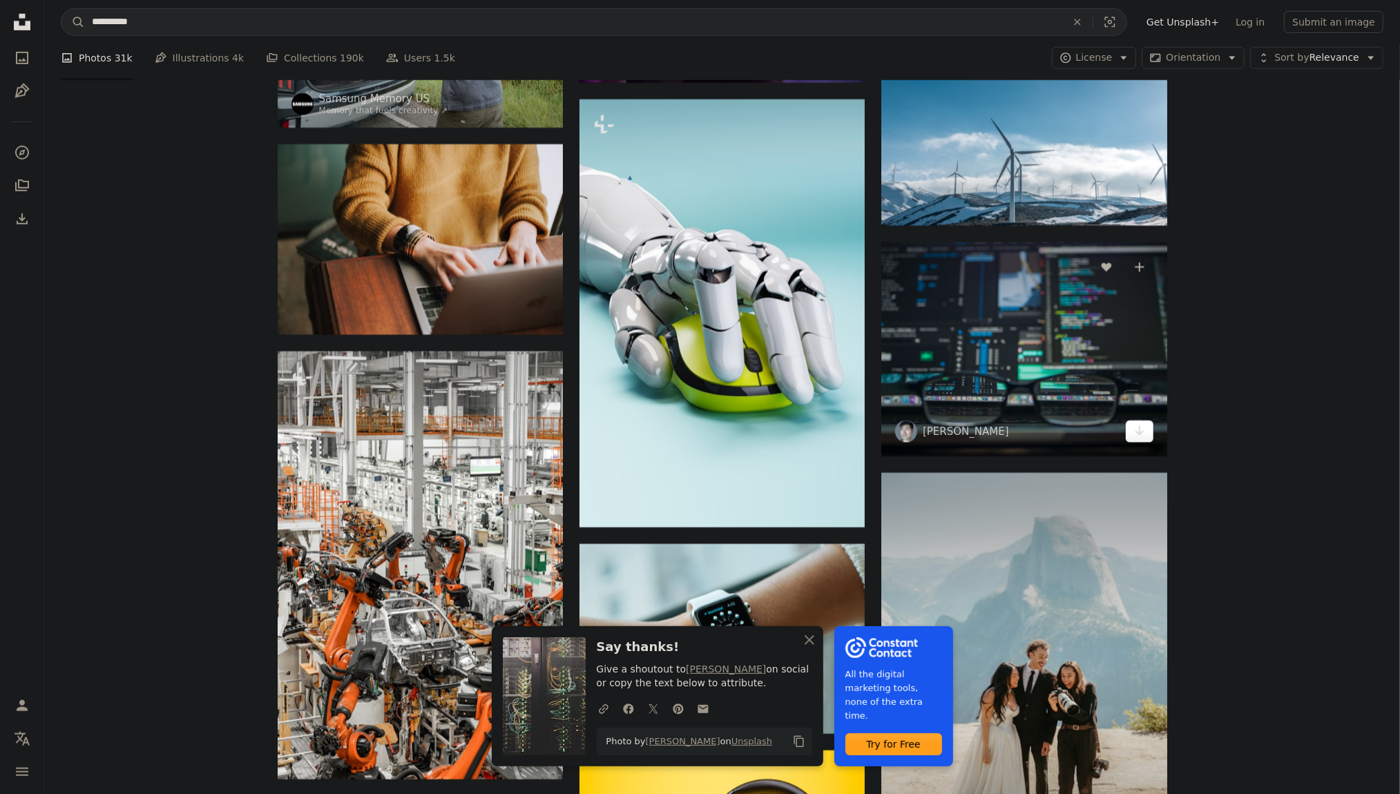
click at [1143, 425] on icon "Arrow pointing down" at bounding box center [1139, 431] width 11 height 17
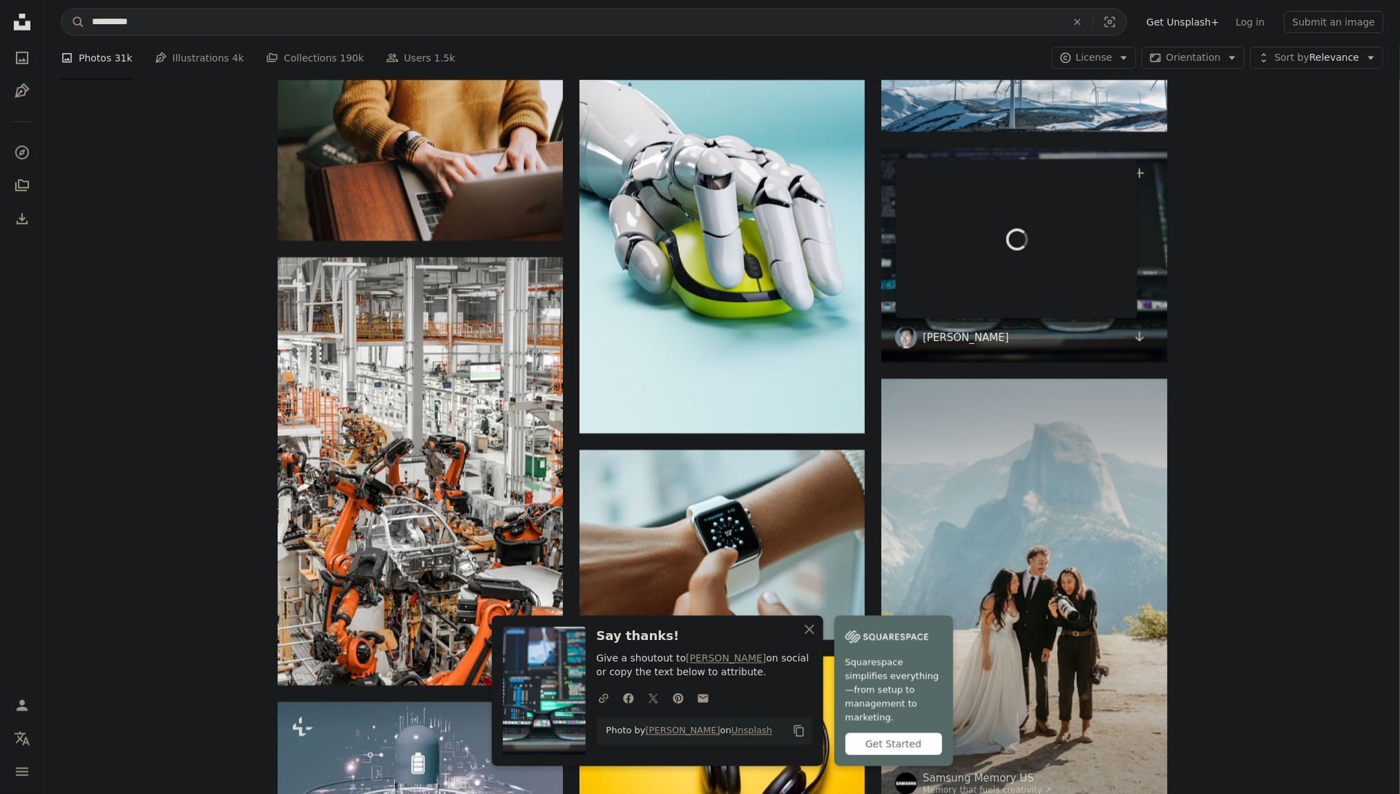
scroll to position [14979, 0]
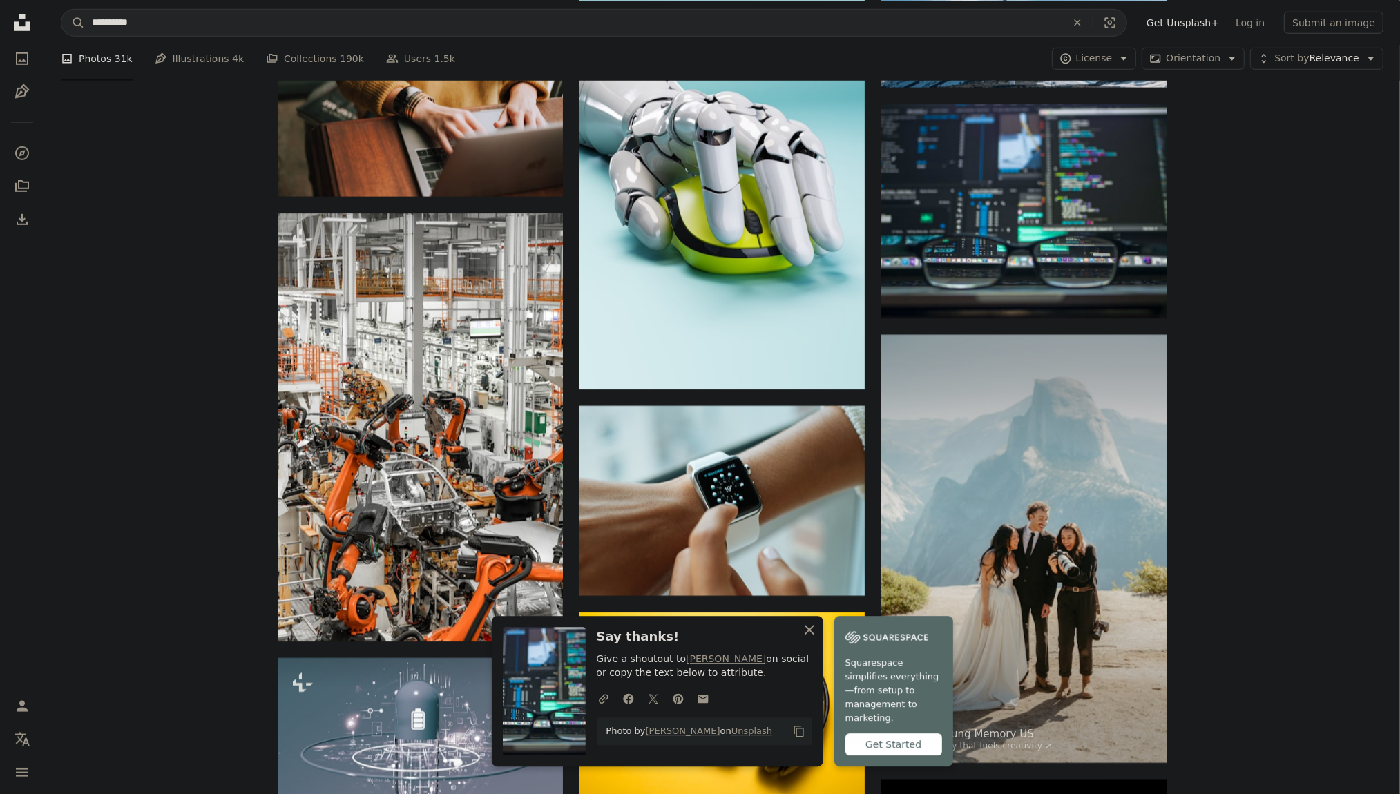
click at [807, 635] on icon "button" at bounding box center [810, 630] width 10 height 10
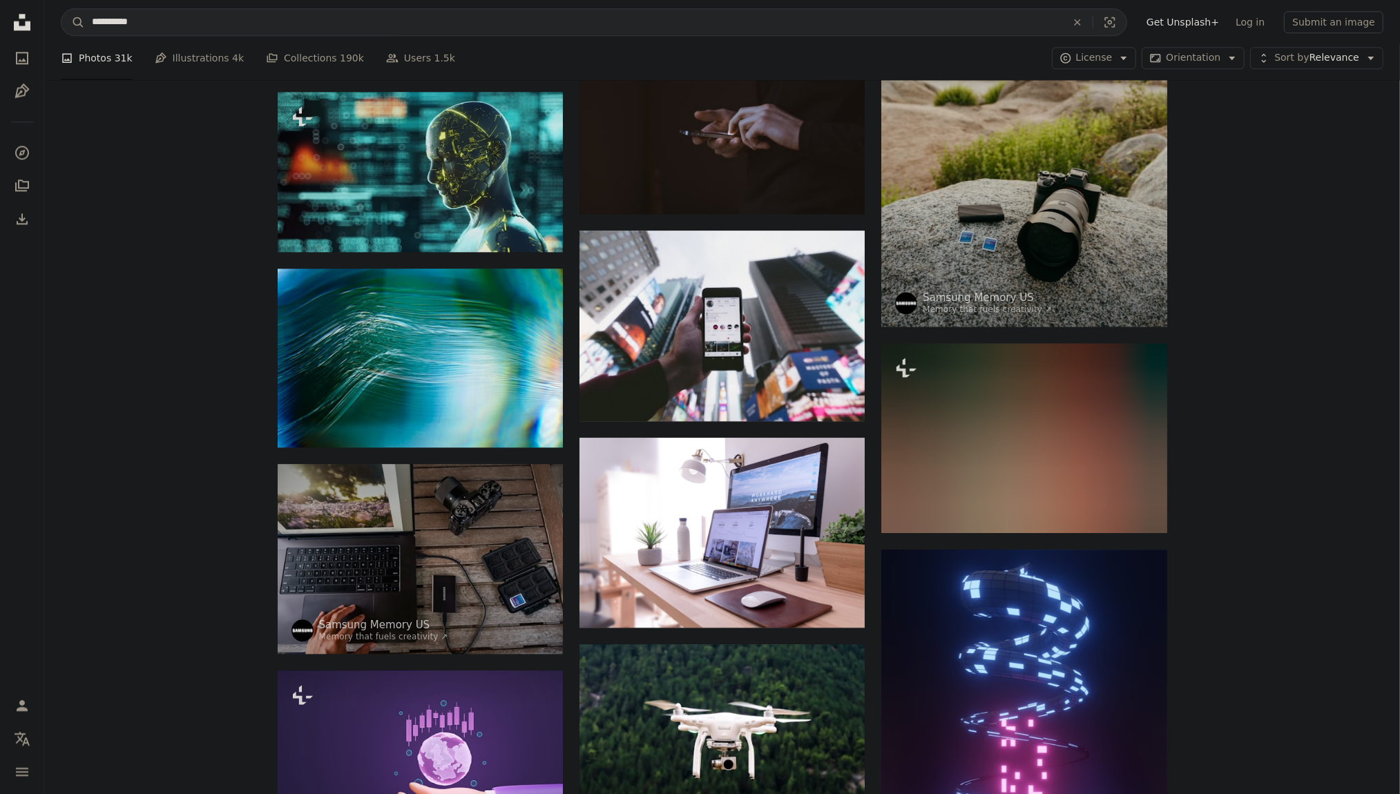
scroll to position [17133, 0]
